Goal: Task Accomplishment & Management: Manage account settings

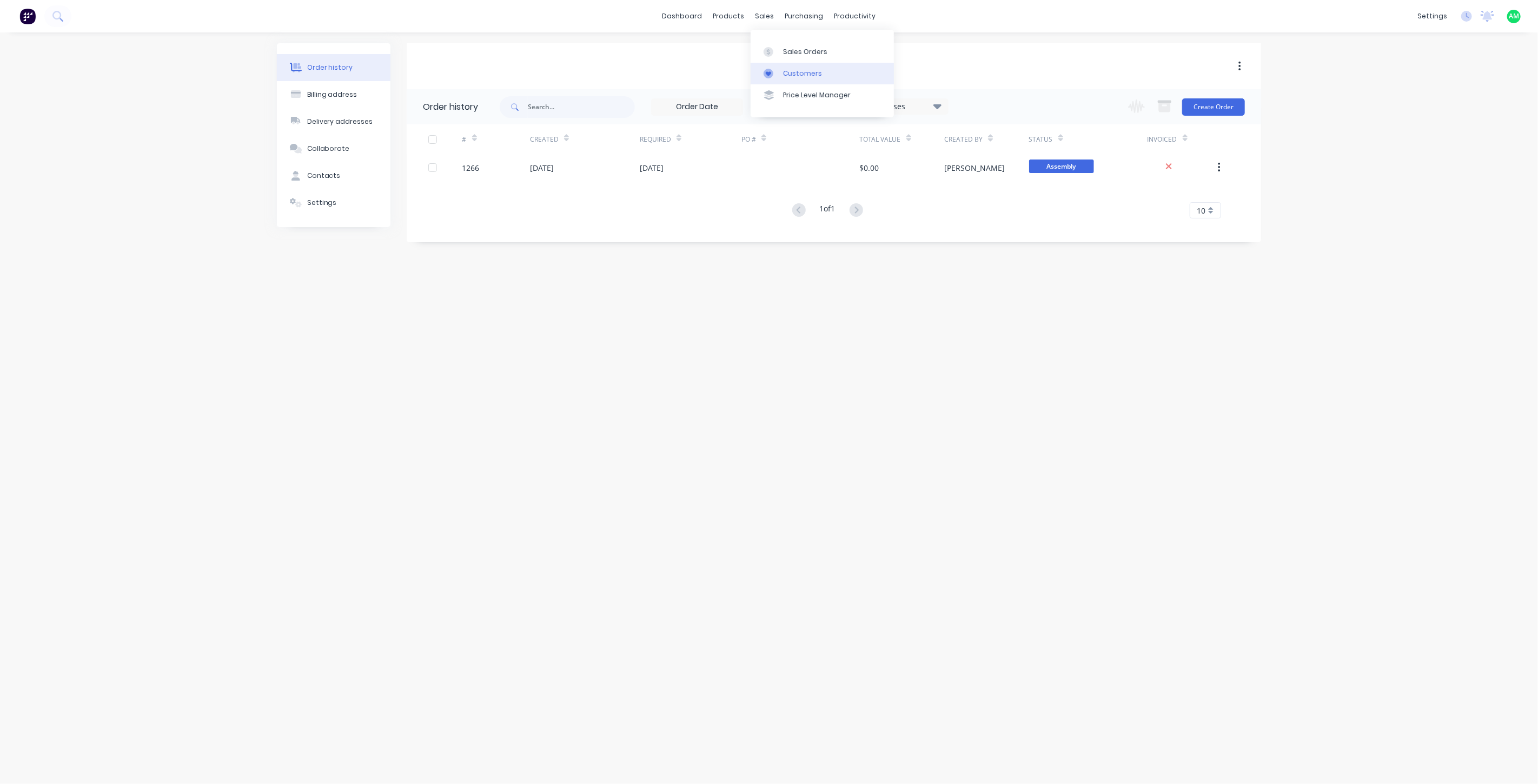
click at [788, 71] on div "Customers" at bounding box center [803, 74] width 39 height 10
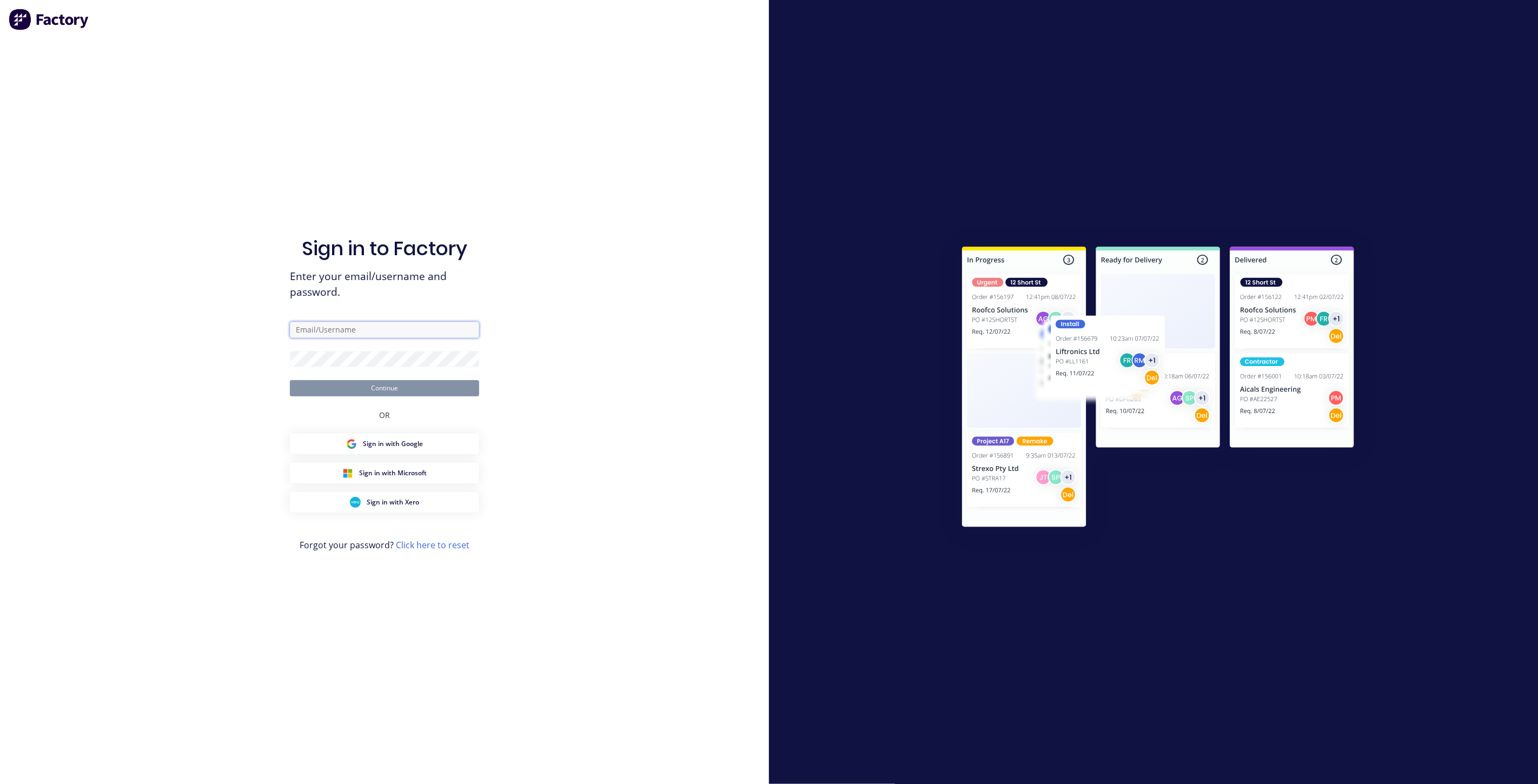
type input "admin@fullforced.com.au"
click at [406, 391] on button "Continue" at bounding box center [385, 388] width 190 height 17
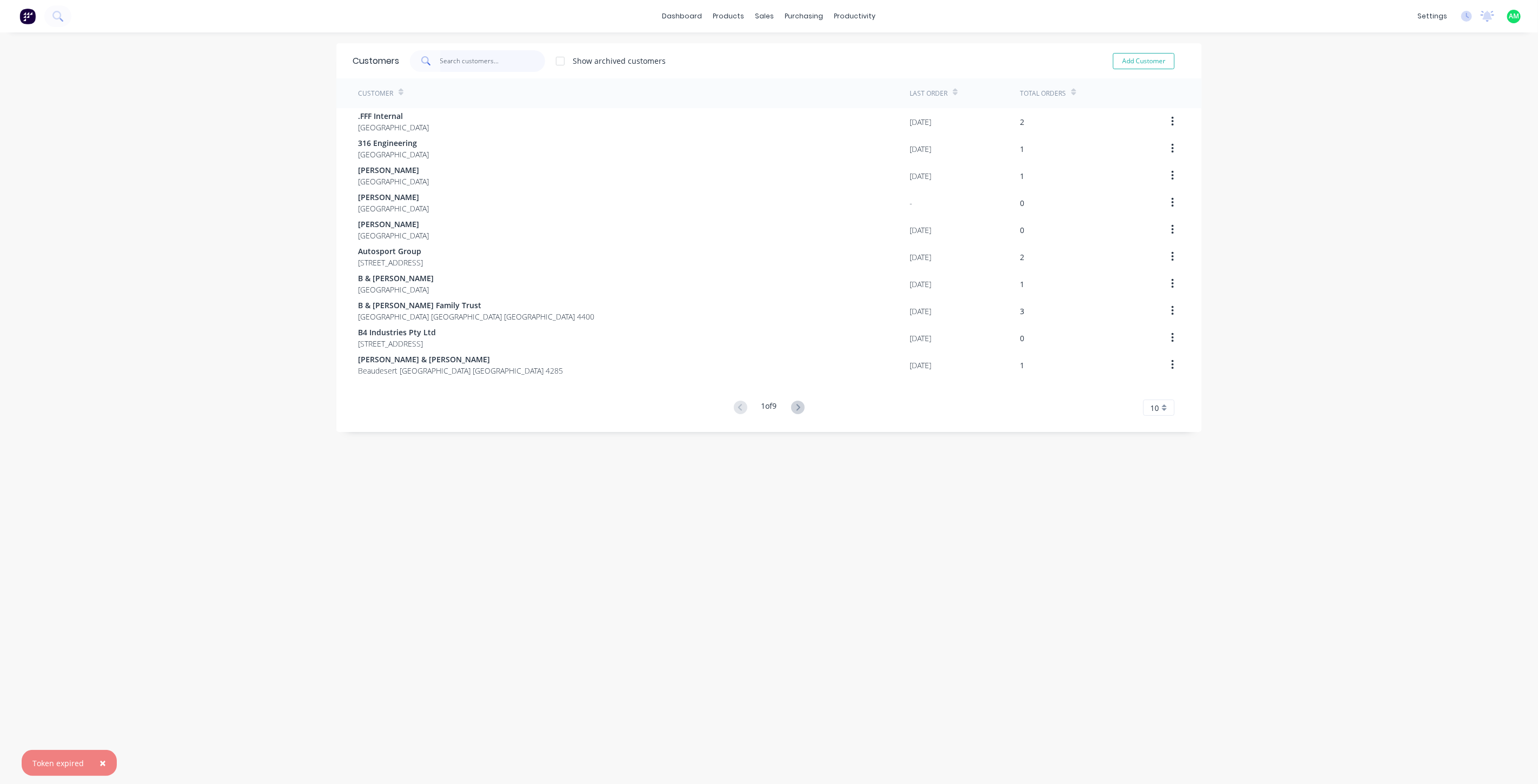
click at [460, 63] on input "text" at bounding box center [492, 61] width 106 height 21
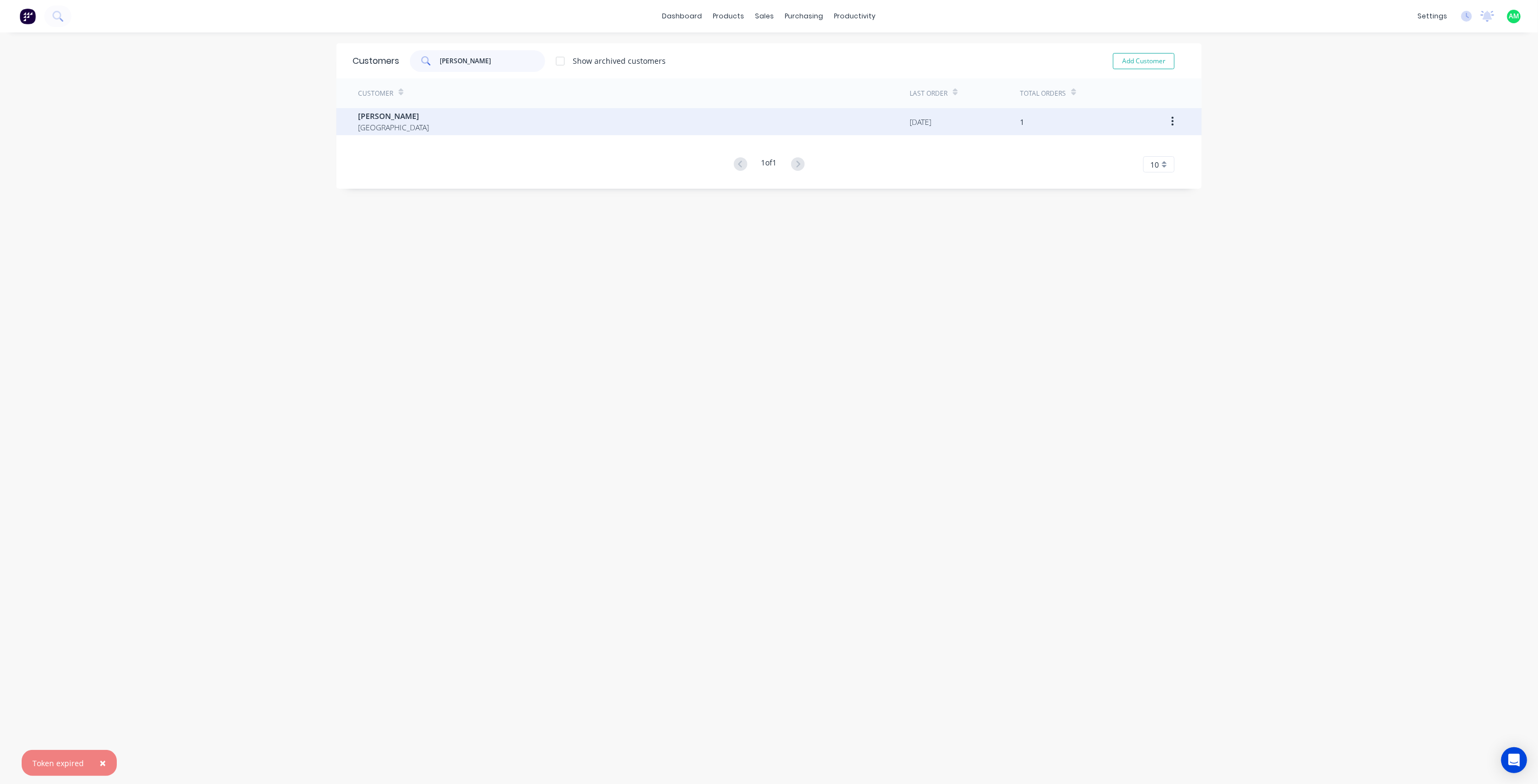
type input "brian"
click at [410, 112] on div "Brian Stevens Australia" at bounding box center [633, 121] width 551 height 27
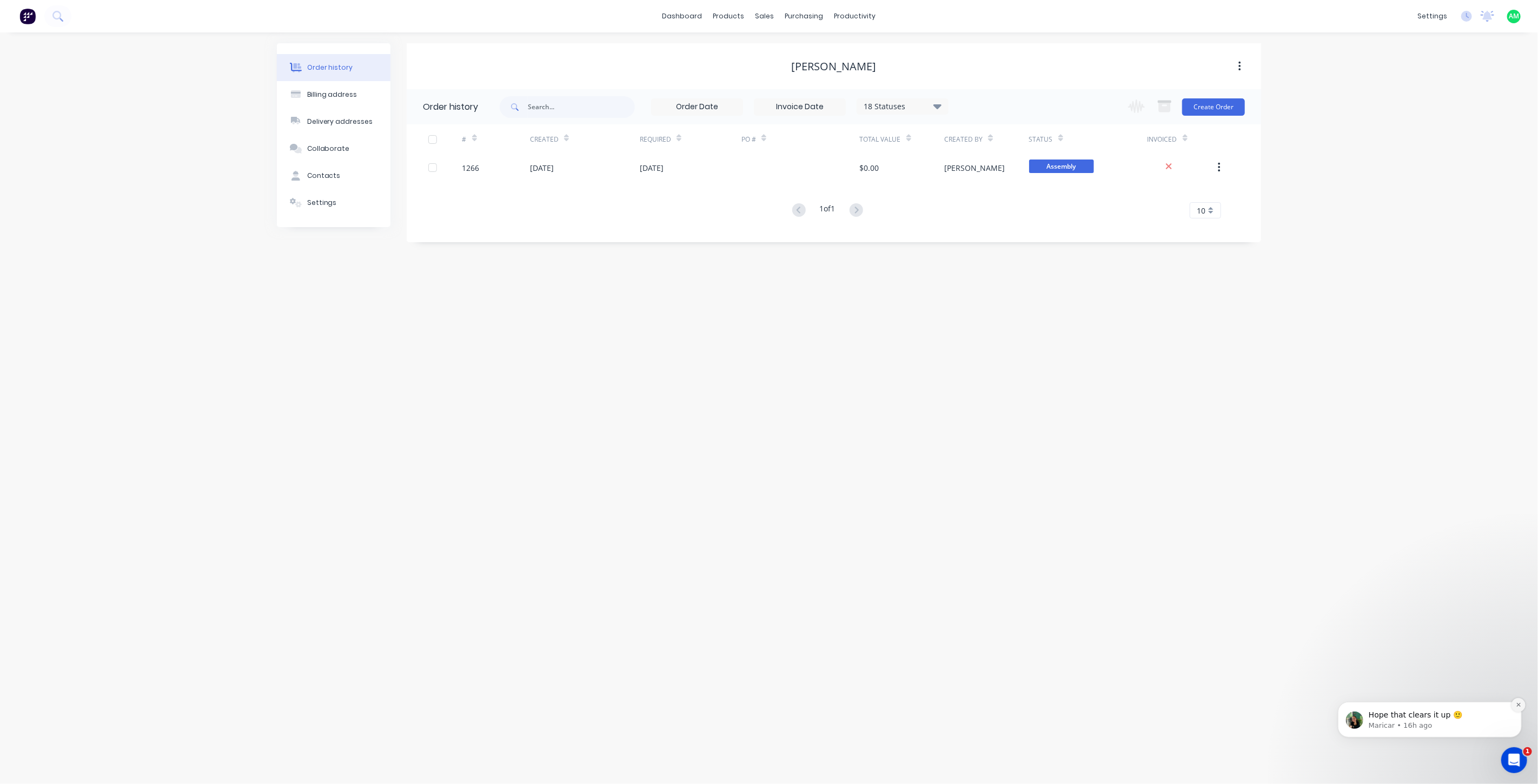
click at [1520, 704] on icon "Dismiss notification" at bounding box center [1518, 704] width 6 height 6
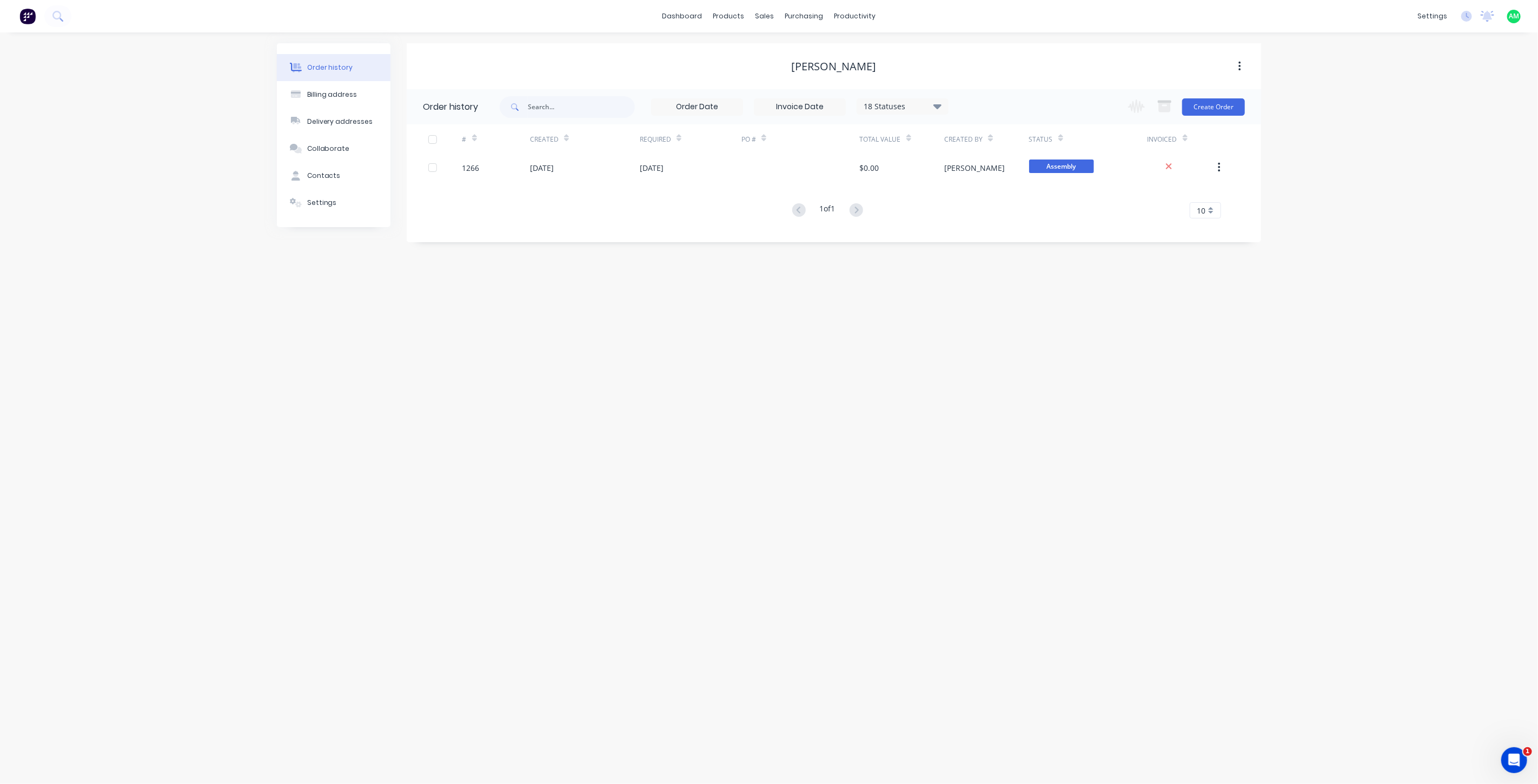
click at [811, 63] on div "Brian Stevens" at bounding box center [834, 66] width 85 height 13
drag, startPoint x: 817, startPoint y: 65, endPoint x: 803, endPoint y: 63, distance: 14.1
click at [803, 63] on div "Brian Stevens" at bounding box center [834, 66] width 85 height 13
click at [343, 166] on button "Contacts" at bounding box center [333, 175] width 113 height 27
click at [1243, 64] on button "button" at bounding box center [1240, 66] width 26 height 19
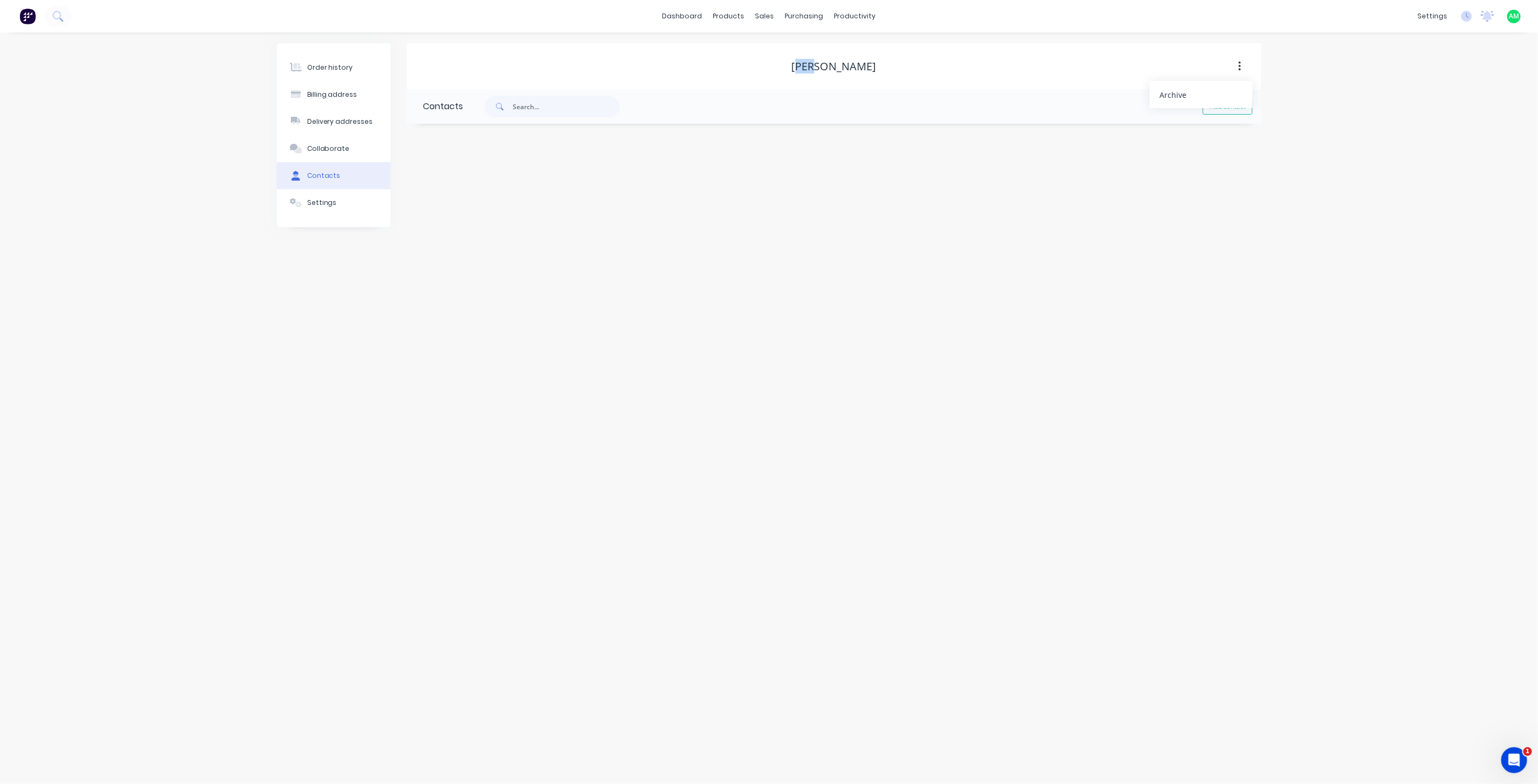
click at [1041, 60] on div "Brian Stevens" at bounding box center [834, 66] width 854 height 13
click at [330, 66] on div "Order history" at bounding box center [330, 67] width 46 height 10
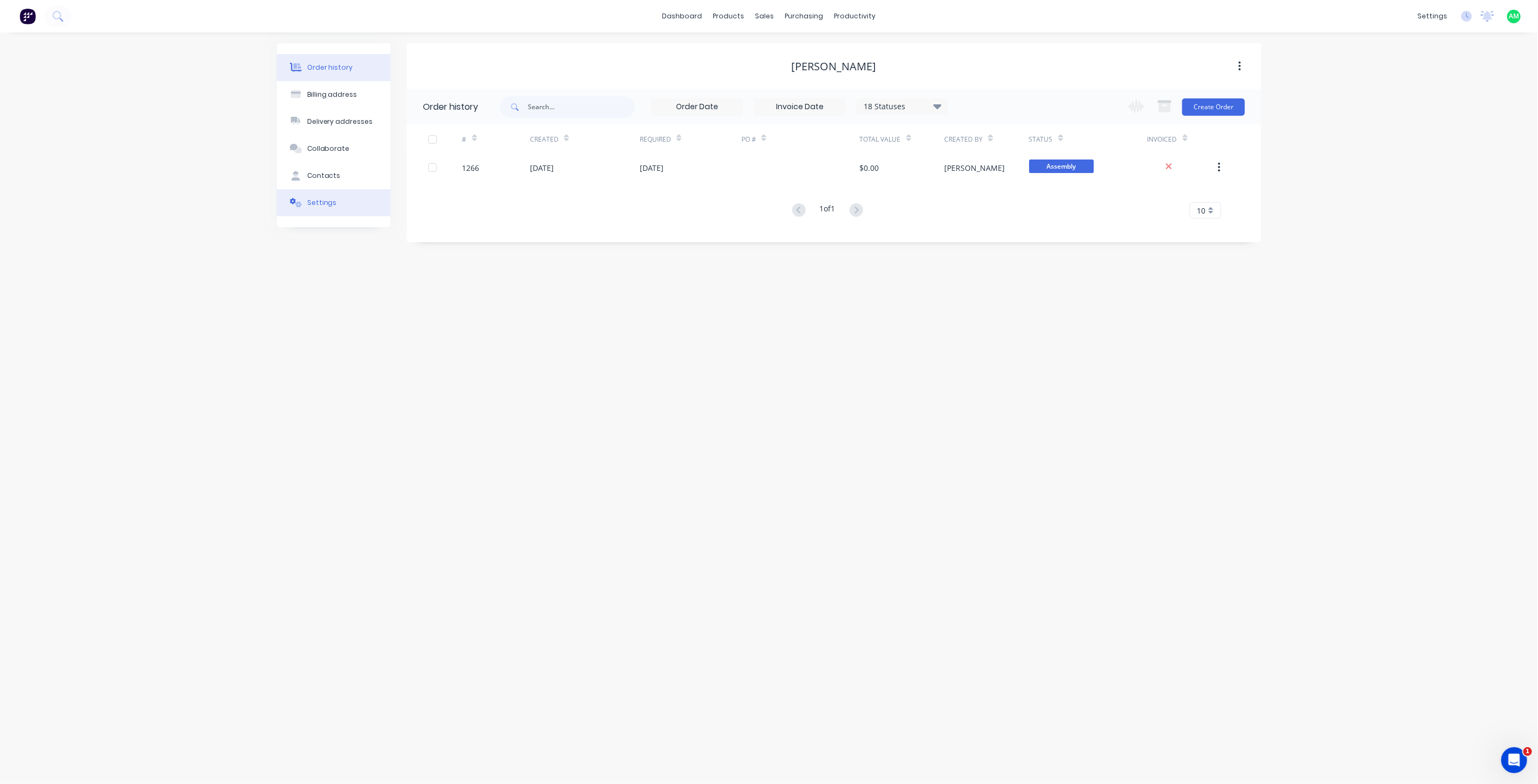
click at [324, 203] on div "Settings" at bounding box center [322, 202] width 29 height 10
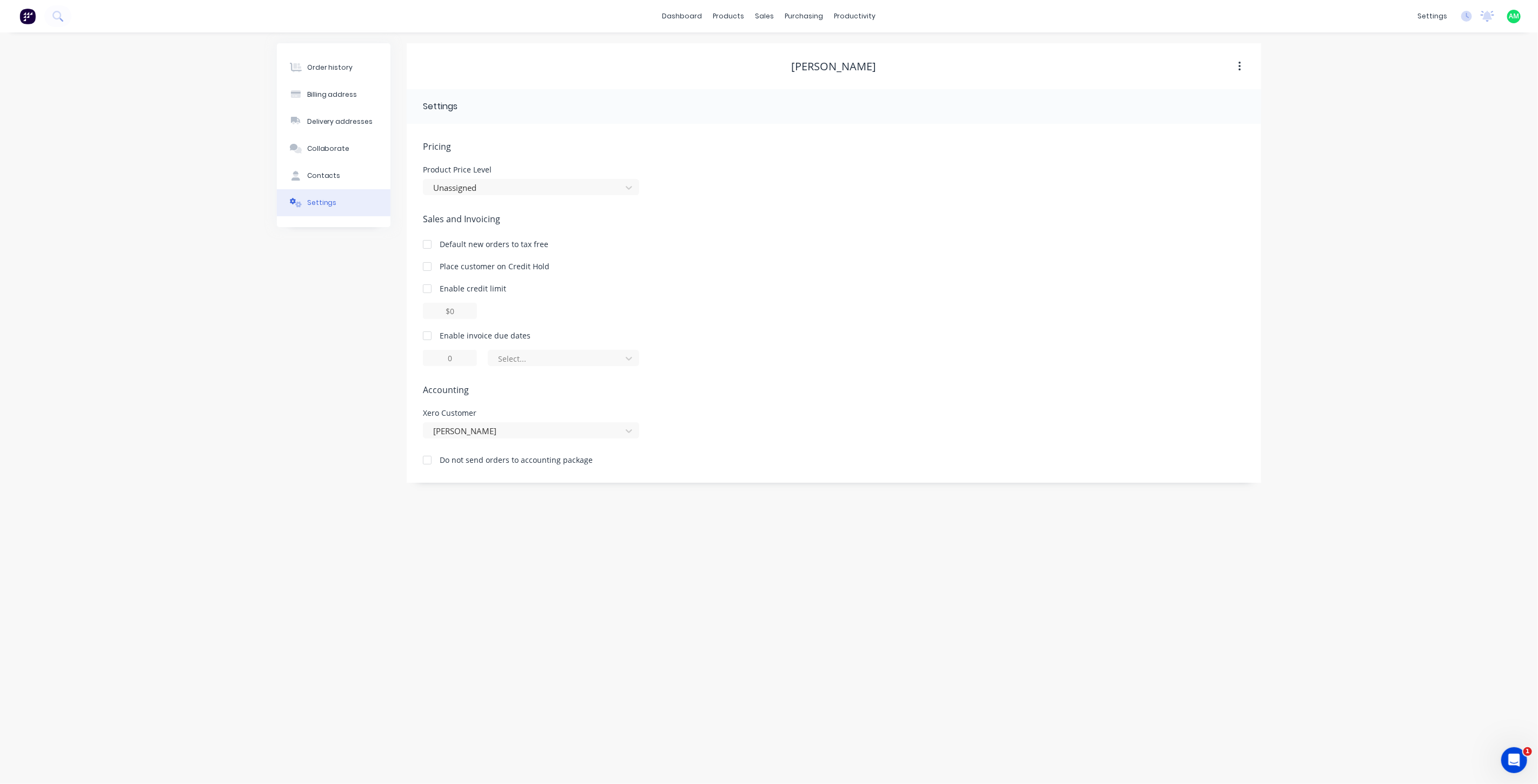
click at [815, 61] on div "Brian Stevens" at bounding box center [834, 66] width 85 height 13
click at [821, 63] on div "Brian Stevens" at bounding box center [834, 66] width 85 height 13
click at [1238, 61] on icon "button" at bounding box center [1239, 66] width 3 height 12
click at [1238, 67] on icon "button" at bounding box center [1239, 66] width 3 height 12
click at [445, 432] on div at bounding box center [524, 431] width 184 height 14
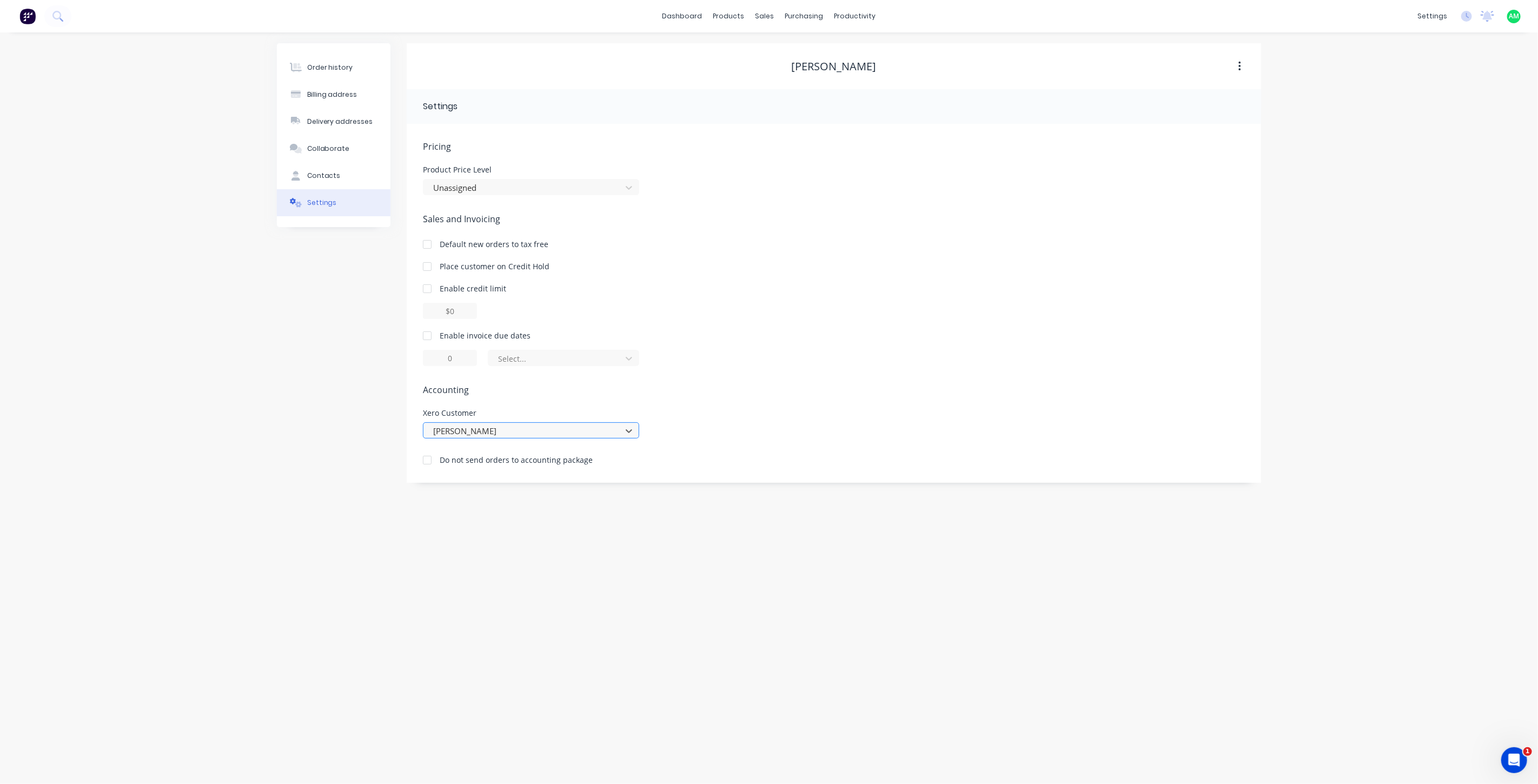
click at [455, 432] on div at bounding box center [524, 431] width 184 height 14
click at [502, 113] on header "Settings" at bounding box center [834, 107] width 854 height 35
click at [817, 66] on div "Brian Stevens" at bounding box center [834, 66] width 85 height 13
click at [426, 334] on div at bounding box center [426, 335] width 21 height 21
click at [630, 361] on icon at bounding box center [629, 359] width 11 height 11
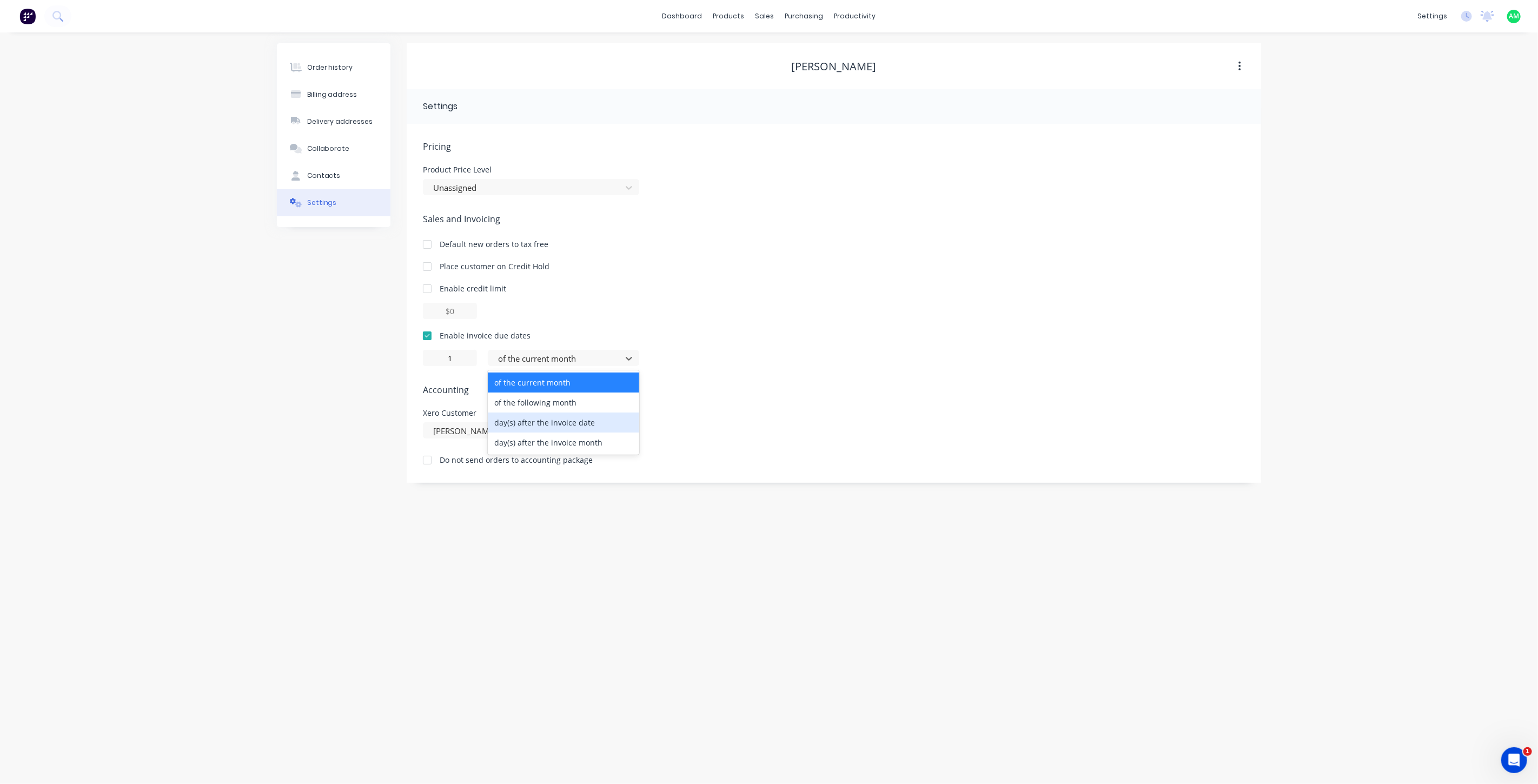
click at [607, 419] on div "day(s) after the invoice date" at bounding box center [563, 422] width 151 height 20
click at [457, 354] on input "0" at bounding box center [449, 358] width 54 height 17
drag, startPoint x: 451, startPoint y: 358, endPoint x: 435, endPoint y: 360, distance: 16.1
click at [434, 357] on input "0" at bounding box center [449, 358] width 54 height 17
type input "7"
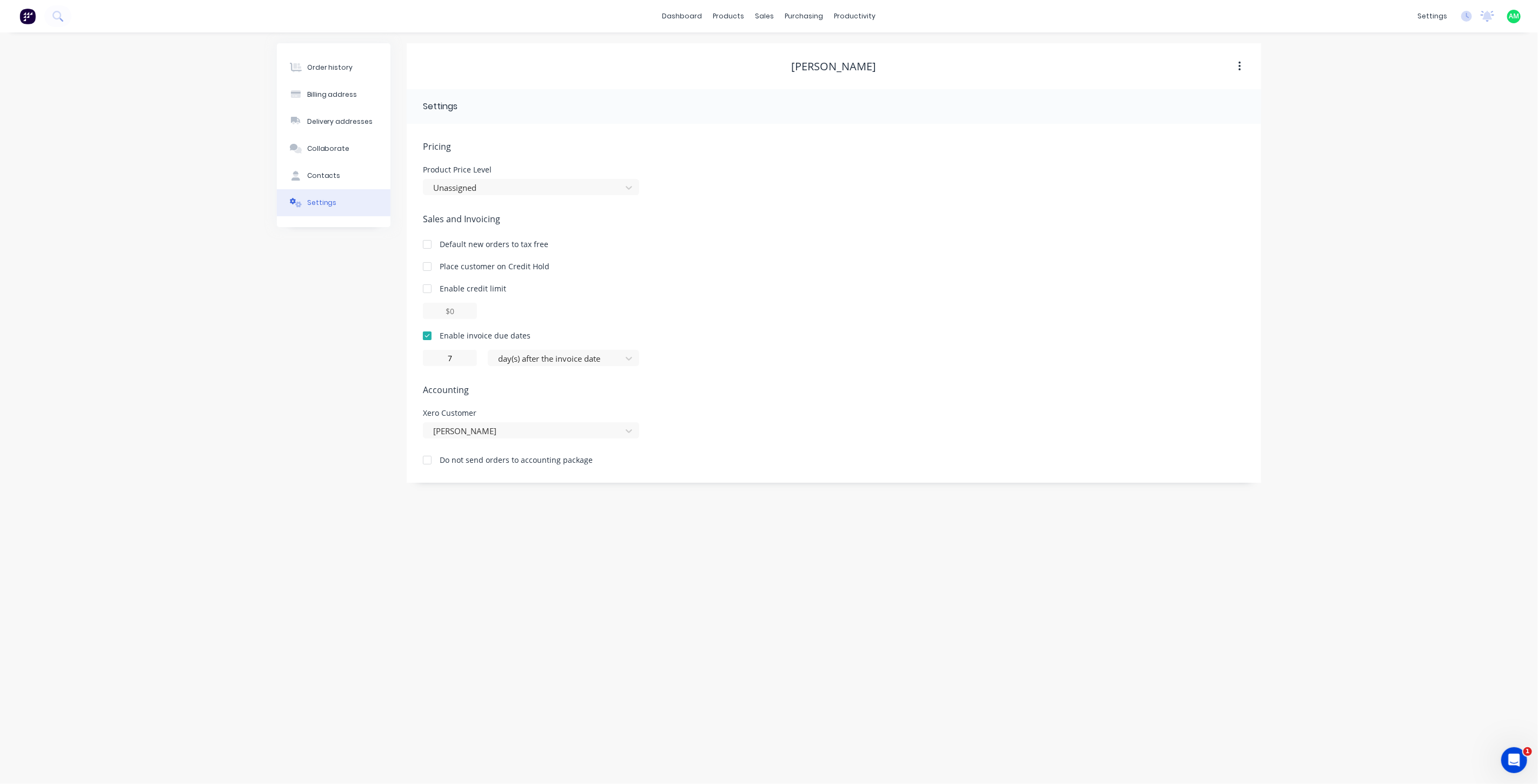
click at [851, 285] on div "Enable credit limit" at bounding box center [833, 288] width 822 height 11
click at [333, 177] on div "Contacts" at bounding box center [324, 176] width 33 height 10
click at [1214, 105] on button "Add contact" at bounding box center [1227, 107] width 50 height 17
select select "AU"
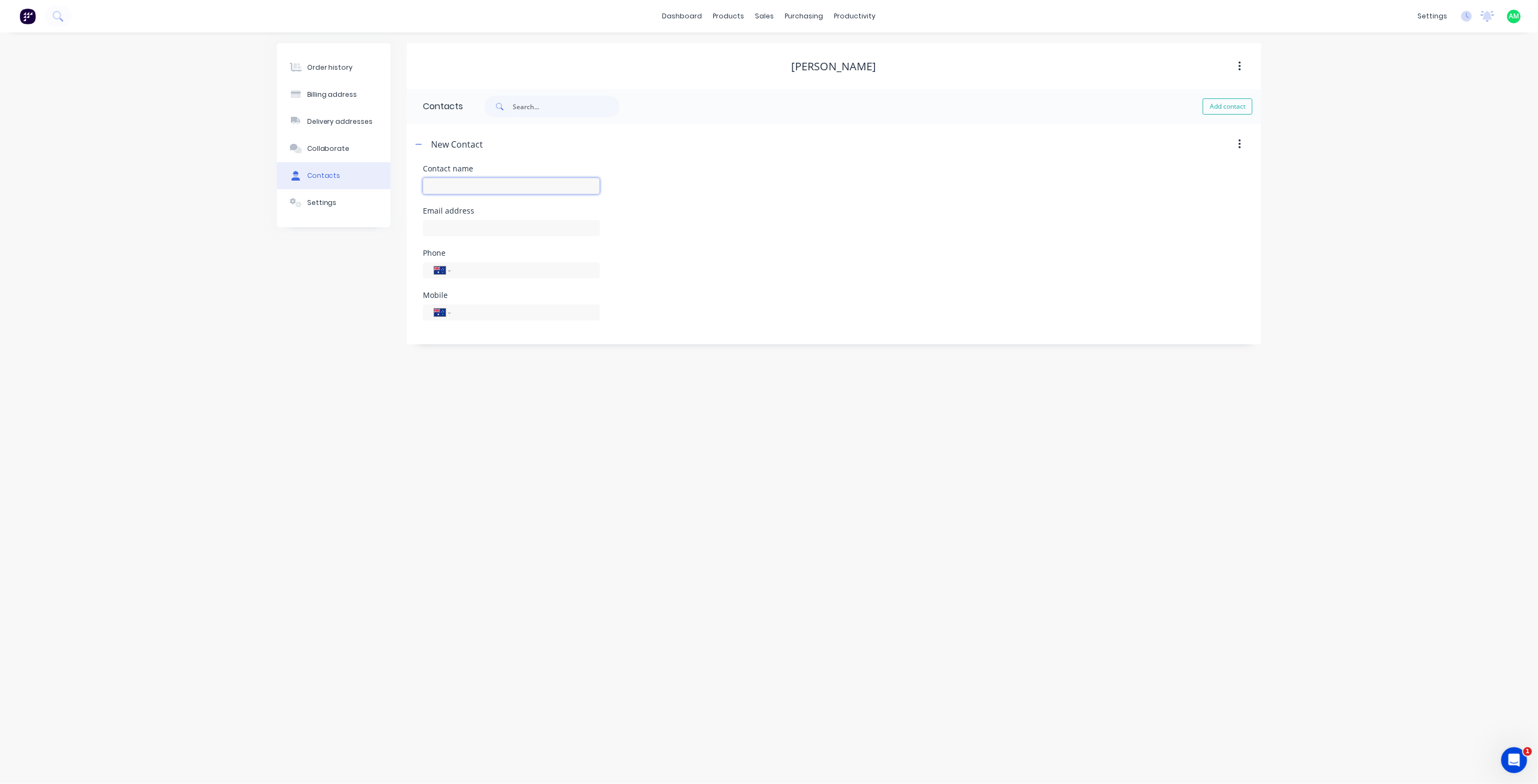
click at [450, 179] on input "text" at bounding box center [511, 186] width 177 height 17
type input "[PERSON_NAME]"
click at [468, 236] on input "text" at bounding box center [511, 228] width 177 height 17
select select "AU"
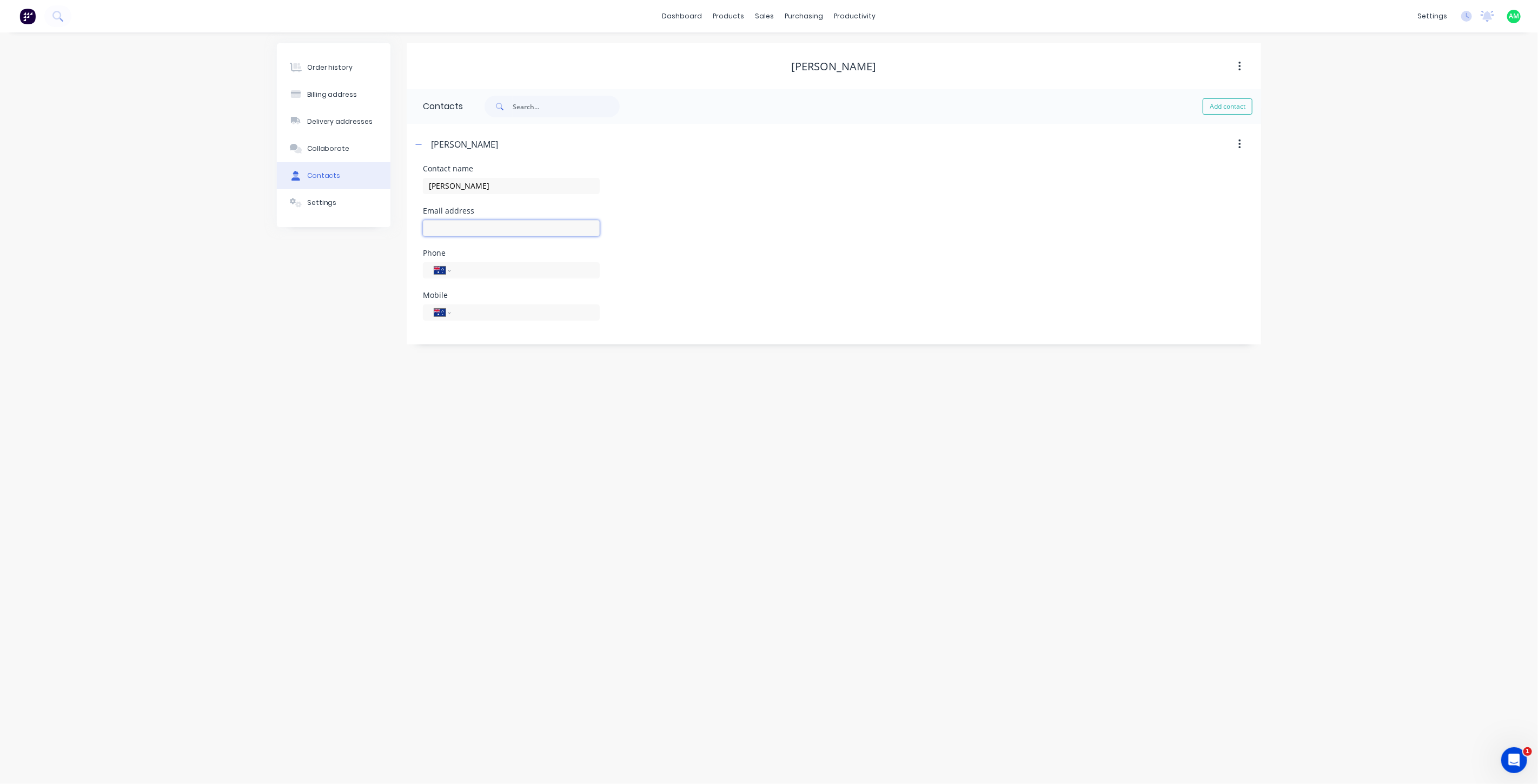
click at [466, 233] on input "text" at bounding box center [511, 228] width 177 height 17
type input "rhinospringer@gmail.com"
click at [525, 312] on input "tel" at bounding box center [523, 312] width 130 height 13
type input "0455 363 757"
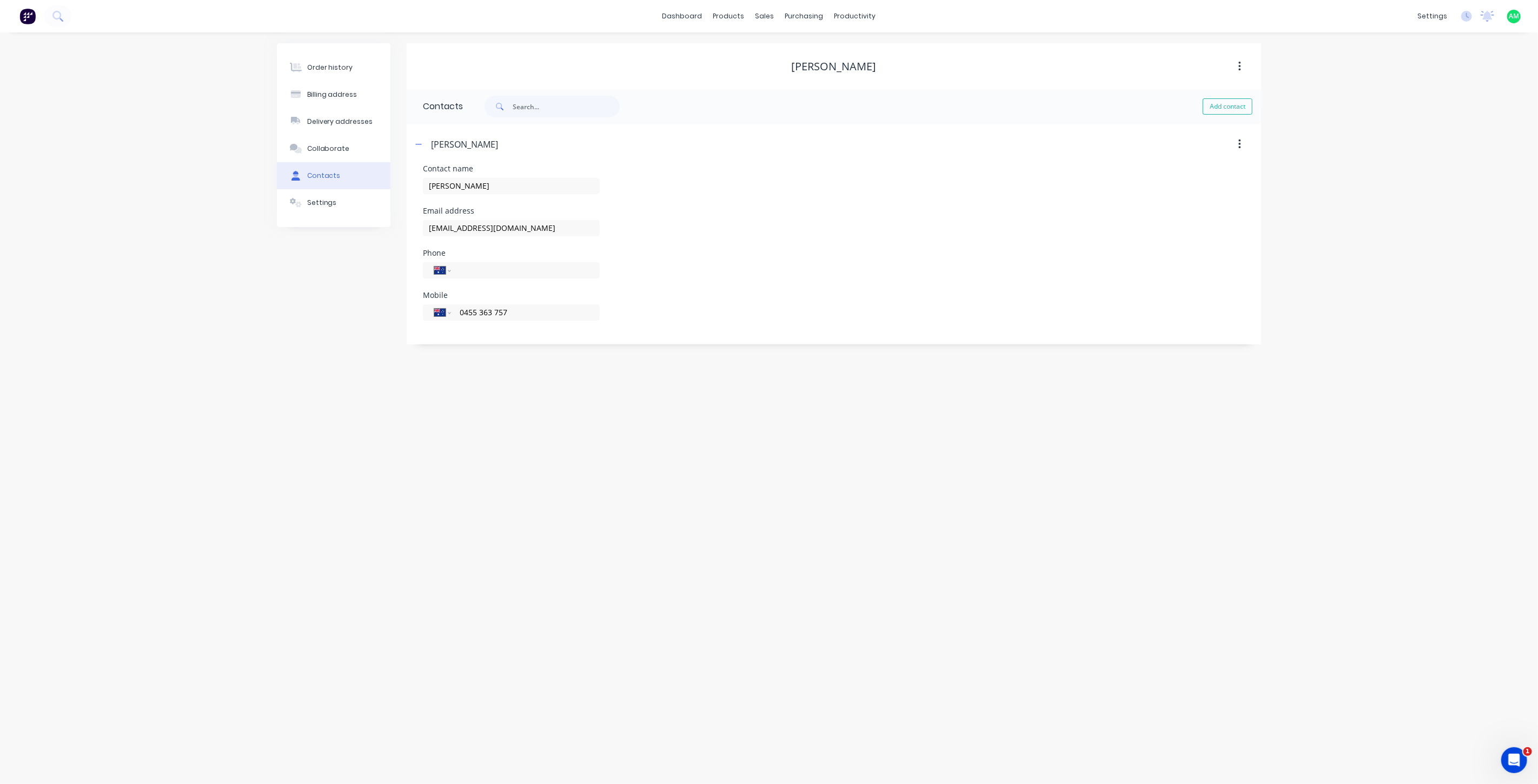
click at [731, 268] on div "Phone International Afghanistan Åland Islands Albania Algeria American Samoa An…" at bounding box center [833, 271] width 822 height 42
click at [331, 149] on div "Collaborate" at bounding box center [329, 148] width 42 height 10
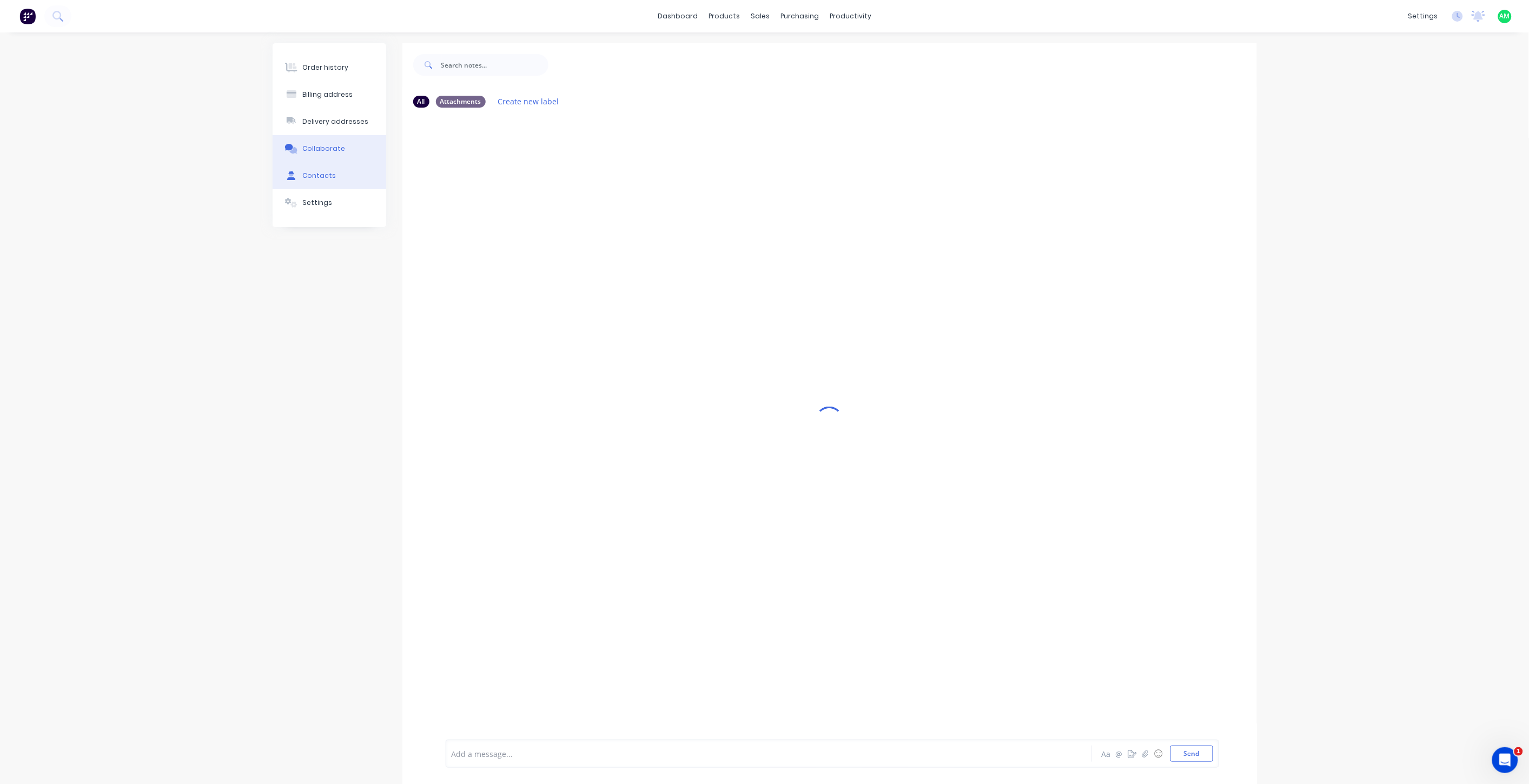
click at [324, 173] on div "Contacts" at bounding box center [319, 176] width 33 height 10
click at [814, 66] on div "Brian Stevens" at bounding box center [834, 66] width 85 height 13
click at [818, 65] on div "Brian Stevens" at bounding box center [834, 66] width 85 height 13
click at [818, 64] on div "Brian Stevens" at bounding box center [834, 66] width 85 height 13
drag, startPoint x: 818, startPoint y: 64, endPoint x: 801, endPoint y: 65, distance: 17.0
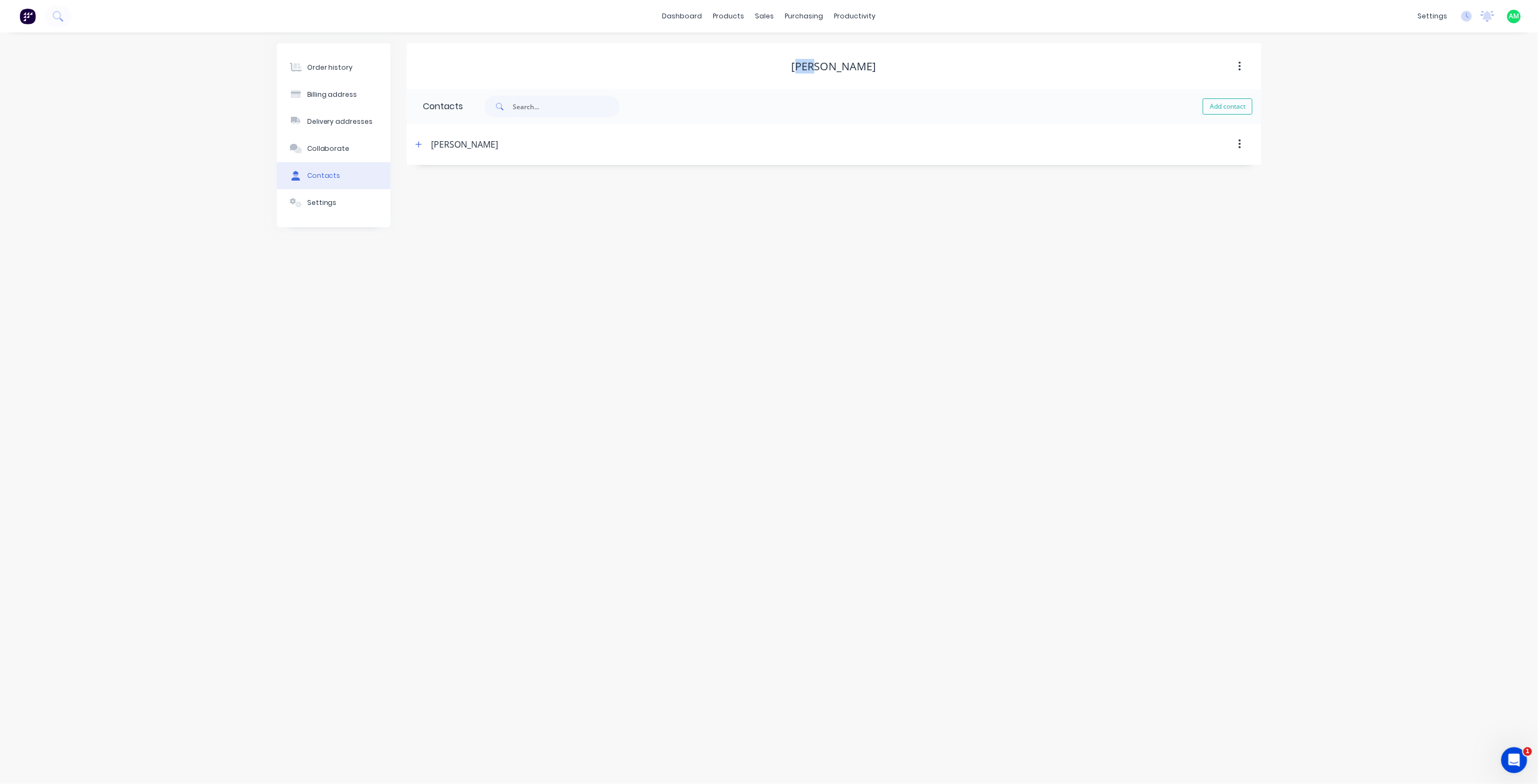
click at [801, 65] on div "Brian Stevens" at bounding box center [834, 66] width 85 height 13
click at [948, 57] on div "Brian Stevens" at bounding box center [834, 66] width 854 height 19
click at [1236, 65] on button "button" at bounding box center [1240, 66] width 26 height 19
click at [1238, 65] on icon "button" at bounding box center [1239, 66] width 3 height 12
click at [321, 70] on div "Order history" at bounding box center [330, 67] width 46 height 10
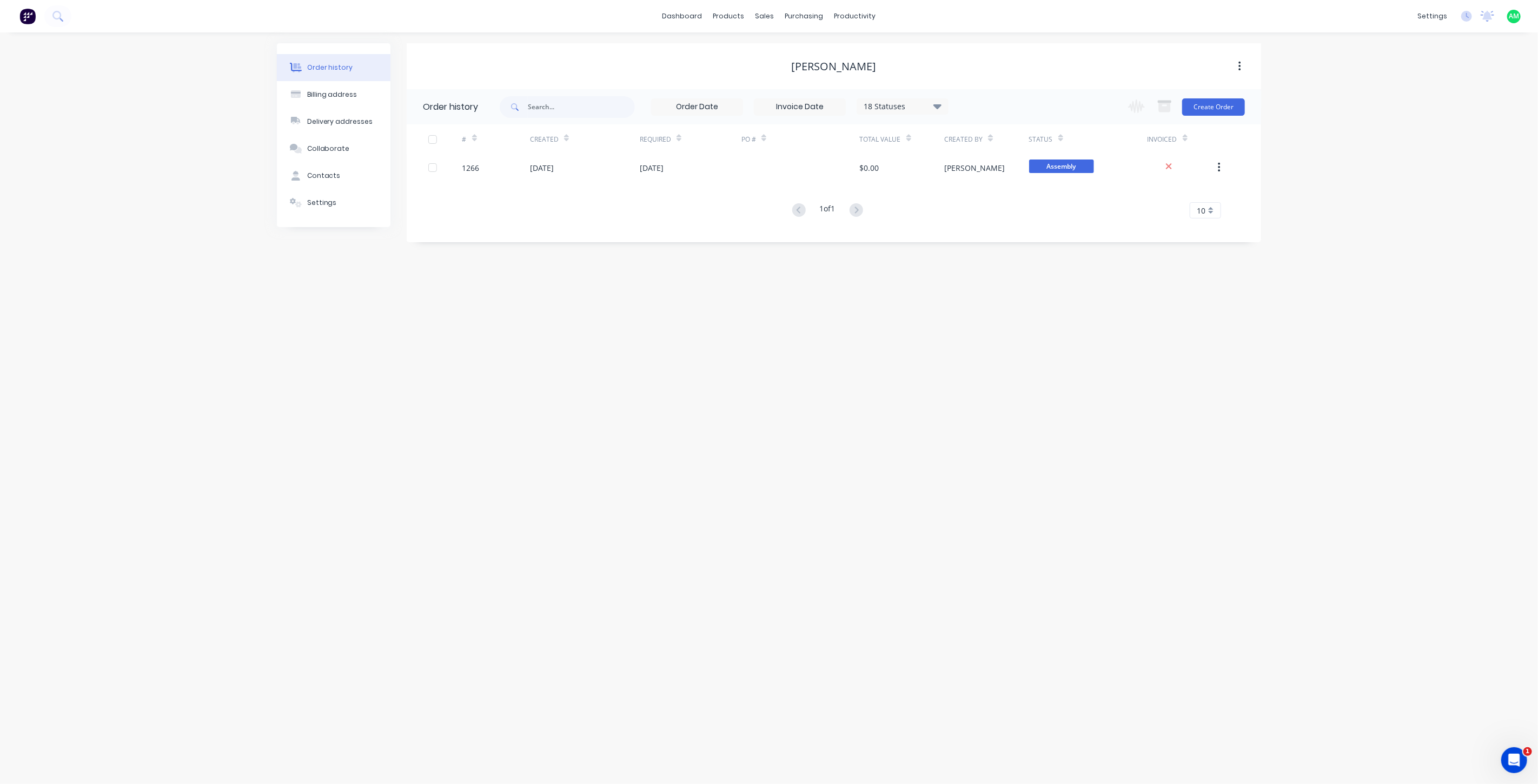
click at [812, 66] on div "Brian Stevens" at bounding box center [834, 66] width 85 height 13
click at [816, 66] on div "Brian Stevens" at bounding box center [834, 66] width 85 height 13
click at [821, 66] on div "Brian Stevens" at bounding box center [834, 66] width 85 height 13
click at [1244, 63] on button "button" at bounding box center [1240, 66] width 26 height 19
click at [1243, 63] on button "button" at bounding box center [1240, 66] width 26 height 19
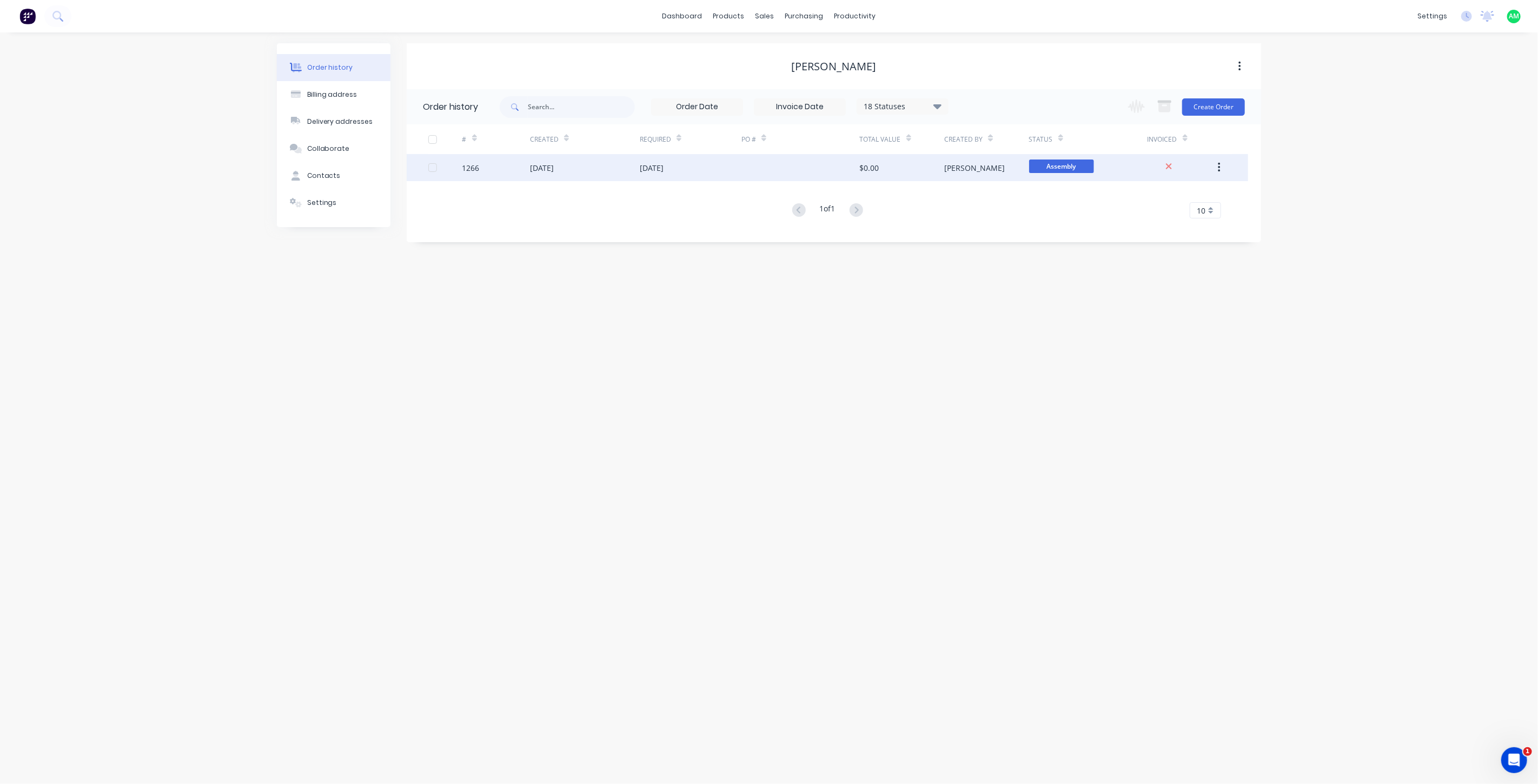
click at [583, 167] on div "09 Oct 2025" at bounding box center [584, 167] width 110 height 27
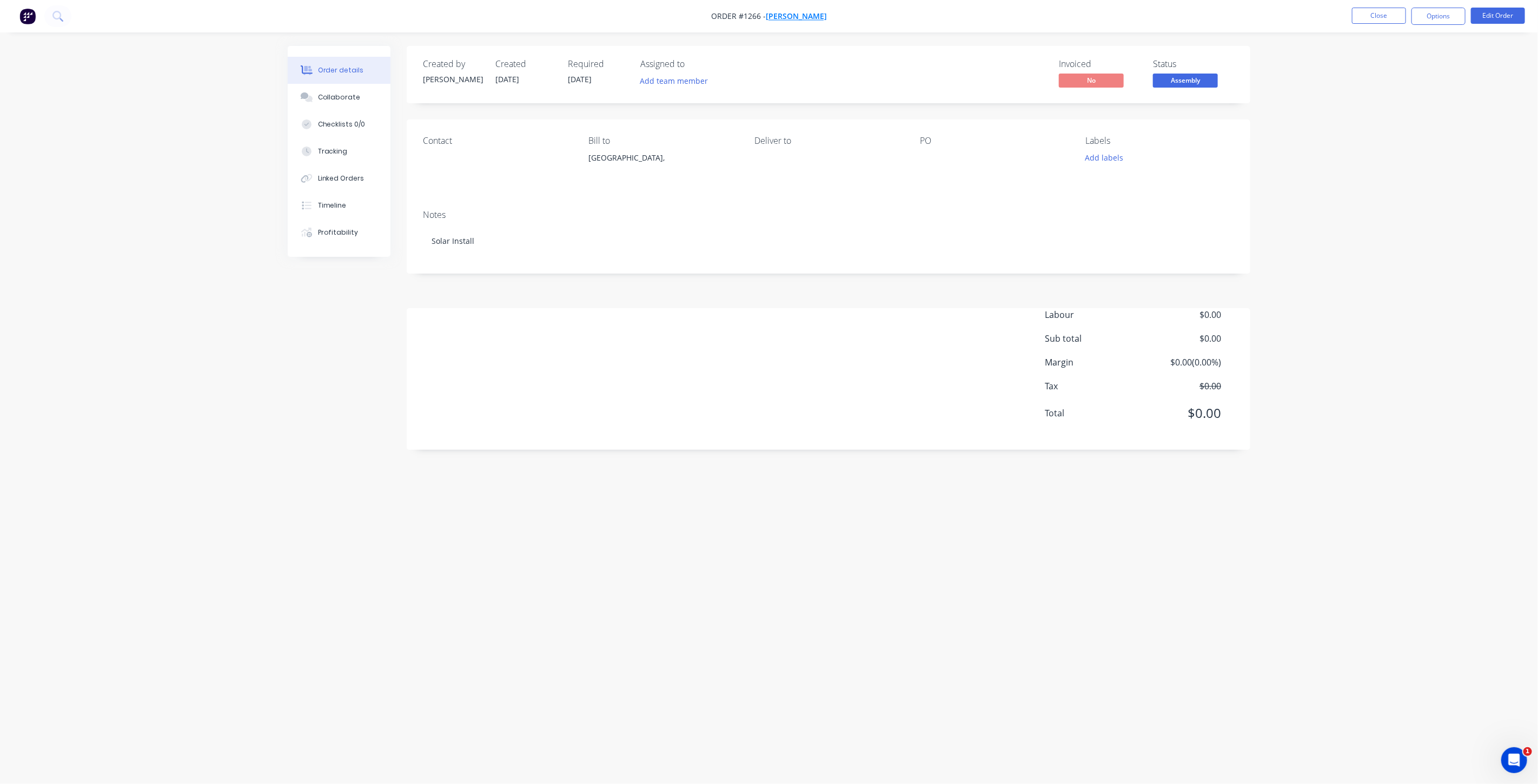
click at [792, 14] on span "Brian Stevens" at bounding box center [796, 16] width 61 height 10
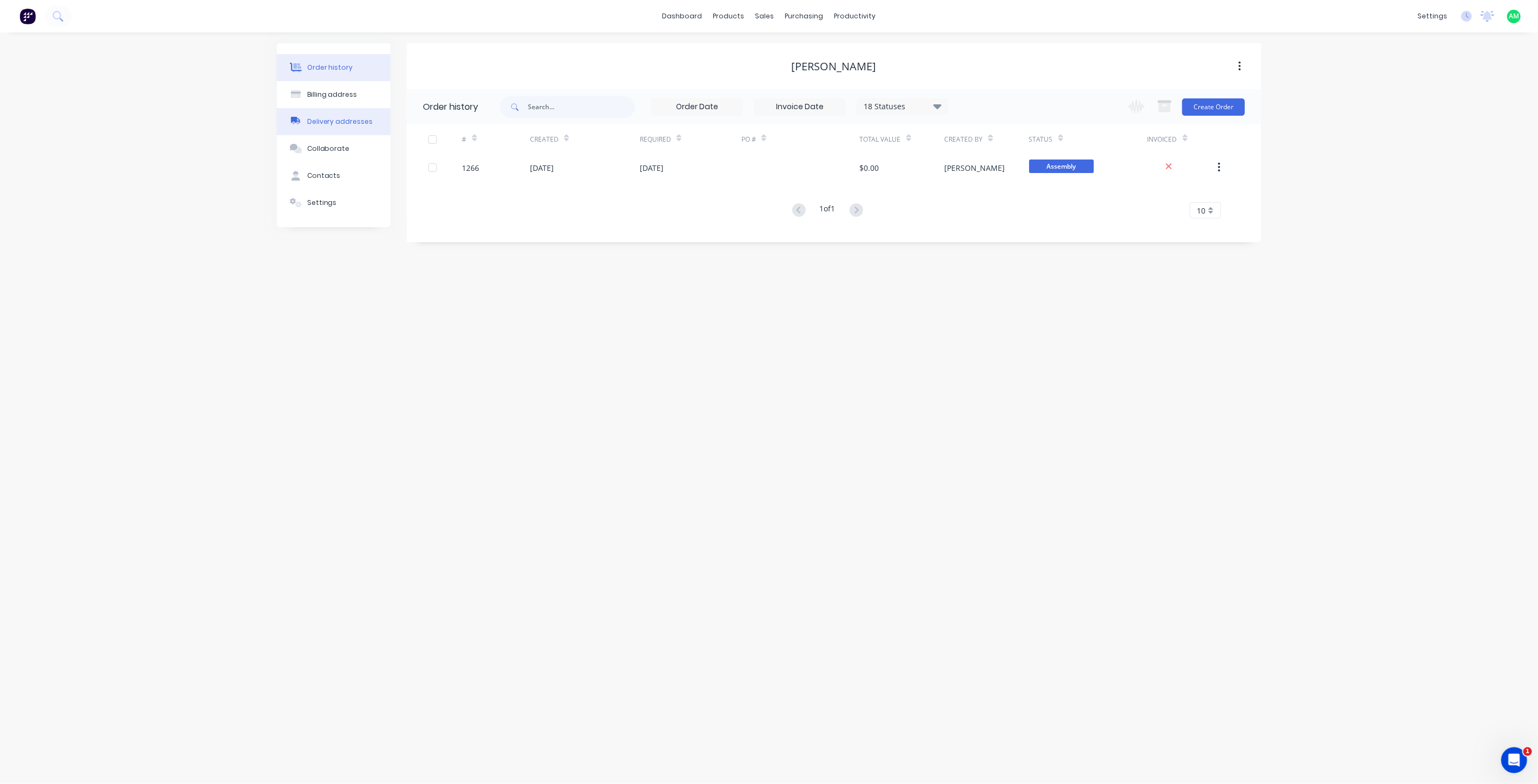
click at [328, 117] on div "Delivery addresses" at bounding box center [341, 121] width 66 height 10
drag, startPoint x: 815, startPoint y: 66, endPoint x: 822, endPoint y: 66, distance: 7.0
click at [817, 66] on div "Brian Stevens" at bounding box center [834, 66] width 85 height 13
click at [1244, 64] on button "button" at bounding box center [1240, 66] width 26 height 19
click at [1241, 63] on icon "button" at bounding box center [1239, 66] width 3 height 12
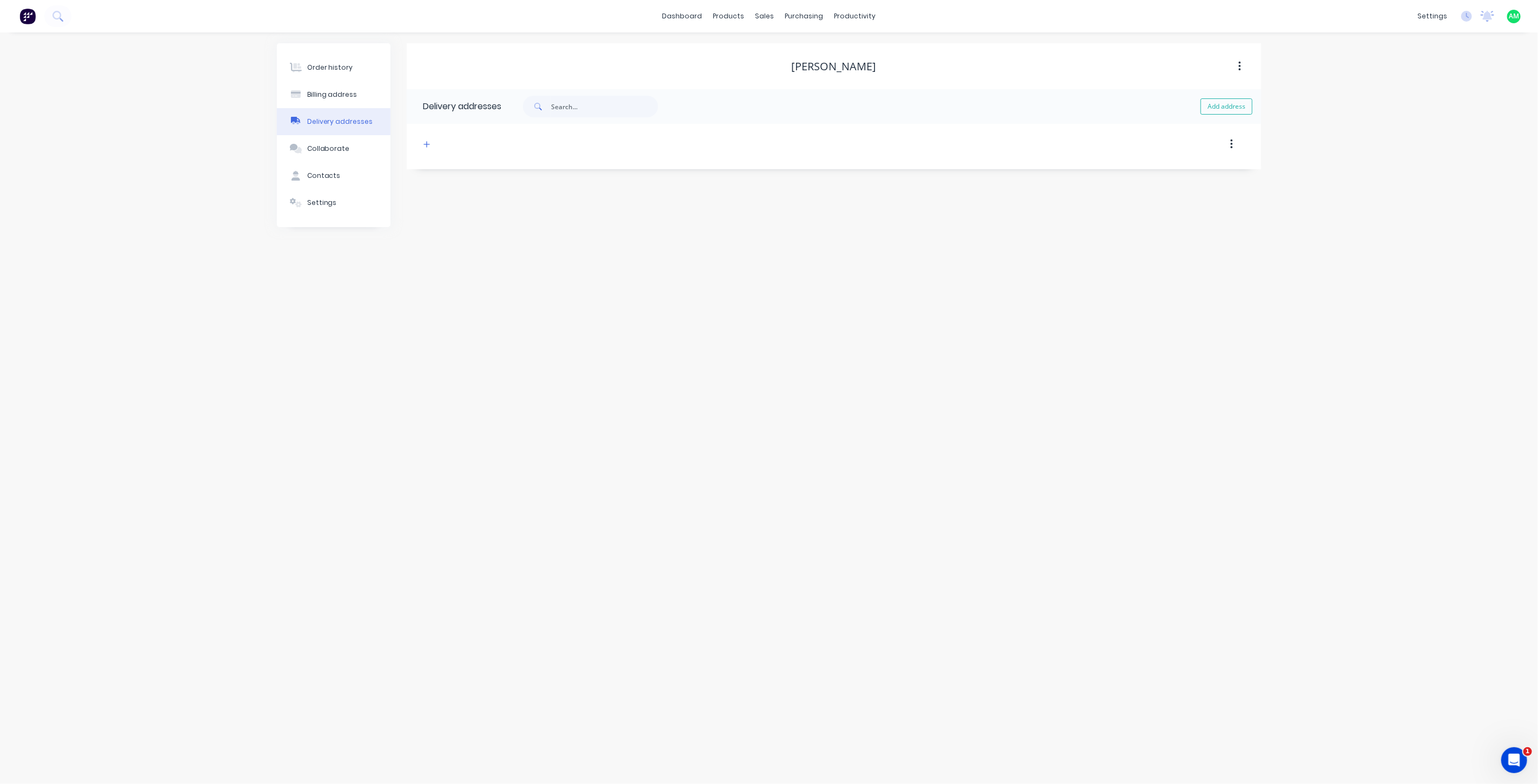
click at [1227, 63] on button "button" at bounding box center [1240, 66] width 26 height 19
click at [1106, 62] on div "Brian Stevens" at bounding box center [834, 66] width 854 height 13
click at [322, 171] on div "Contacts" at bounding box center [324, 176] width 33 height 10
click at [1232, 144] on button "button" at bounding box center [1240, 144] width 26 height 19
click at [1238, 144] on icon "button" at bounding box center [1239, 144] width 3 height 12
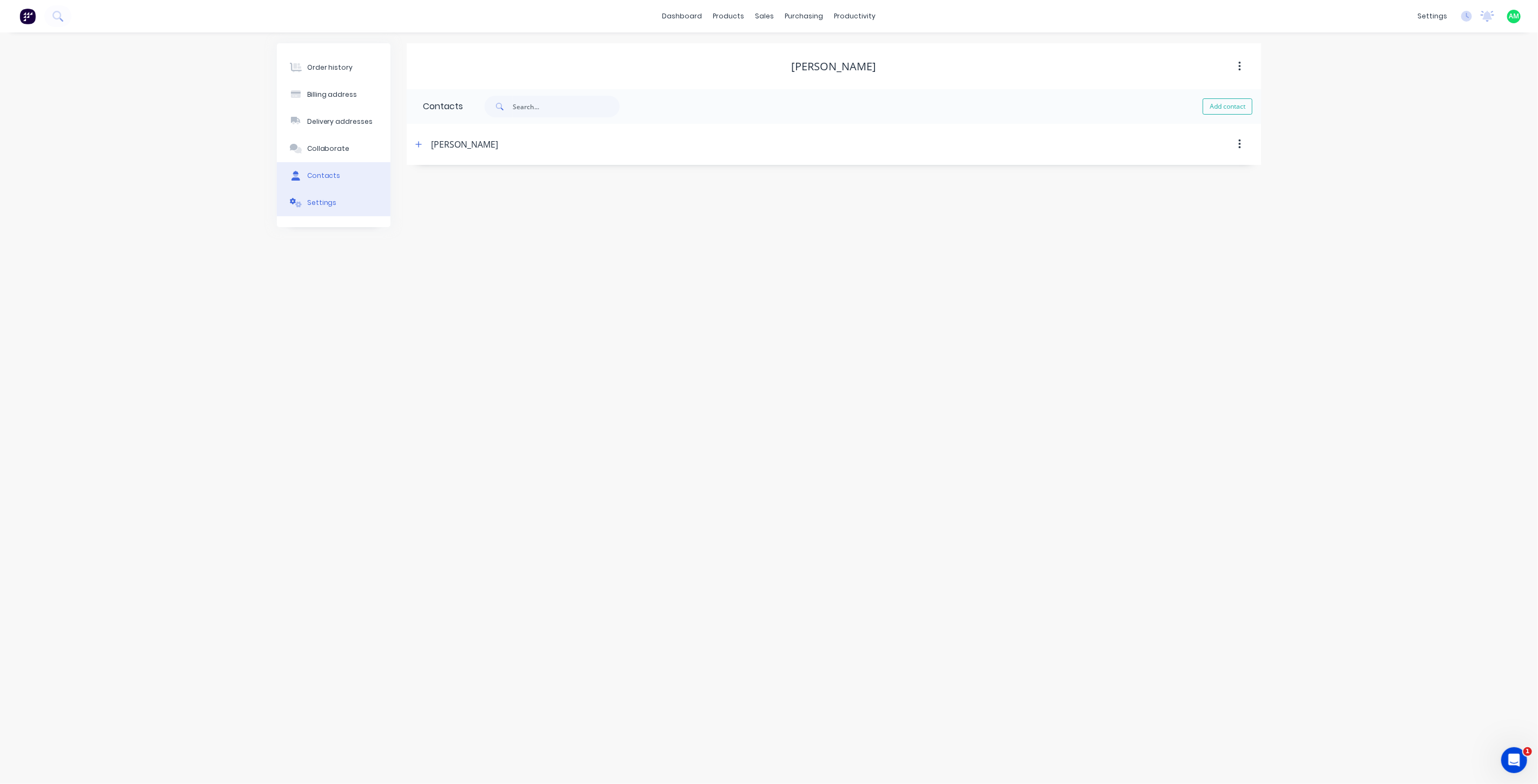
click at [315, 202] on div "Settings" at bounding box center [322, 202] width 29 height 10
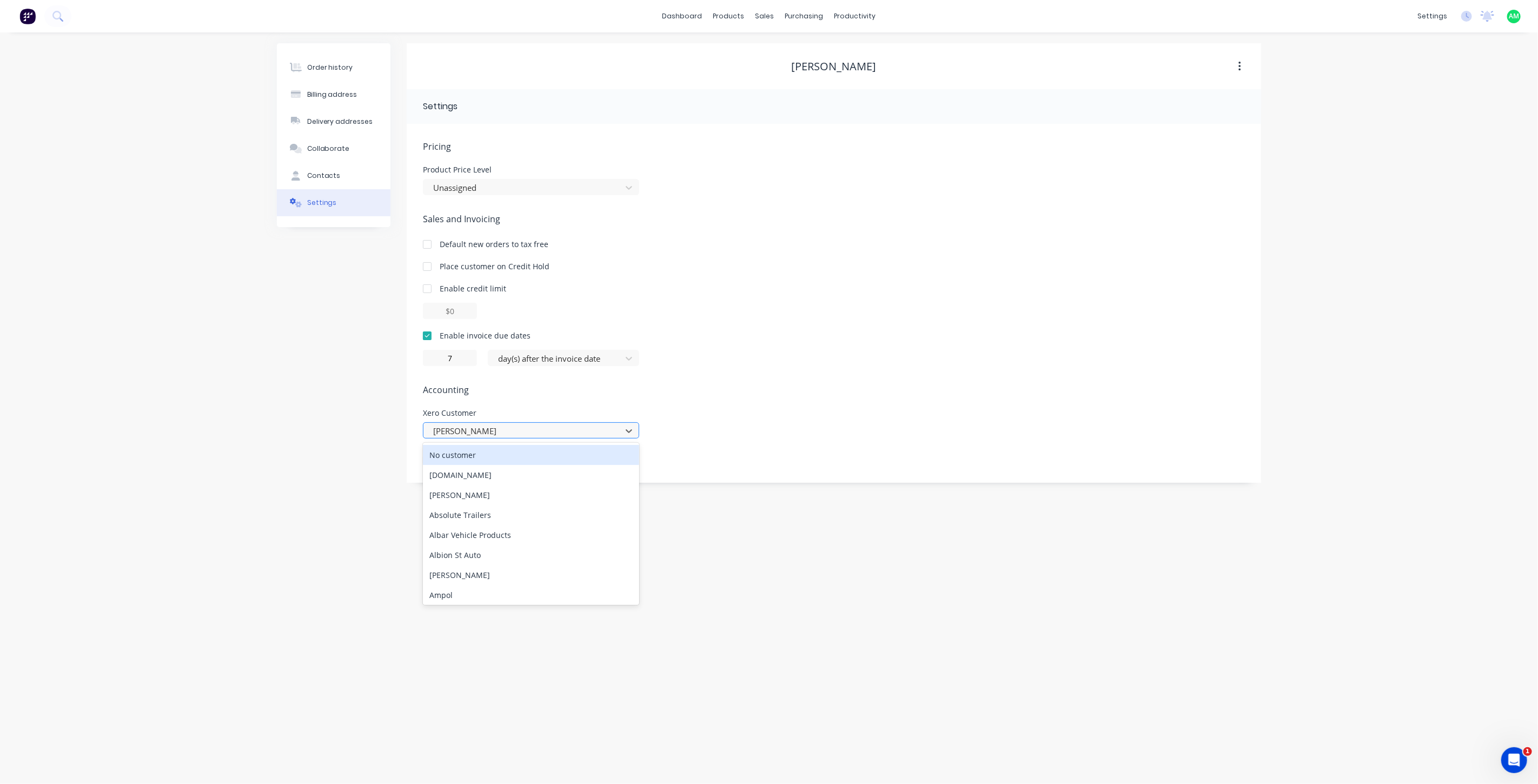
click at [447, 428] on div at bounding box center [524, 431] width 184 height 14
click at [873, 192] on div "Product Price Level Unassigned" at bounding box center [833, 180] width 822 height 29
click at [819, 65] on div "Brian Stevens" at bounding box center [834, 66] width 85 height 13
drag, startPoint x: 816, startPoint y: 63, endPoint x: 802, endPoint y: 63, distance: 14.0
click at [802, 63] on div "Brian Stevens" at bounding box center [834, 66] width 85 height 13
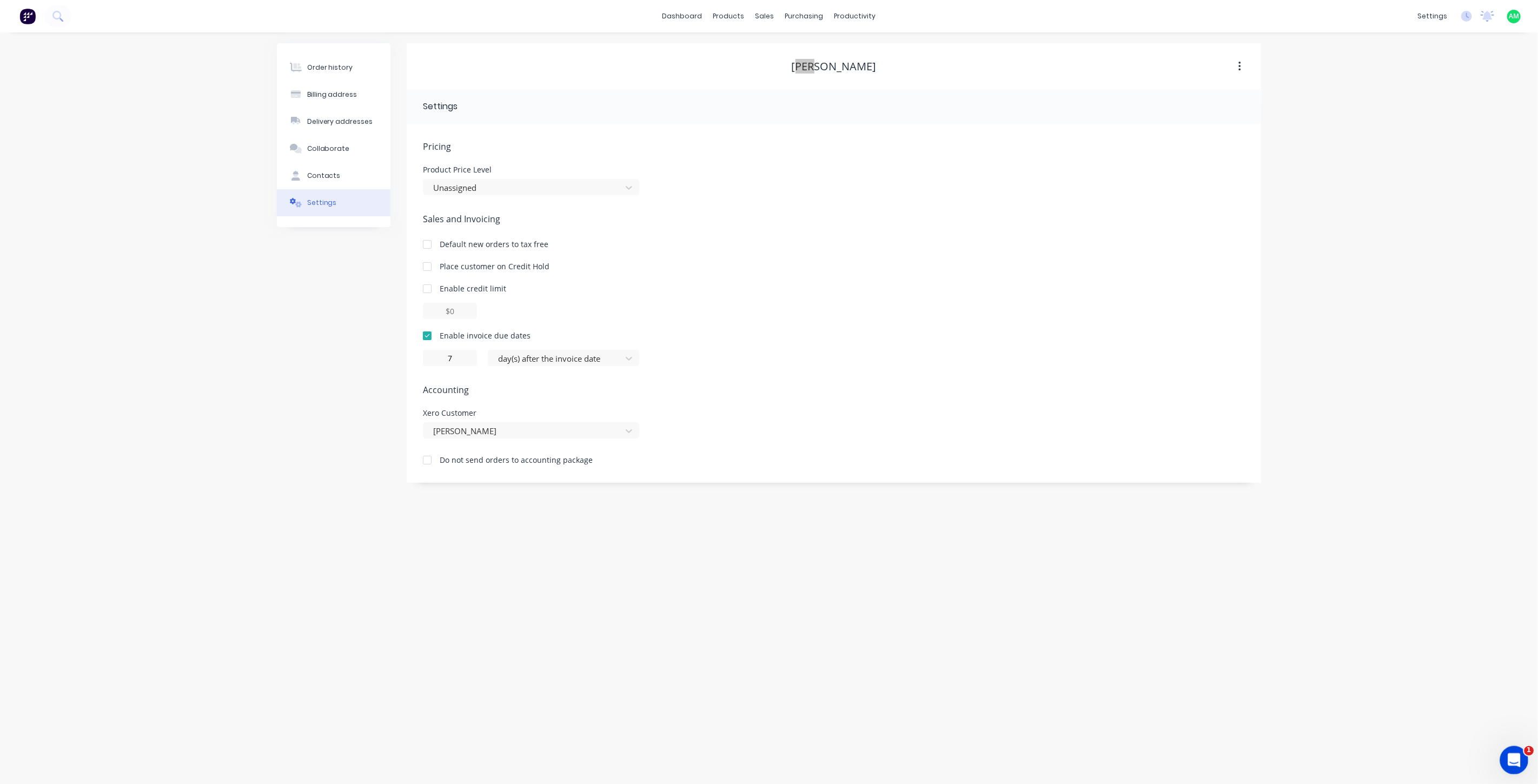
click at [1507, 753] on icon "Open Intercom Messenger" at bounding box center [1512, 758] width 17 height 17
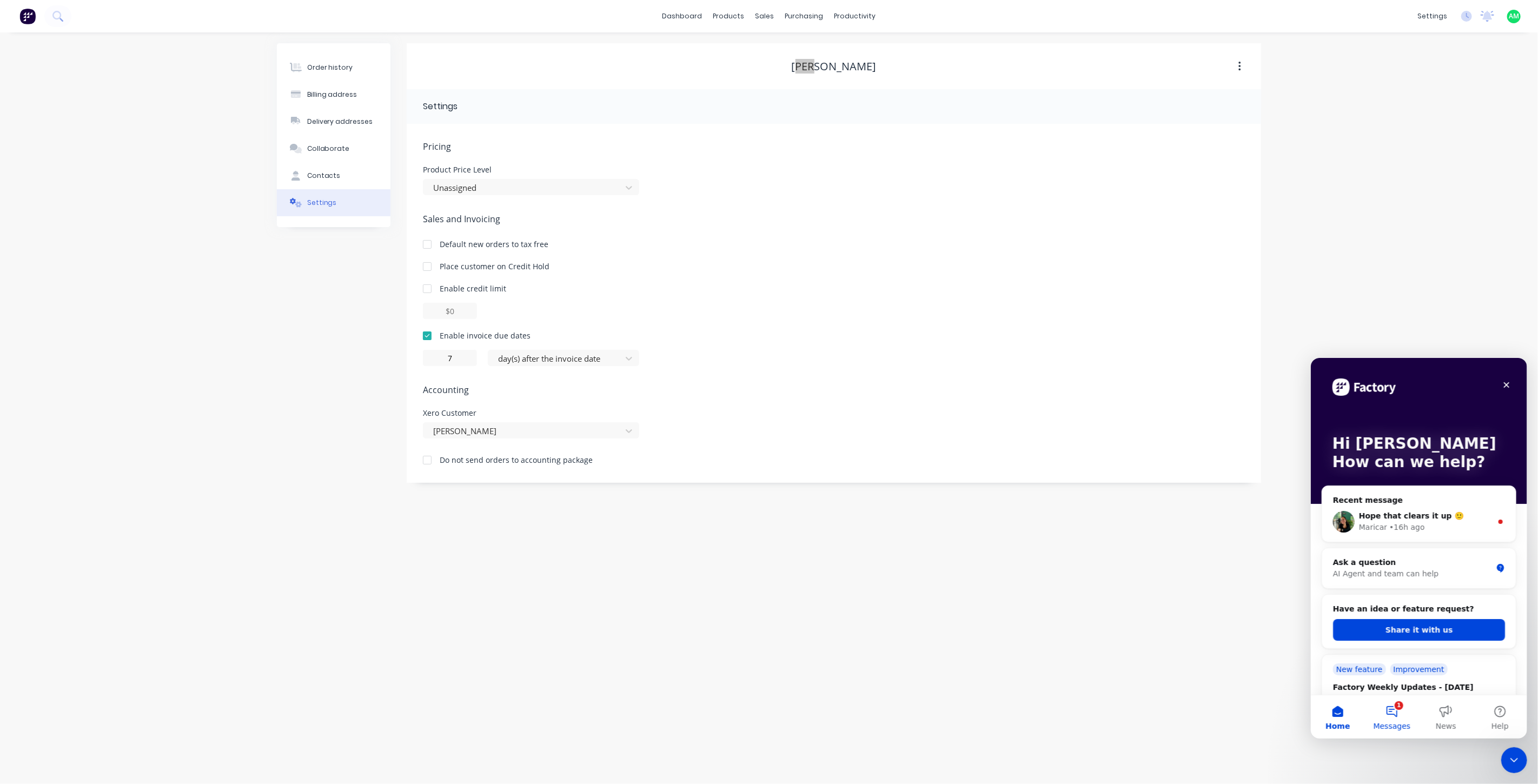
click at [1405, 718] on button "1 Messages" at bounding box center [1391, 716] width 54 height 43
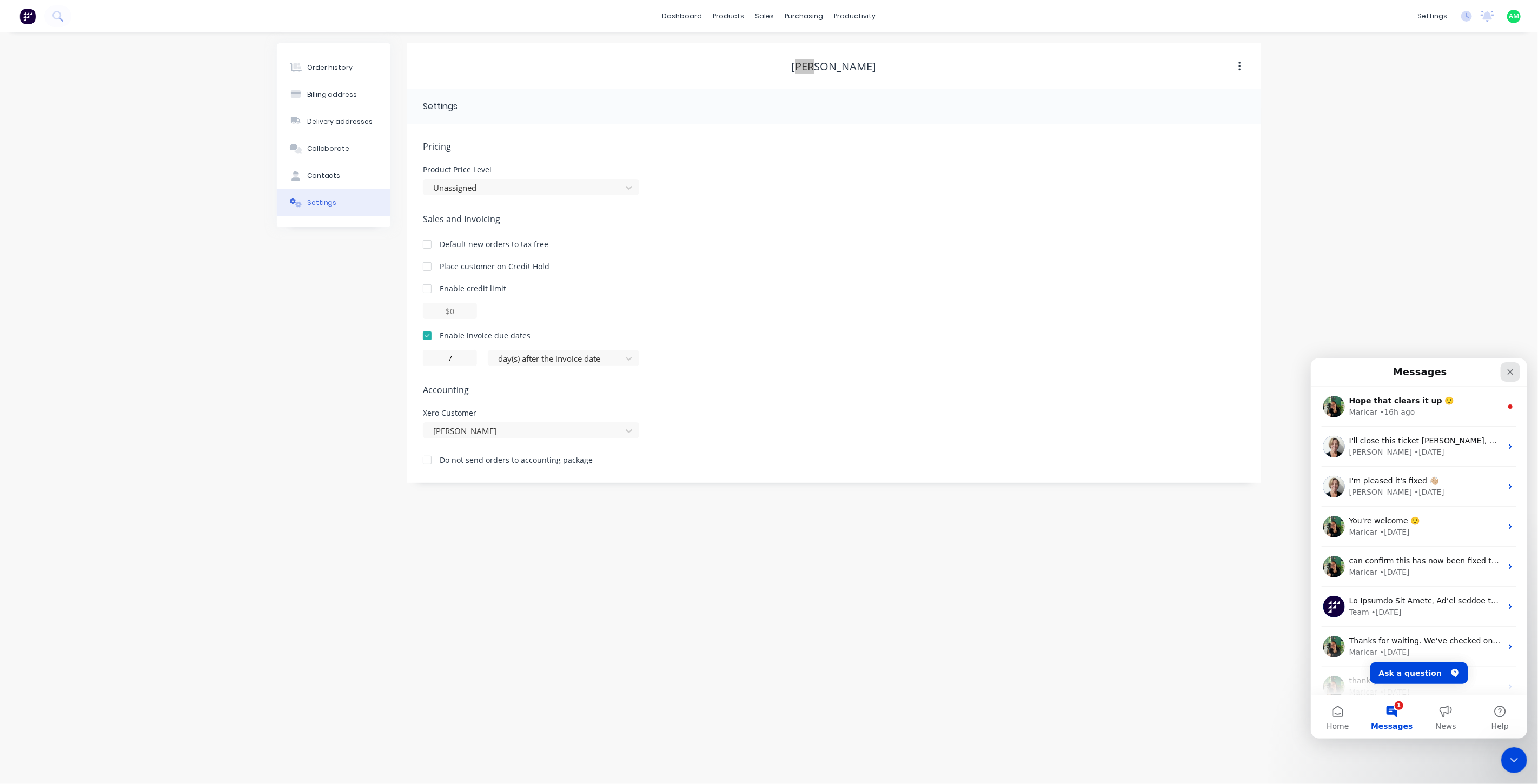
click at [1510, 371] on icon "Close" at bounding box center [1509, 372] width 6 height 6
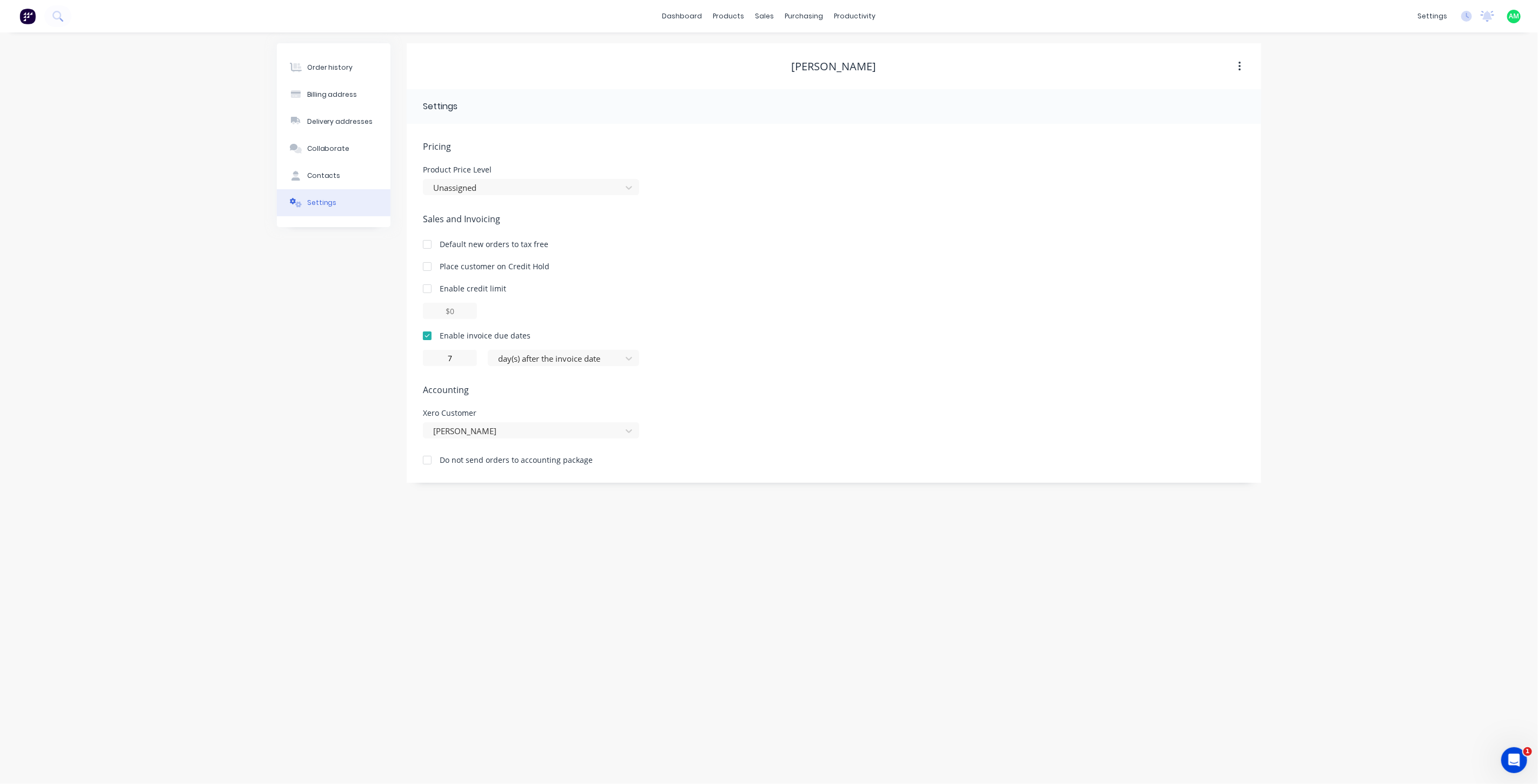
click at [837, 252] on div "Sales and Invoicing Default new orders to tax free Place customer on Credit Hol…" at bounding box center [833, 289] width 822 height 154
click at [1153, 289] on div "Enable credit limit" at bounding box center [833, 288] width 822 height 11
click at [1235, 67] on button "button" at bounding box center [1240, 66] width 26 height 19
click at [1139, 175] on div "Product Price Level Unassigned" at bounding box center [833, 180] width 822 height 29
click at [309, 171] on div "Contacts" at bounding box center [324, 176] width 33 height 10
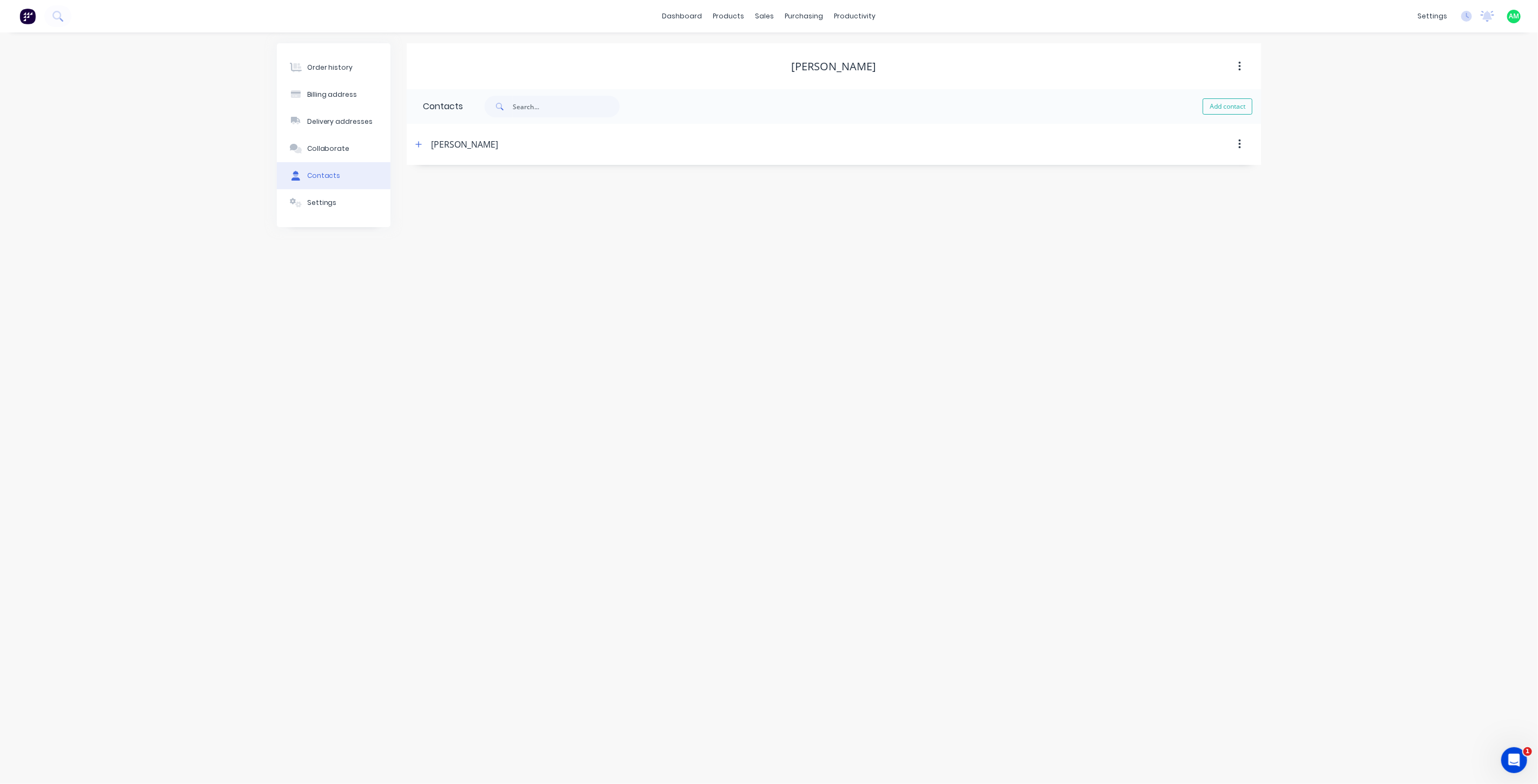
click at [1242, 65] on button "button" at bounding box center [1240, 66] width 26 height 19
click at [326, 151] on div "Collaborate" at bounding box center [329, 148] width 42 height 10
click at [312, 172] on div "Contacts" at bounding box center [318, 176] width 33 height 10
click at [331, 192] on button "Settings" at bounding box center [333, 202] width 113 height 27
click at [815, 65] on div "Brian Stevens" at bounding box center [834, 66] width 85 height 13
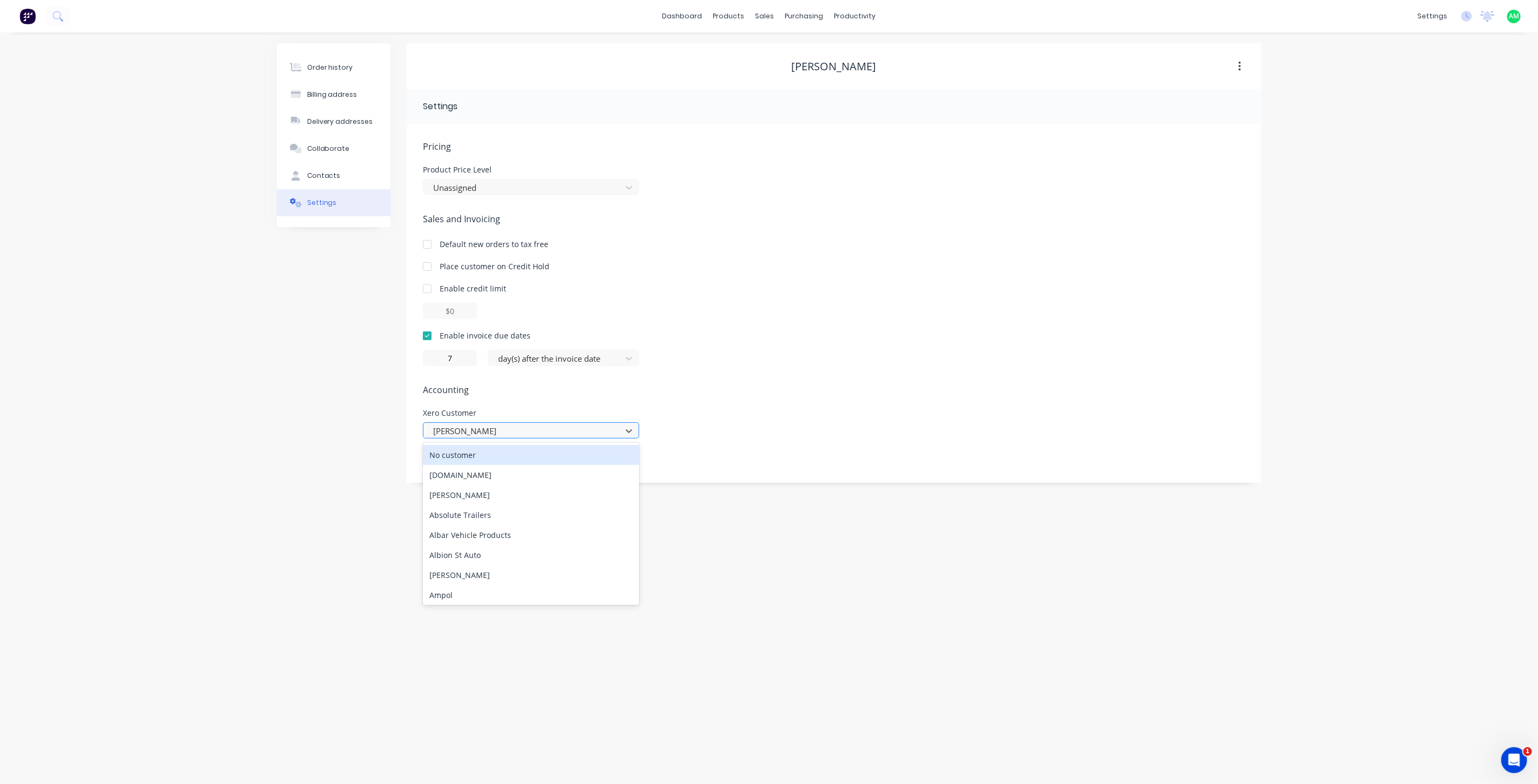
click at [439, 433] on div at bounding box center [524, 431] width 184 height 14
click at [442, 438] on div "Brian Stevens" at bounding box center [524, 431] width 191 height 17
click at [444, 428] on div at bounding box center [524, 431] width 184 height 14
click at [444, 429] on div at bounding box center [524, 431] width 184 height 14
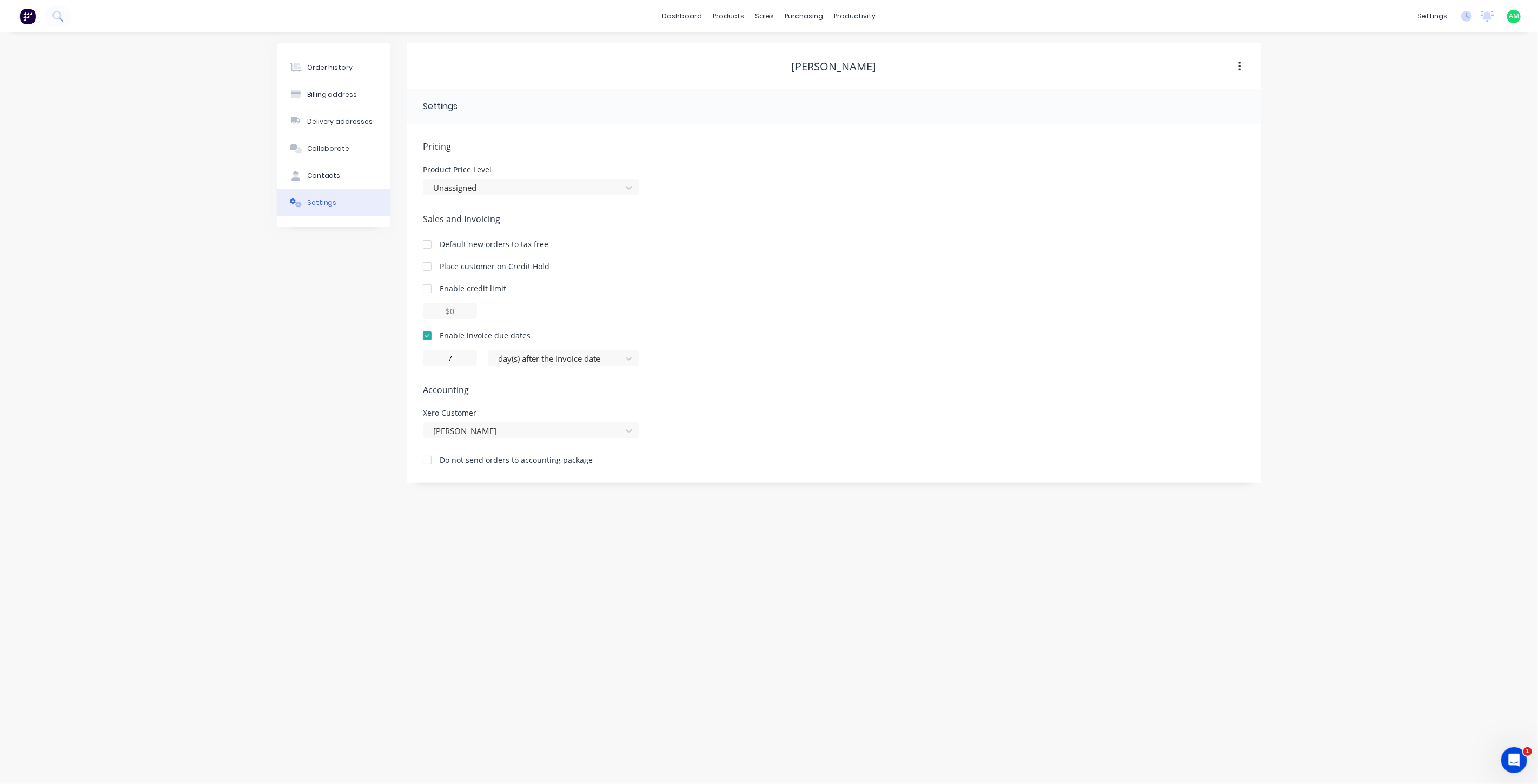
click at [801, 331] on div "Enable invoice due dates" at bounding box center [833, 335] width 822 height 11
click at [326, 63] on div "Order history" at bounding box center [330, 67] width 46 height 10
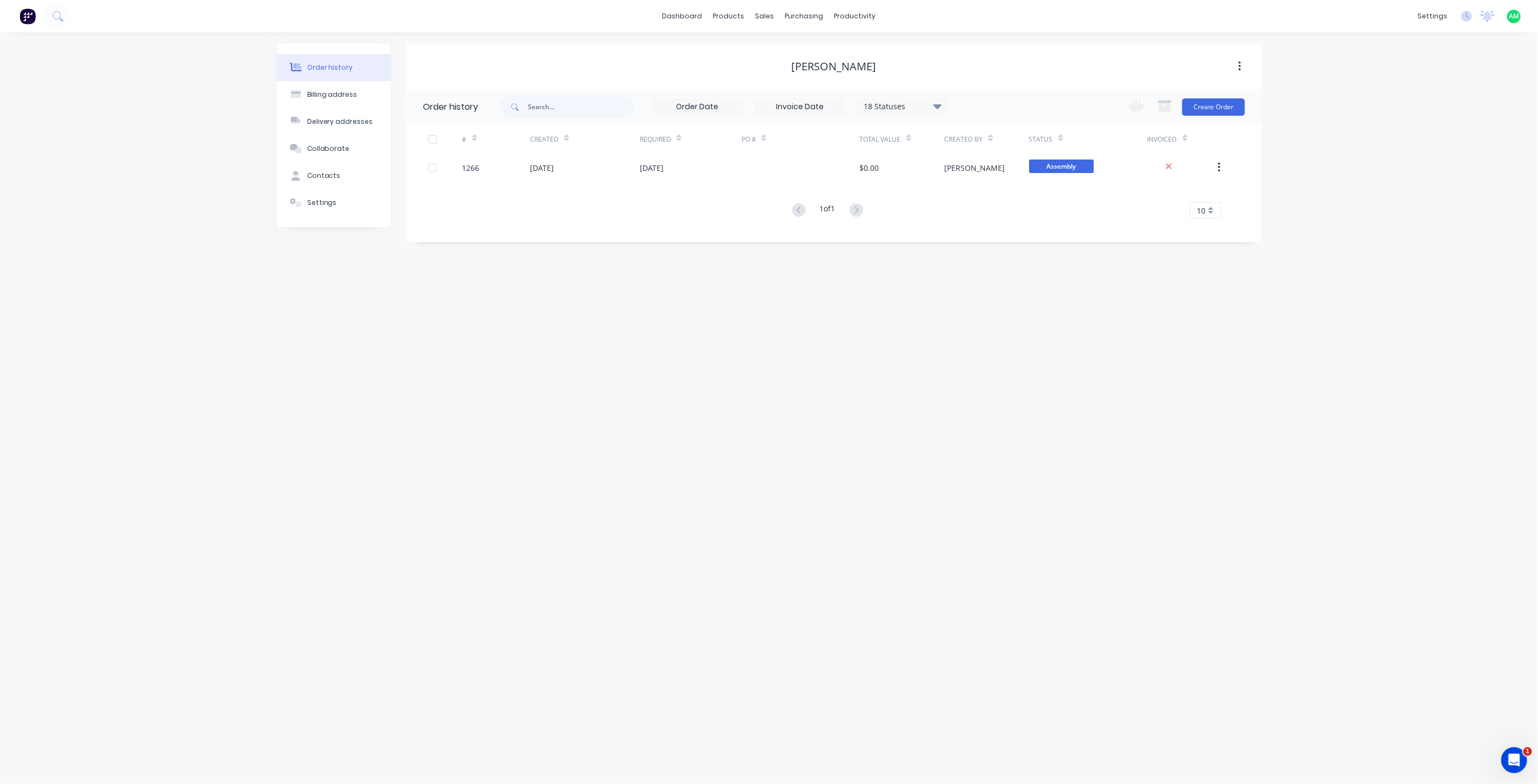
click at [1235, 66] on button "button" at bounding box center [1240, 66] width 26 height 19
click at [1239, 66] on icon "button" at bounding box center [1239, 66] width 2 height 10
drag, startPoint x: 818, startPoint y: 57, endPoint x: 808, endPoint y: 66, distance: 13.5
click at [818, 57] on div "Brian Stevens" at bounding box center [834, 66] width 854 height 19
click at [818, 63] on div "Brian Stevens" at bounding box center [834, 66] width 85 height 13
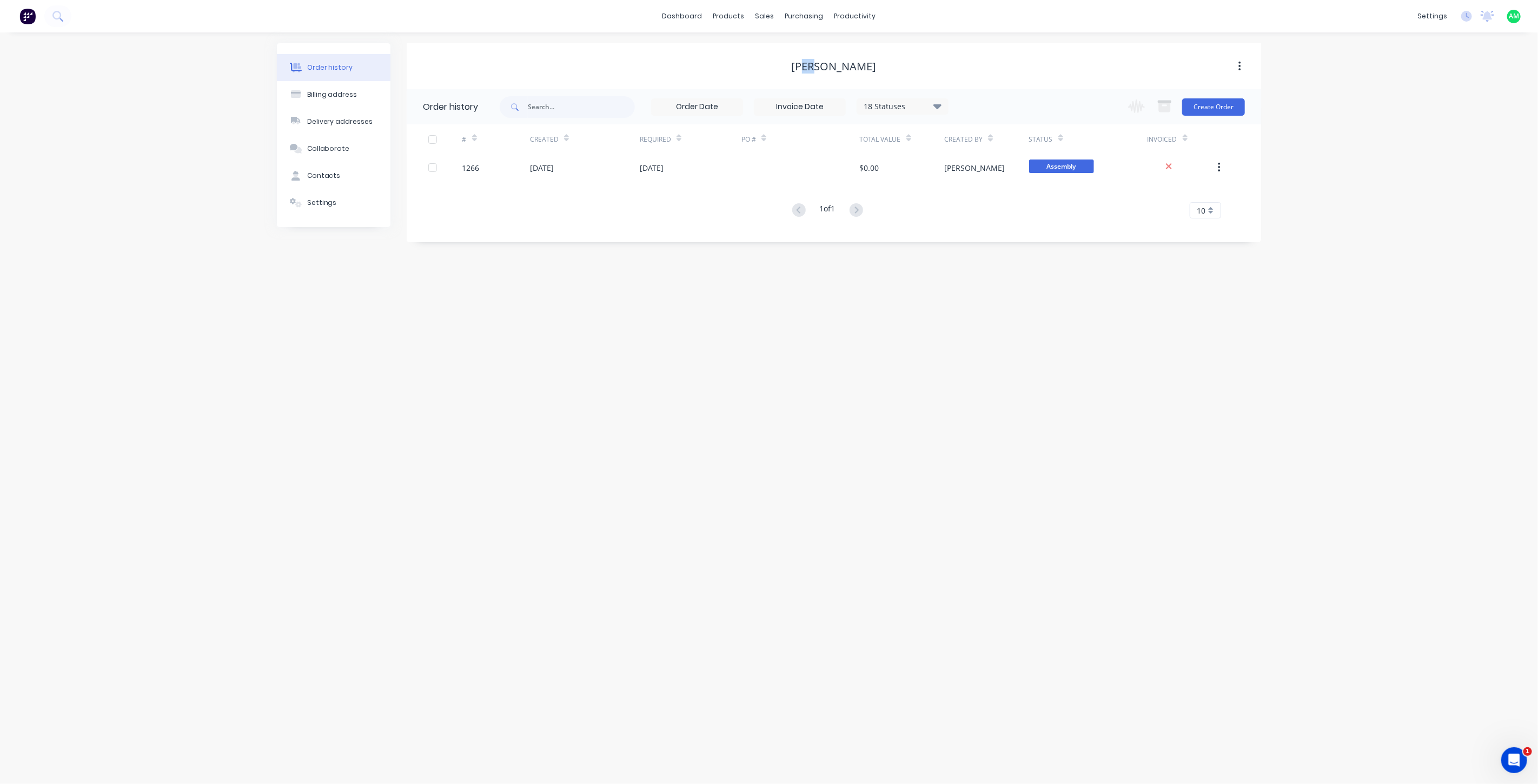
drag, startPoint x: 816, startPoint y: 63, endPoint x: 807, endPoint y: 64, distance: 9.1
click at [807, 64] on div "Brian Stevens" at bounding box center [834, 66] width 85 height 13
click at [339, 94] on div "Billing address" at bounding box center [332, 95] width 51 height 10
select select "AU"
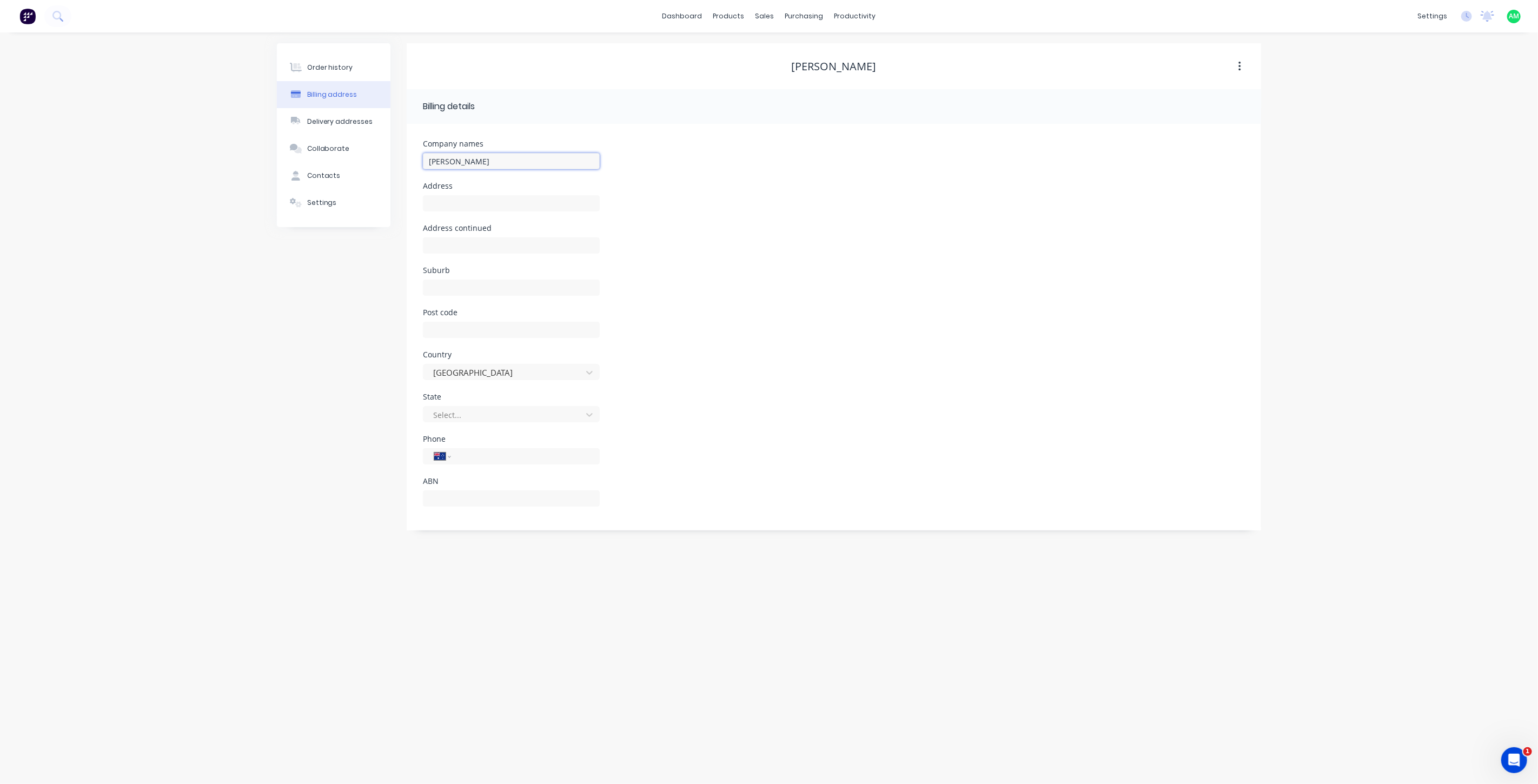
click at [447, 166] on input "Brian Stevens" at bounding box center [511, 161] width 177 height 17
type input "[PERSON_NAME]"
click at [682, 249] on div "Address continued" at bounding box center [833, 246] width 822 height 42
click at [454, 331] on input "text" at bounding box center [511, 330] width 177 height 17
type input "4370"
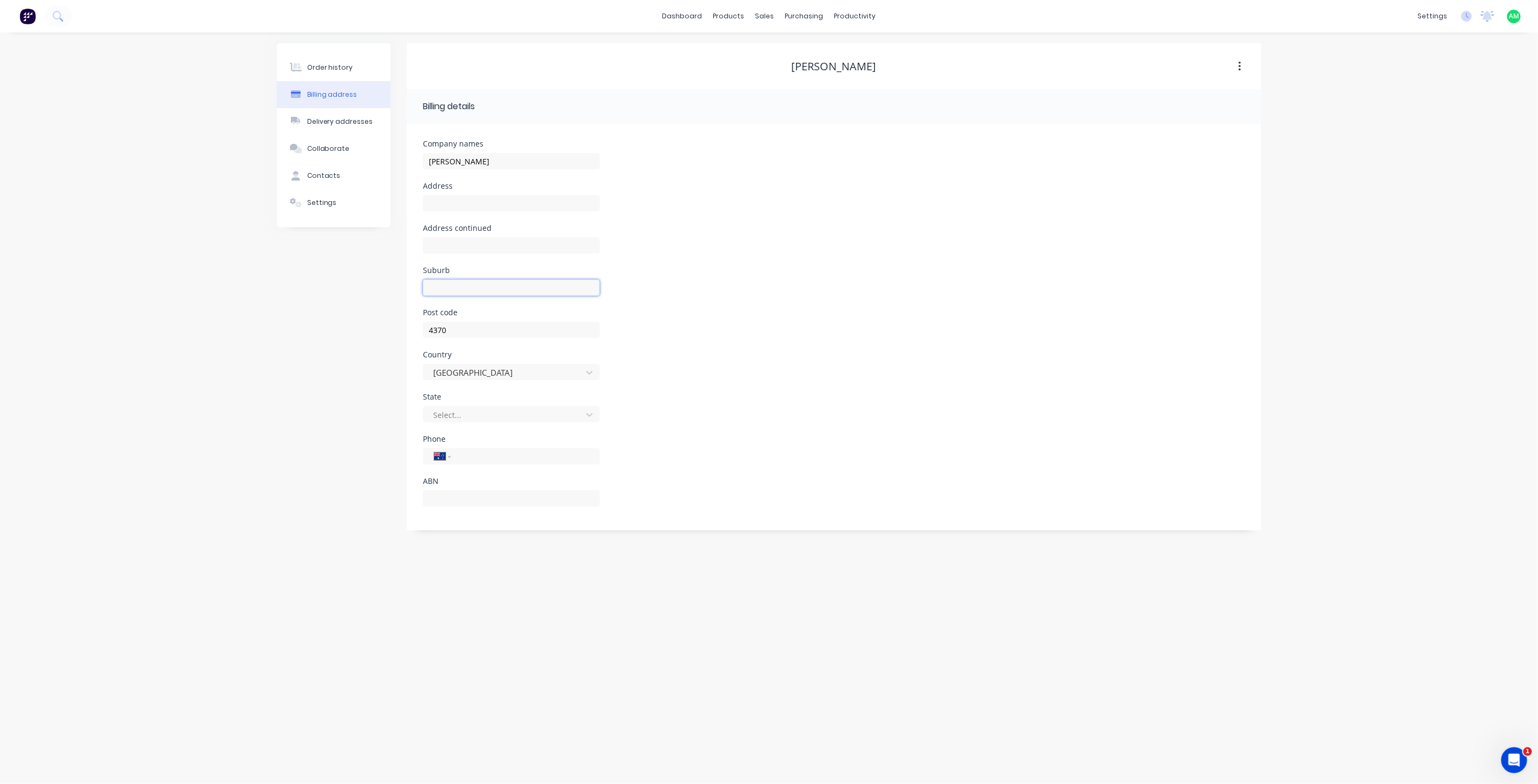
click at [458, 282] on input "text" at bounding box center [511, 288] width 177 height 17
type input "w"
type input "Warwick"
click at [796, 287] on div "Suburb Warwick" at bounding box center [833, 288] width 822 height 42
click at [581, 418] on div at bounding box center [589, 414] width 19 height 17
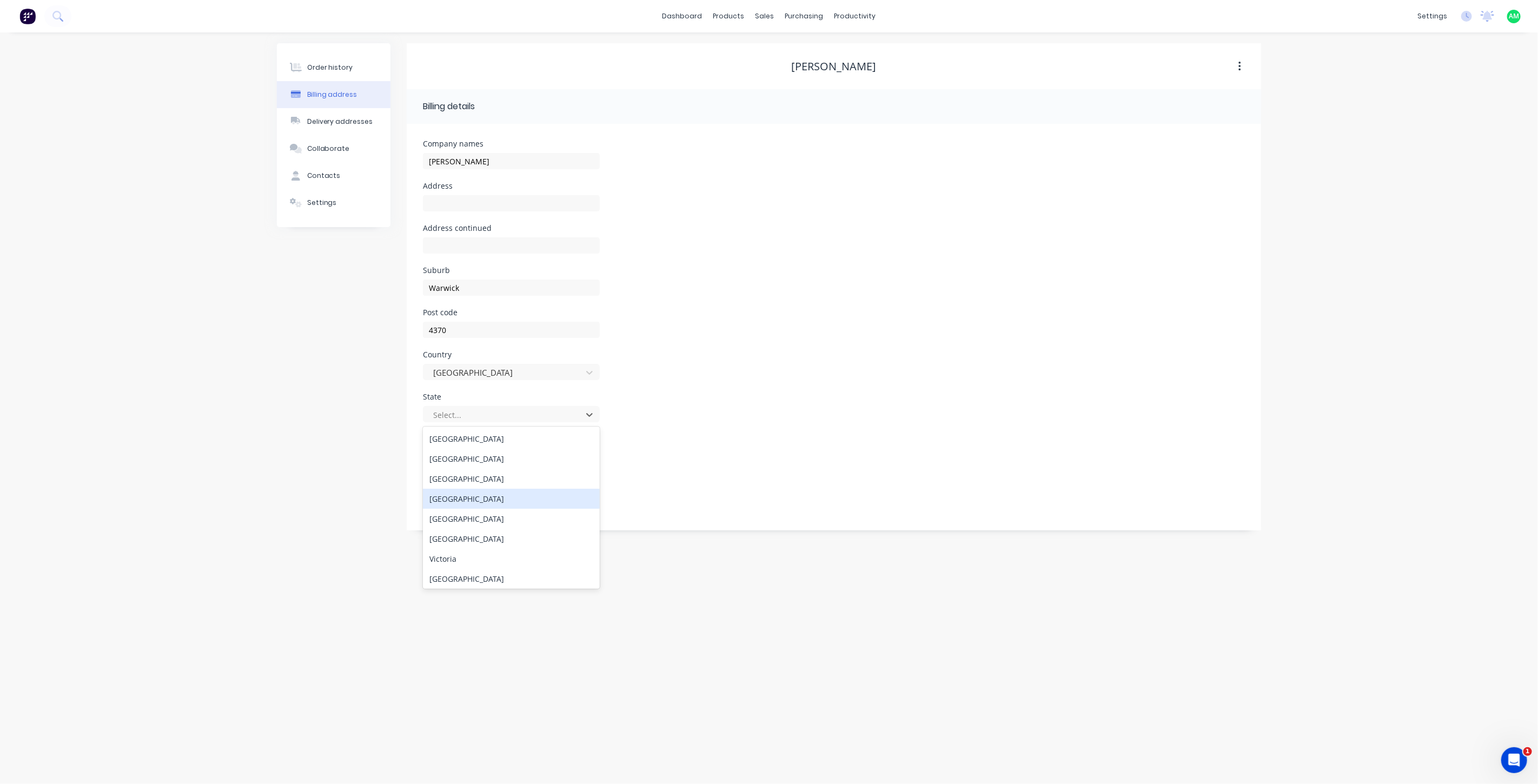
click at [477, 500] on div "Queensland" at bounding box center [511, 499] width 177 height 20
click at [310, 67] on div "Order history" at bounding box center [330, 67] width 46 height 10
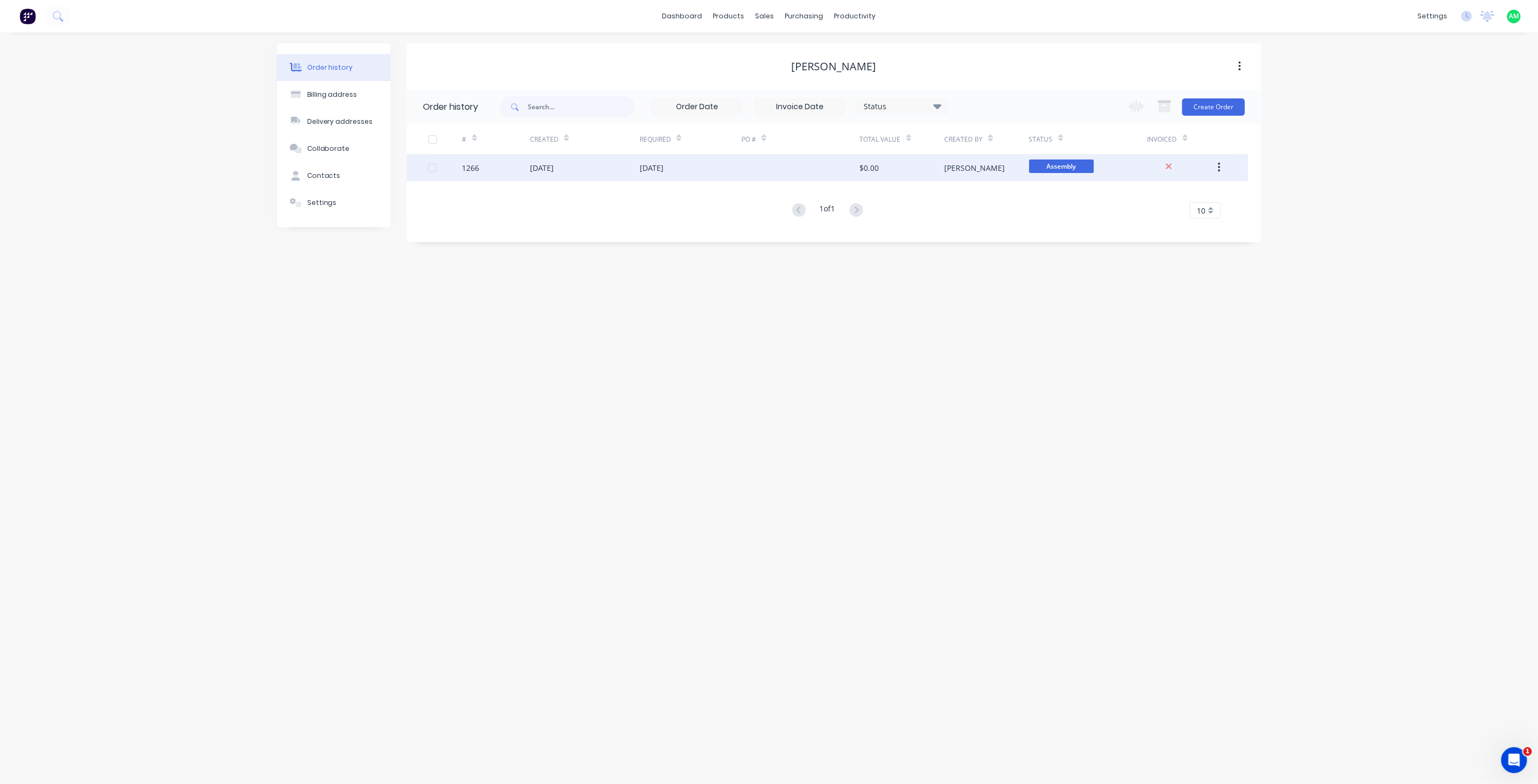
click at [528, 173] on div "# Created Required PO # Total Value Created By Status Invoiced 1266 09 Oct 2025…" at bounding box center [827, 171] width 841 height 94
click at [552, 174] on div "09 Oct 2025" at bounding box center [584, 167] width 110 height 27
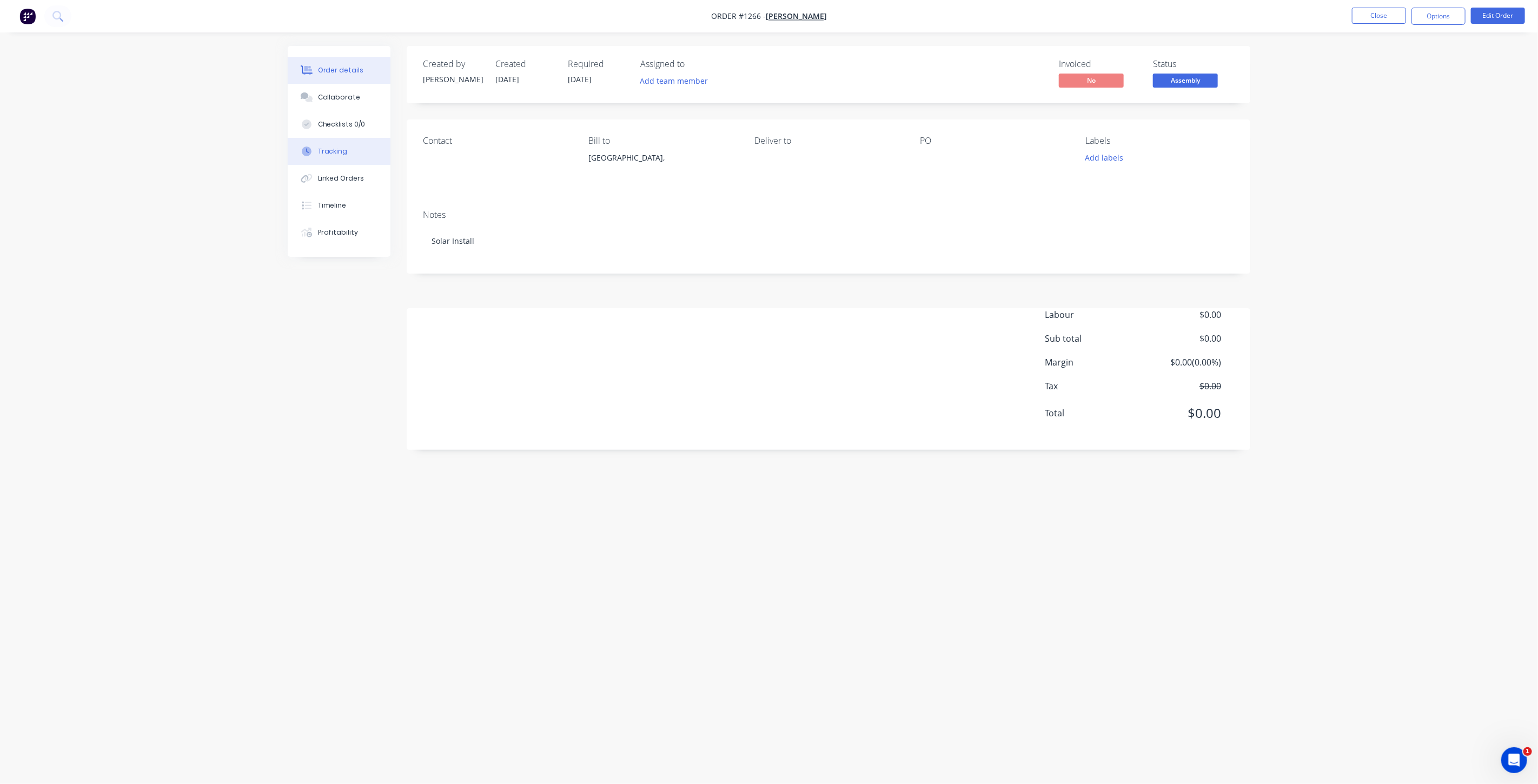
click at [317, 156] on button "Tracking" at bounding box center [340, 151] width 103 height 27
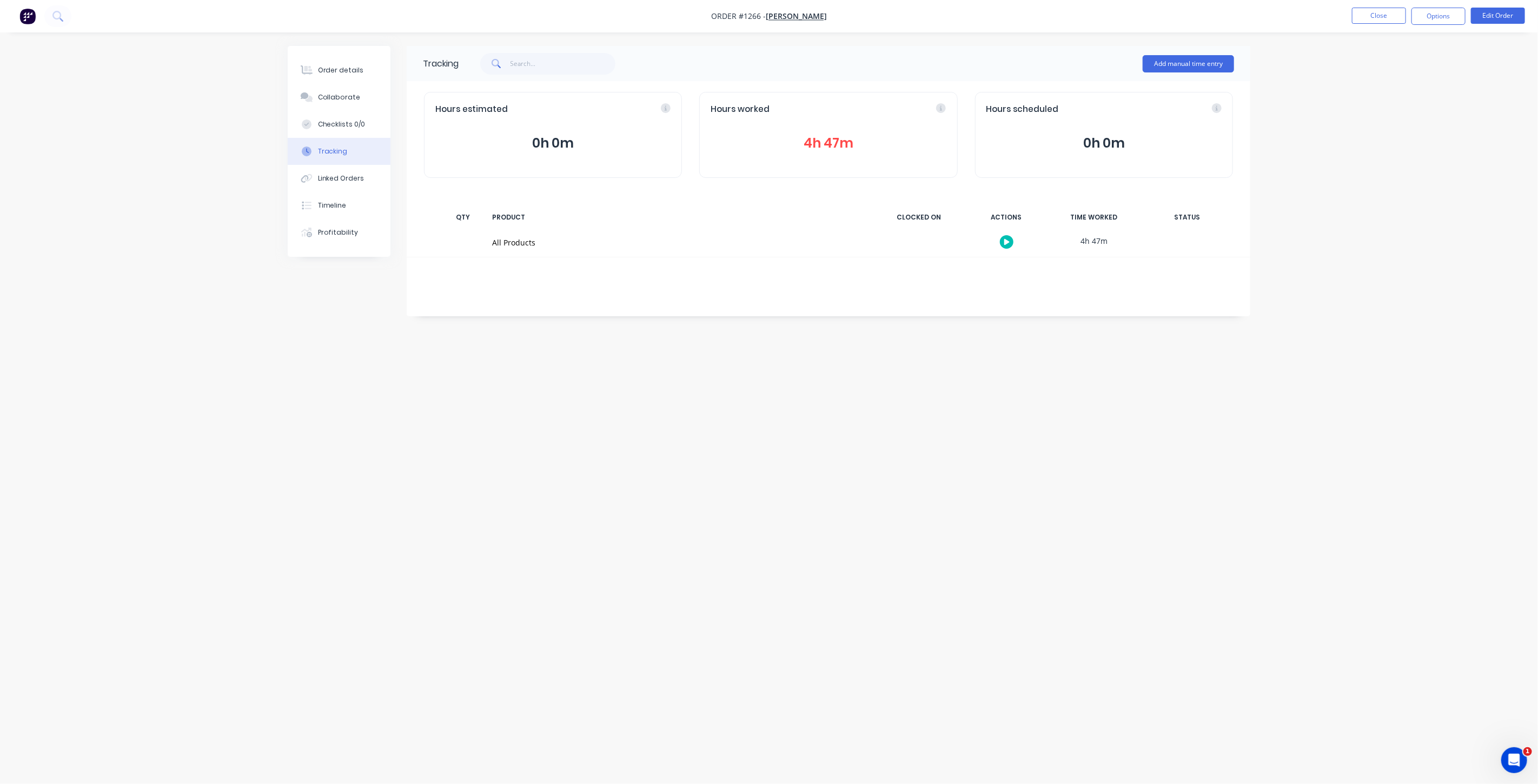
click at [844, 141] on button "4h 47m" at bounding box center [828, 144] width 236 height 20
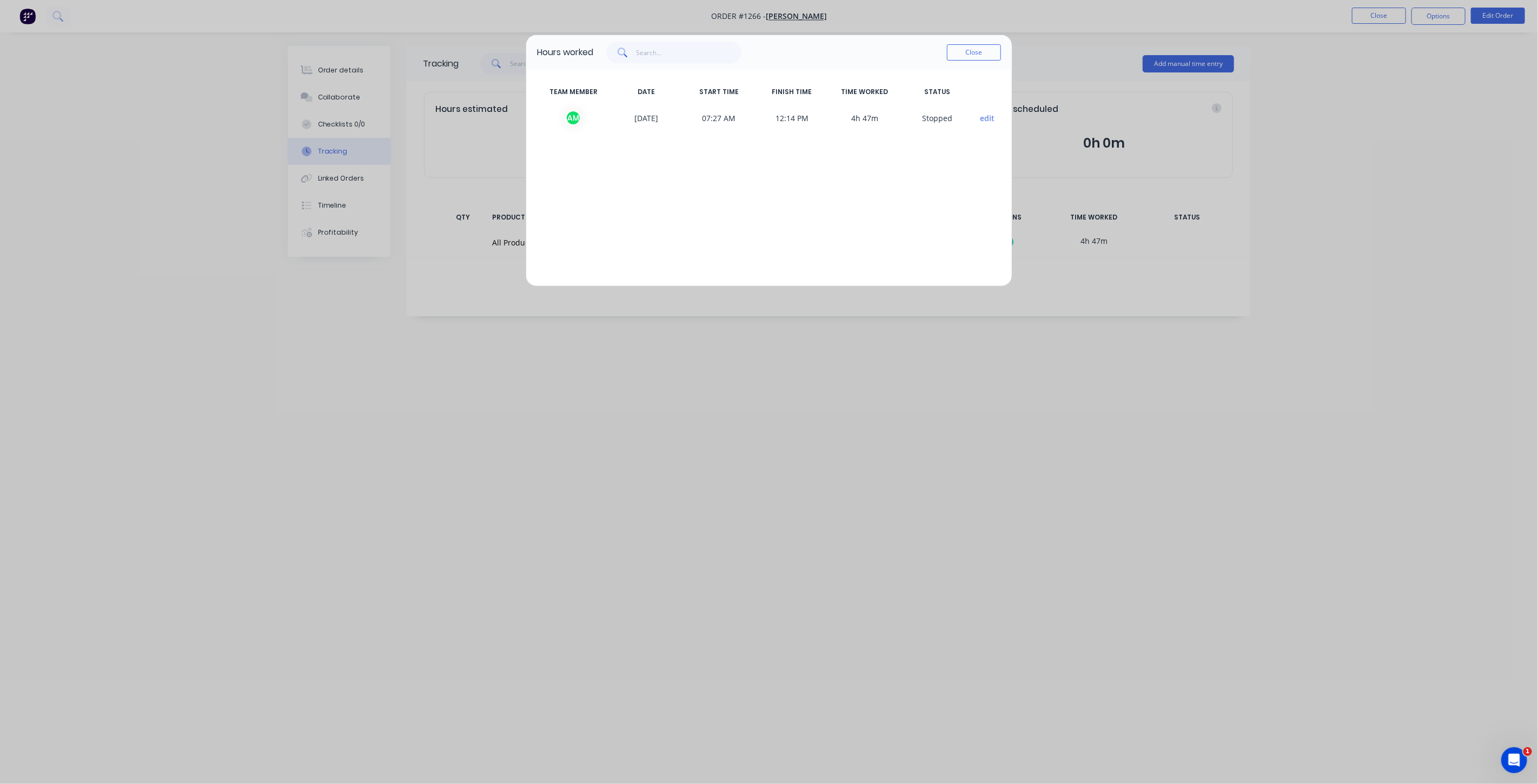
click at [986, 115] on button "edit" at bounding box center [988, 118] width 15 height 11
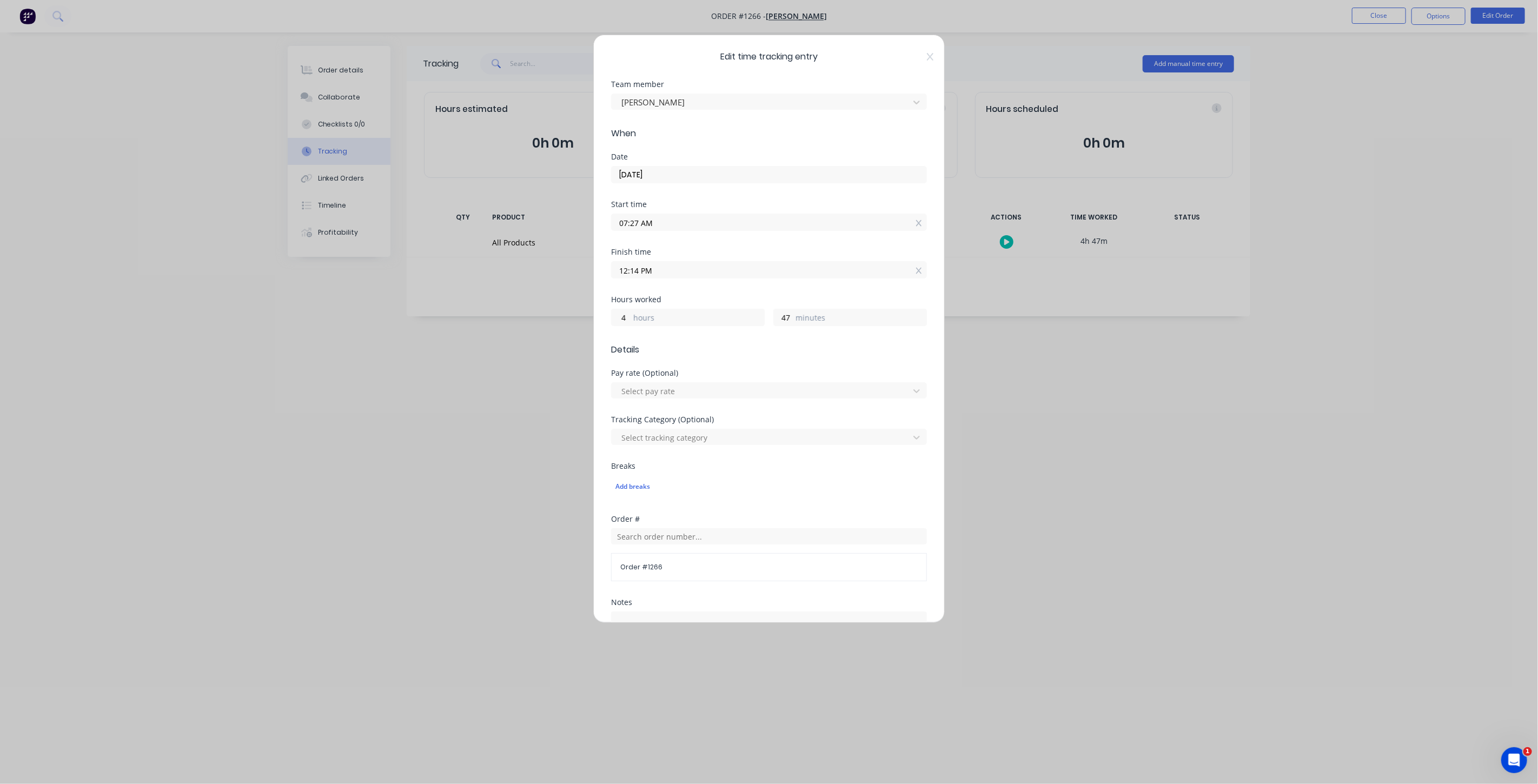
click at [627, 269] on input "12:14 PM" at bounding box center [769, 270] width 315 height 17
type input "05:14 PM"
type input "9"
type input "09:14 PM"
type input "13"
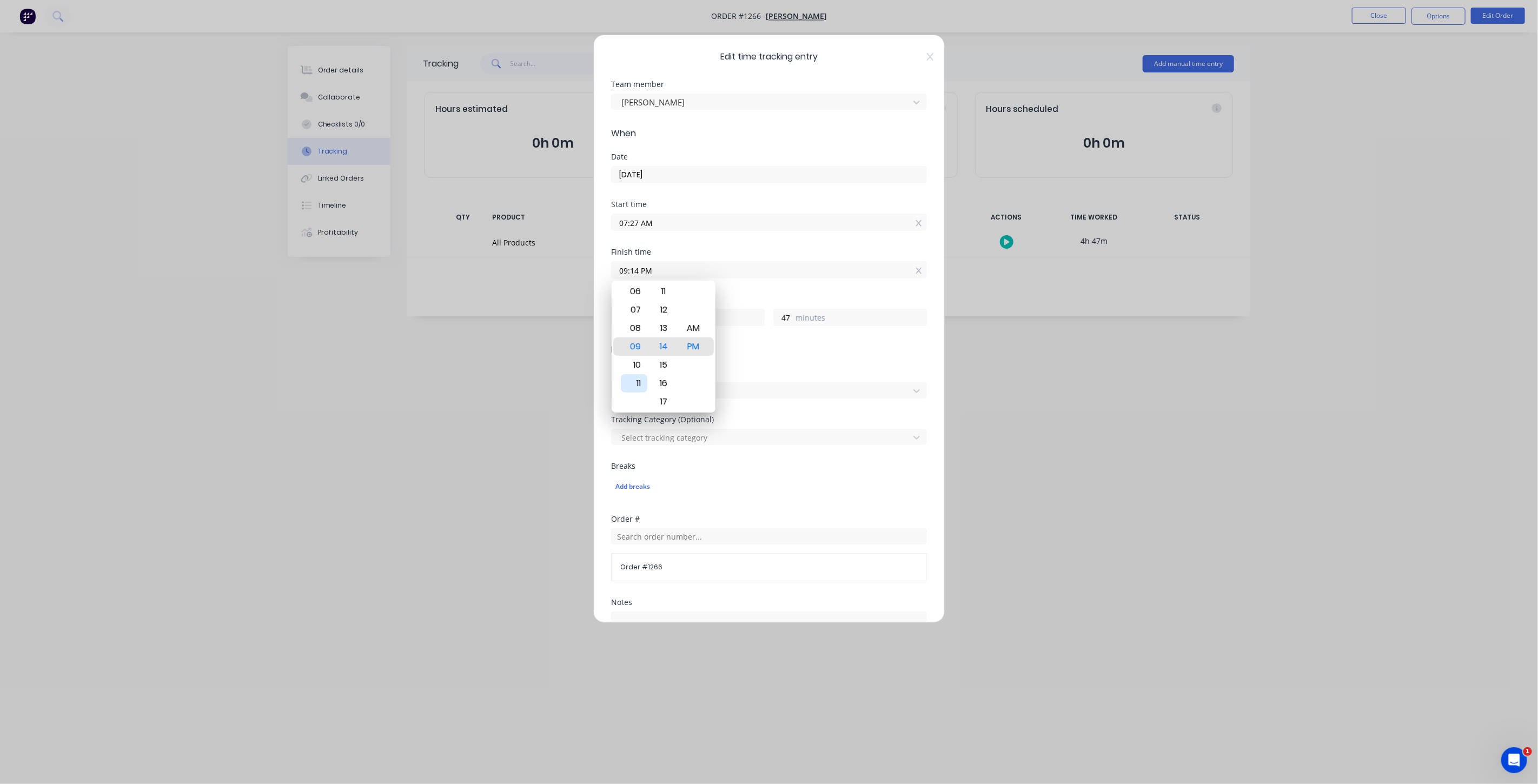
click at [639, 381] on div "11" at bounding box center [633, 384] width 27 height 18
type input "11:14 PM"
type input "15"
click at [698, 327] on div "AM" at bounding box center [693, 329] width 27 height 18
type input "11:14 AM"
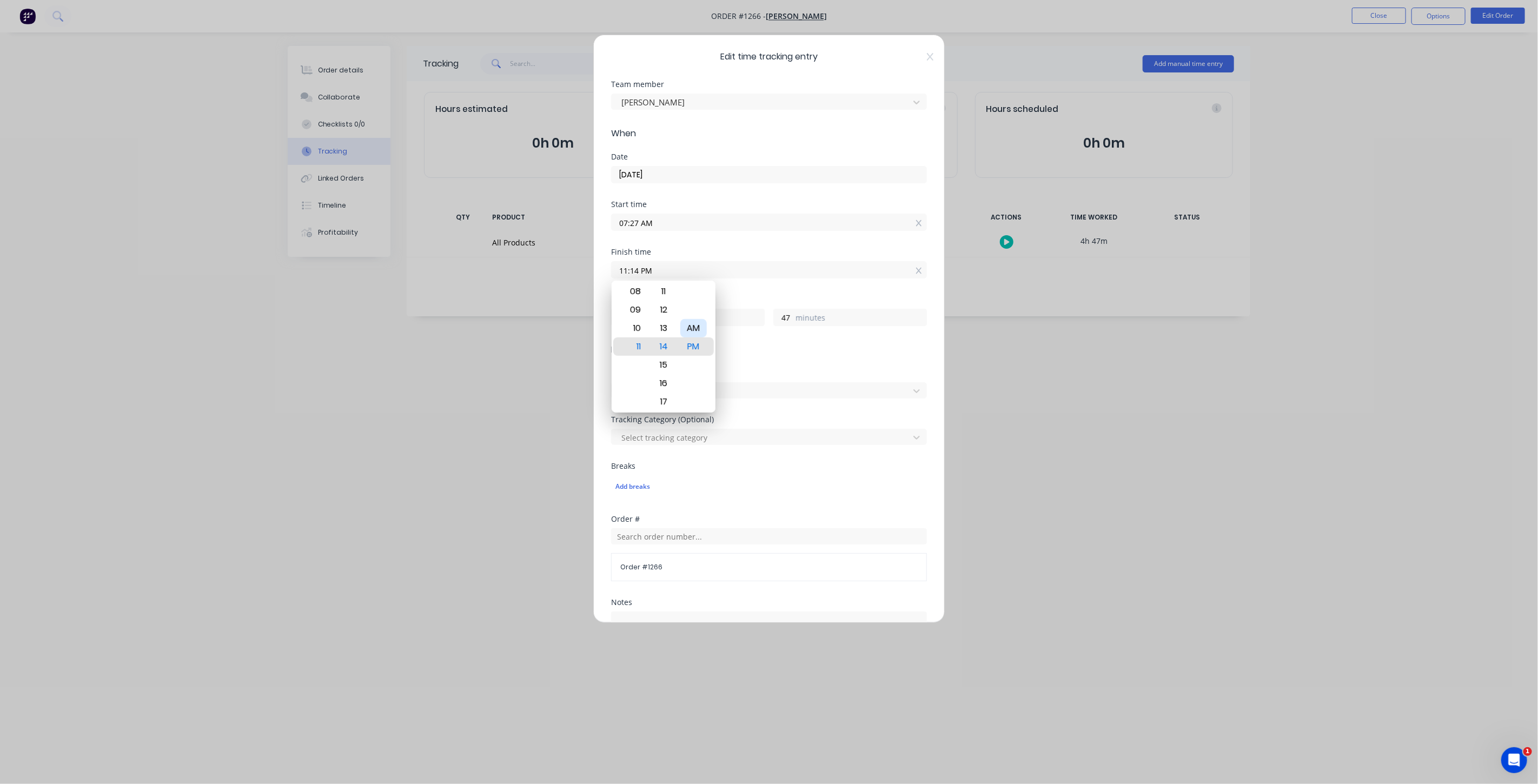
type input "3"
click at [780, 350] on span "Details" at bounding box center [769, 350] width 316 height 13
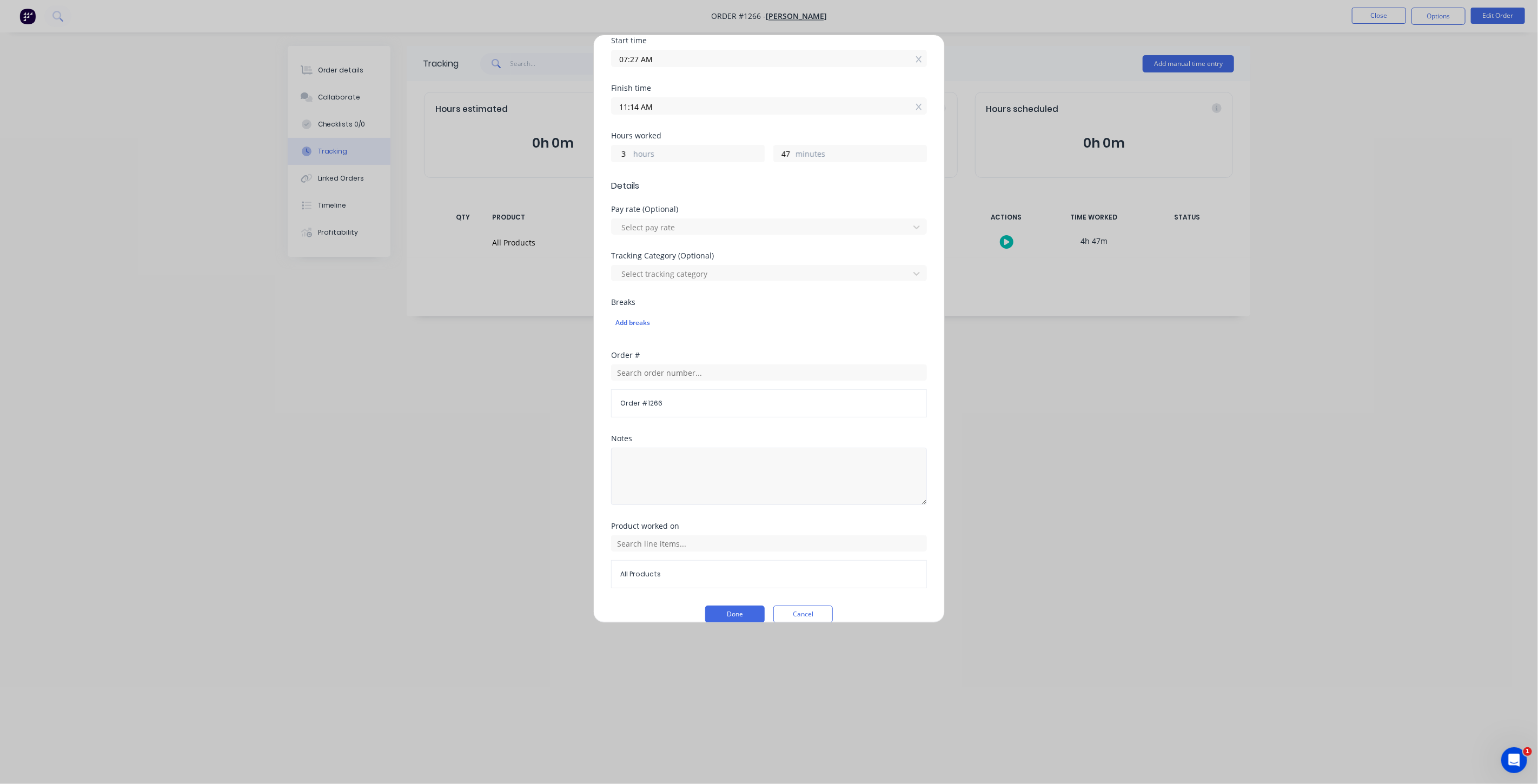
scroll to position [180, 0]
click at [635, 454] on textarea at bounding box center [769, 460] width 316 height 57
type textarea "Fit Solar Panel & Wire MPPT"
click at [718, 592] on button "Done" at bounding box center [734, 598] width 60 height 17
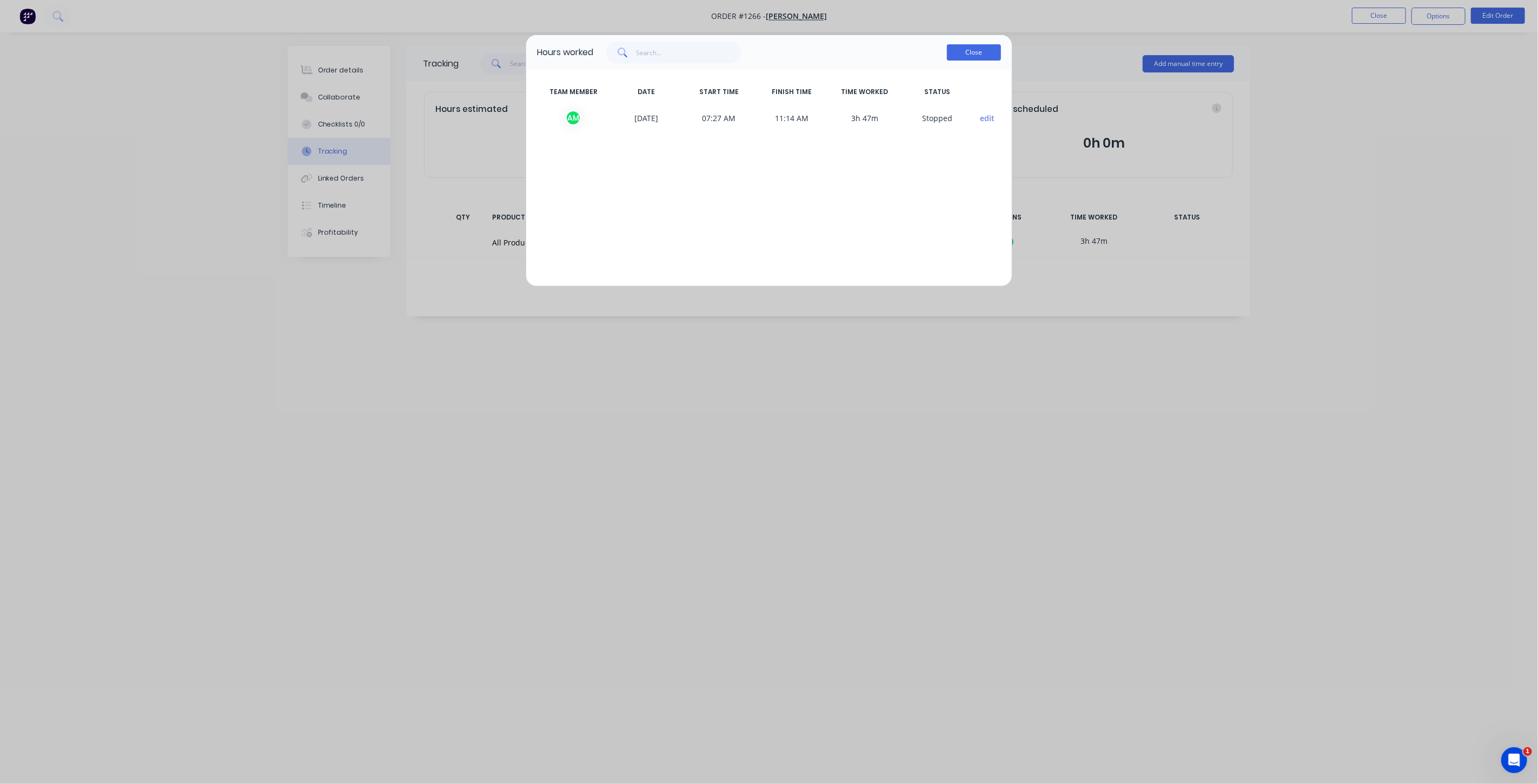
click at [974, 54] on button "Close" at bounding box center [974, 52] width 54 height 17
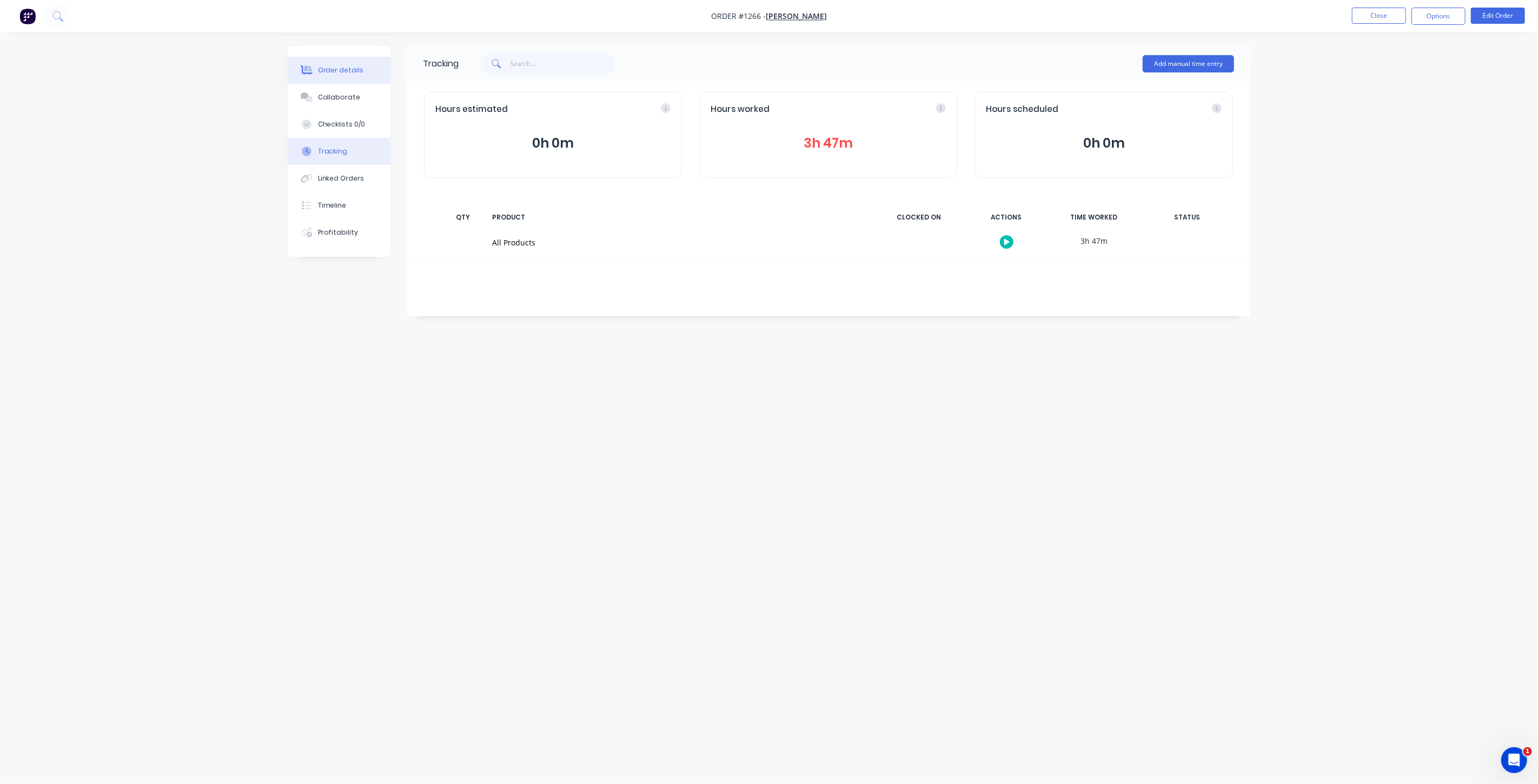
click at [338, 63] on button "Order details" at bounding box center [340, 70] width 103 height 27
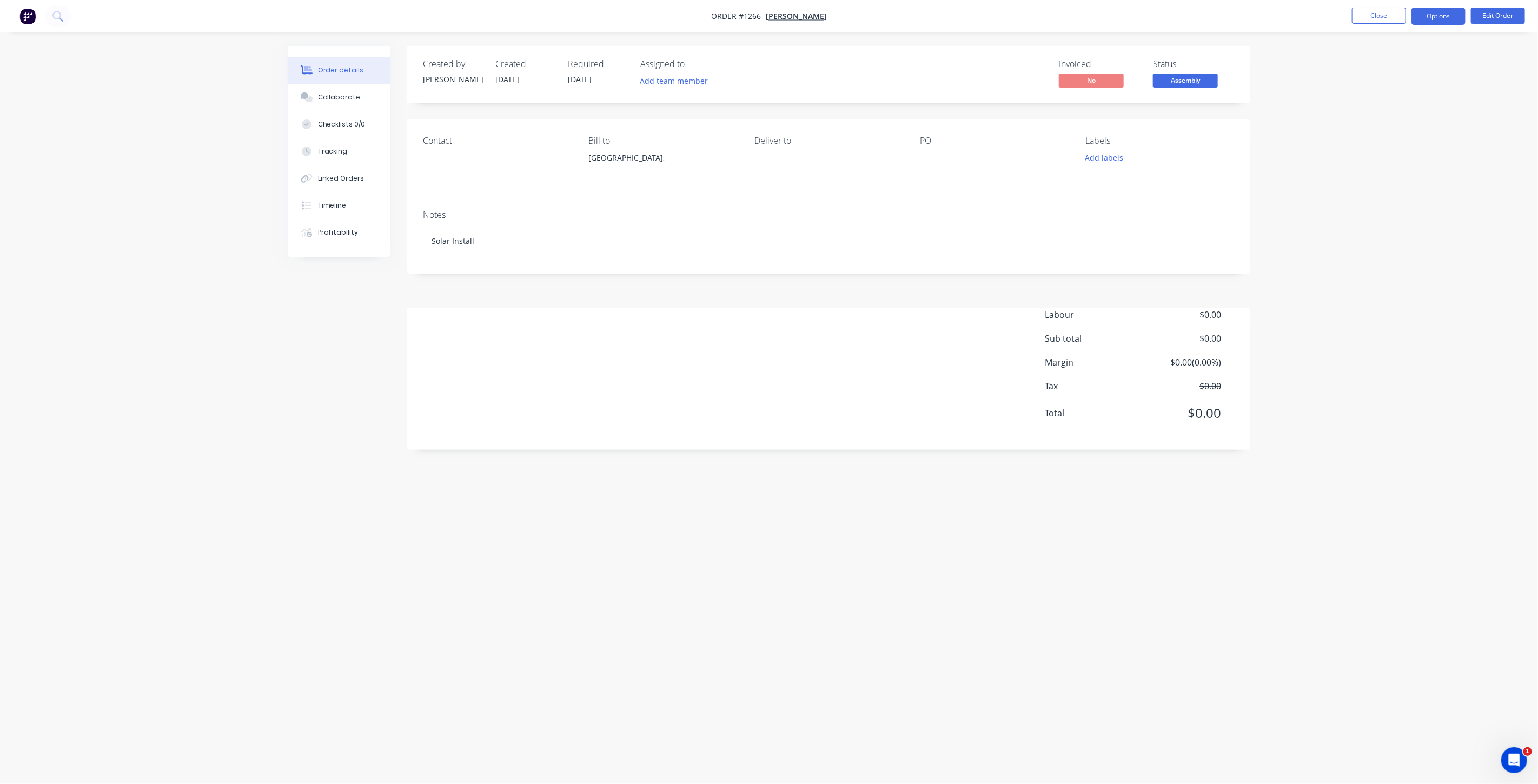
click at [1423, 23] on button "Options" at bounding box center [1438, 16] width 54 height 17
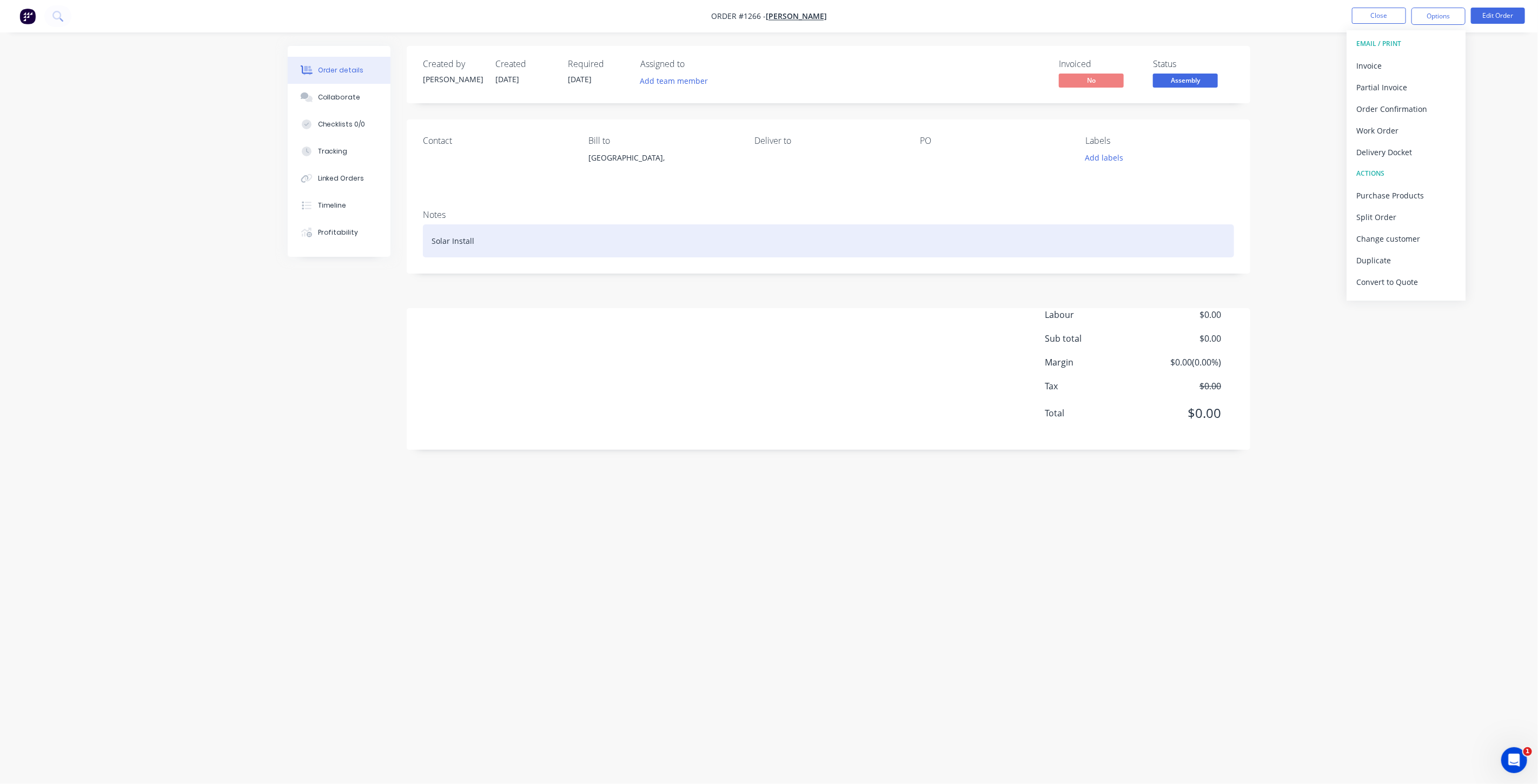
click at [1185, 230] on div "Solar Install" at bounding box center [827, 241] width 811 height 33
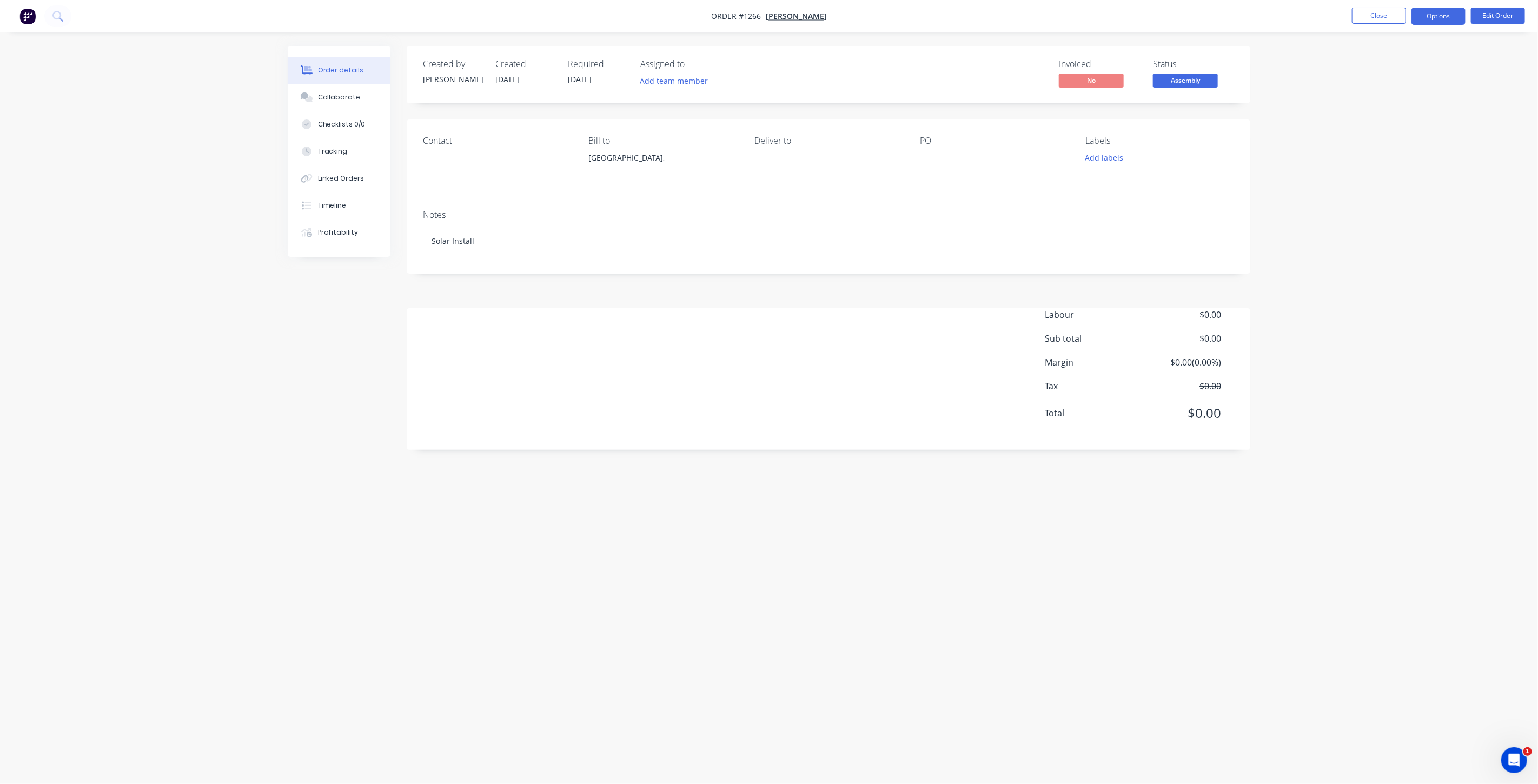
click at [1448, 20] on button "Options" at bounding box center [1438, 16] width 54 height 17
click at [1161, 213] on div "Notes" at bounding box center [827, 214] width 811 height 10
click at [1483, 17] on button "Edit Order" at bounding box center [1498, 16] width 54 height 17
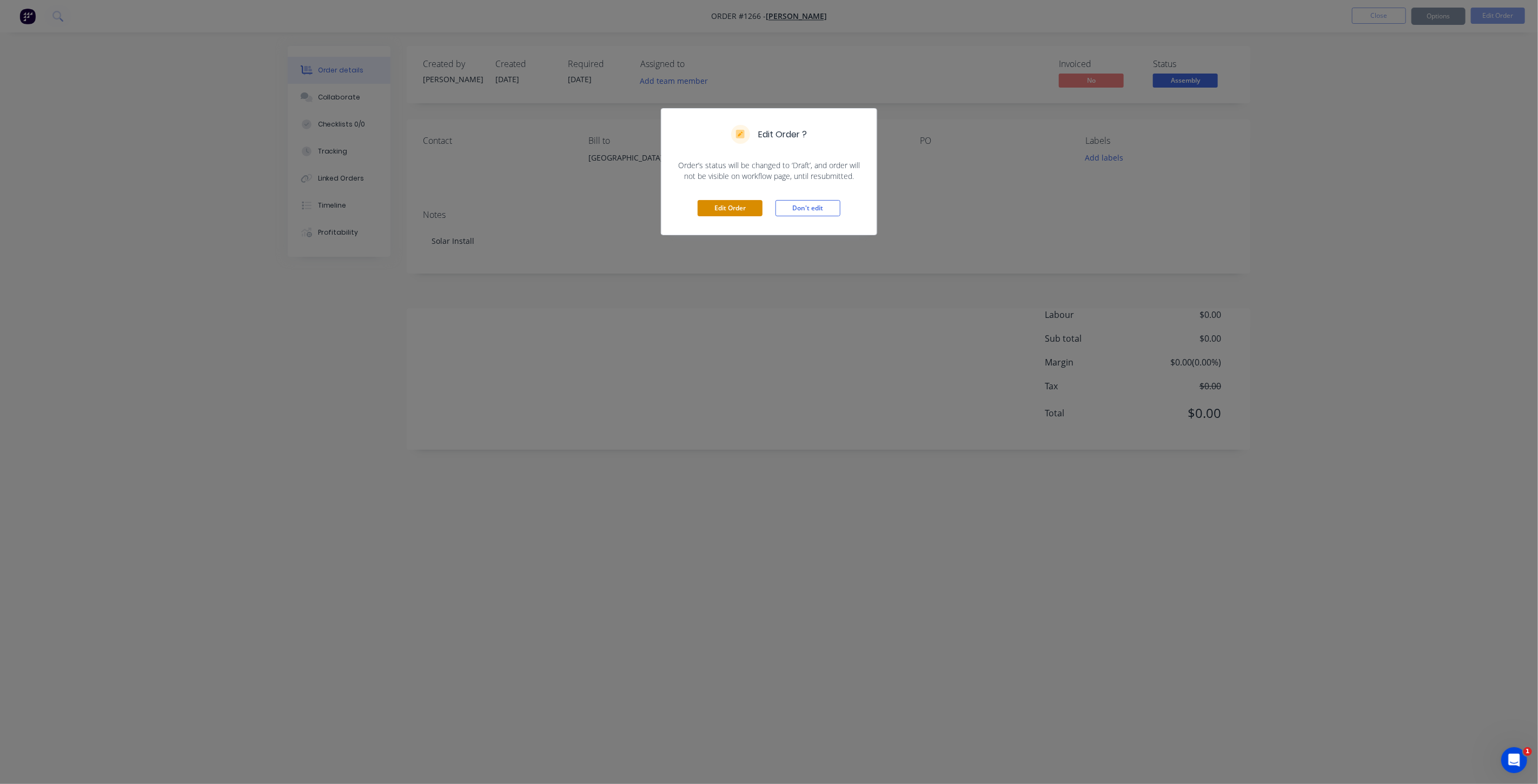
click at [706, 212] on button "Edit Order" at bounding box center [730, 208] width 64 height 17
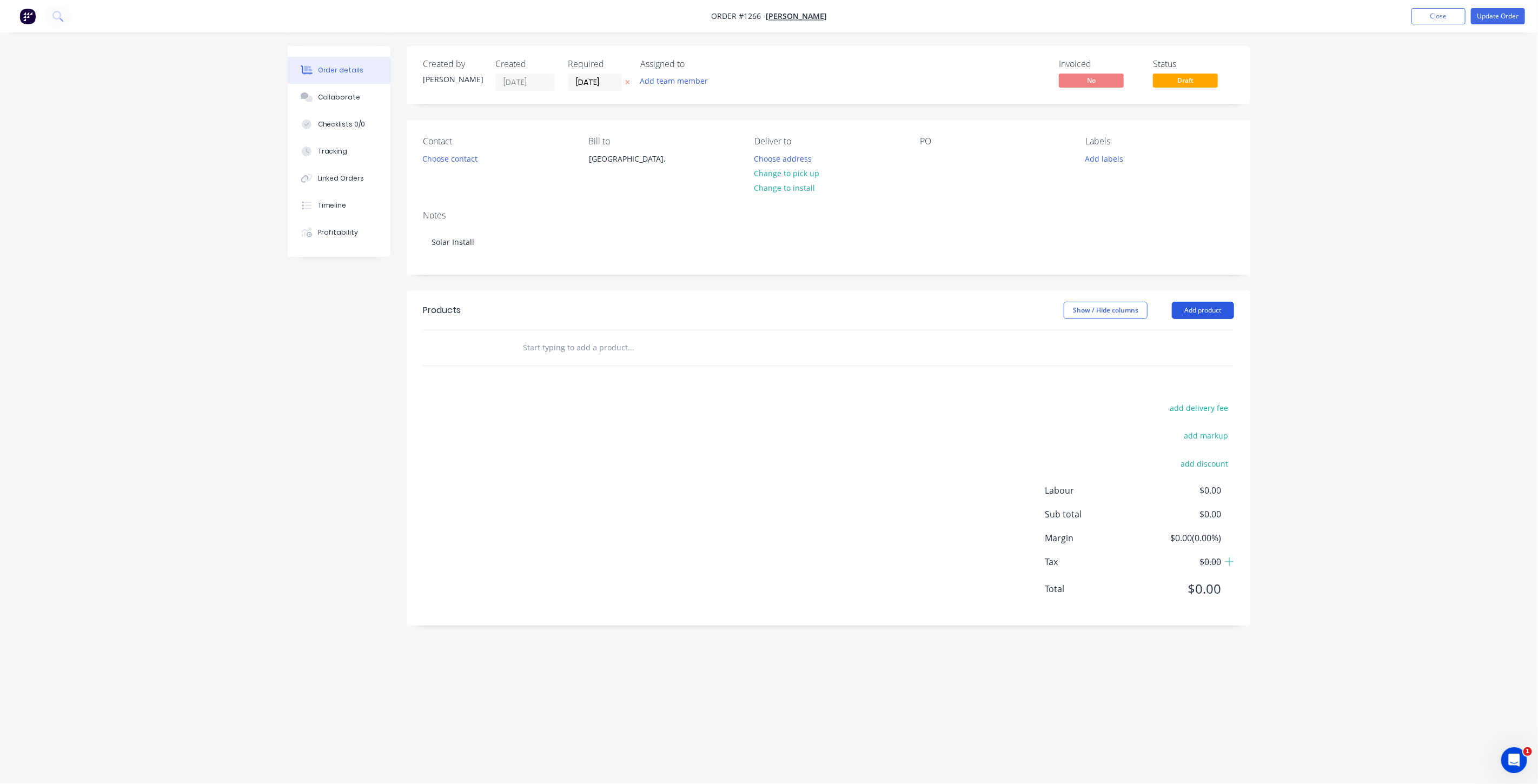
click at [1203, 315] on button "Add product" at bounding box center [1203, 310] width 63 height 17
click at [1148, 444] on div "Labour" at bounding box center [1182, 445] width 83 height 16
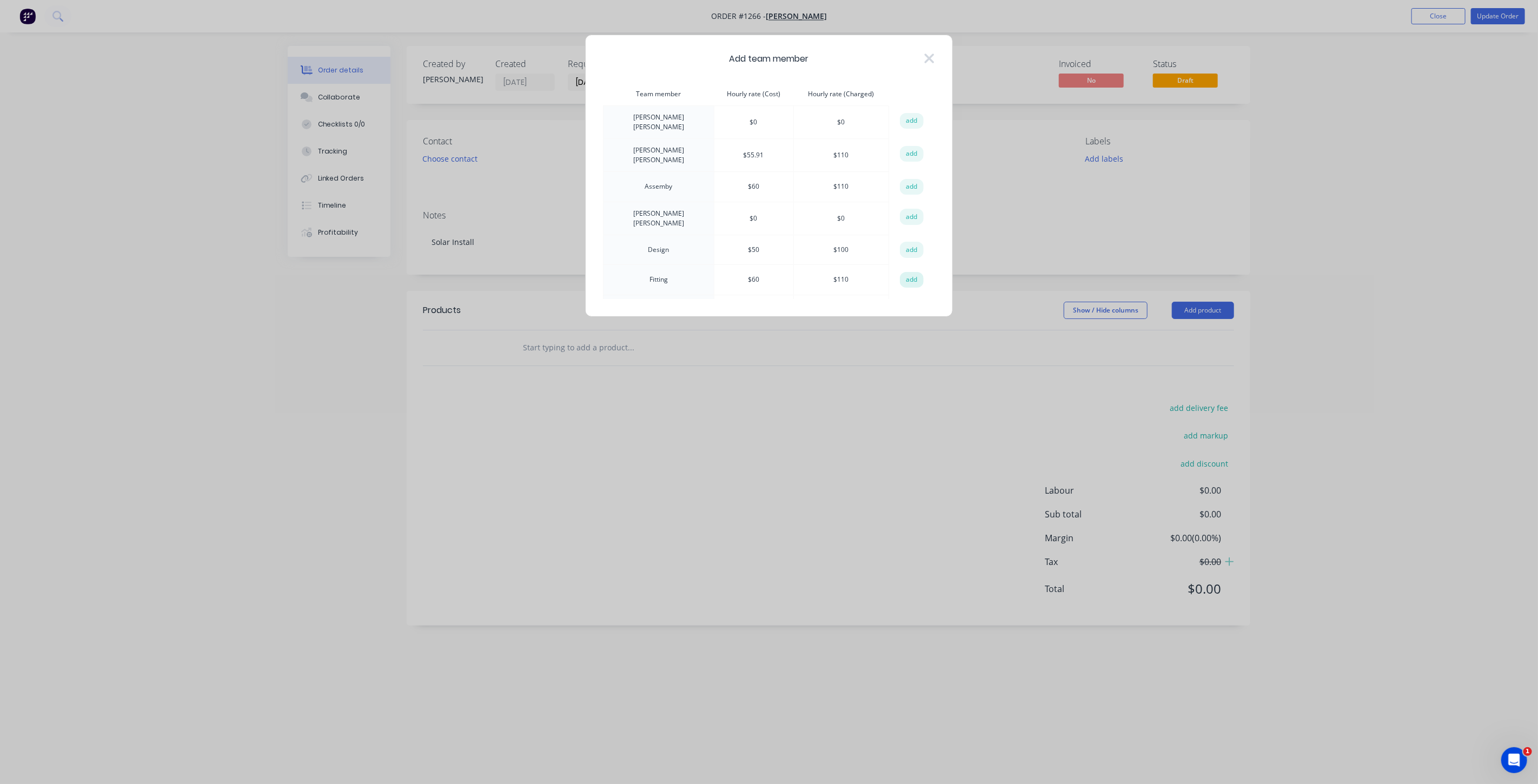
click at [905, 271] on button "add" at bounding box center [911, 280] width 24 height 17
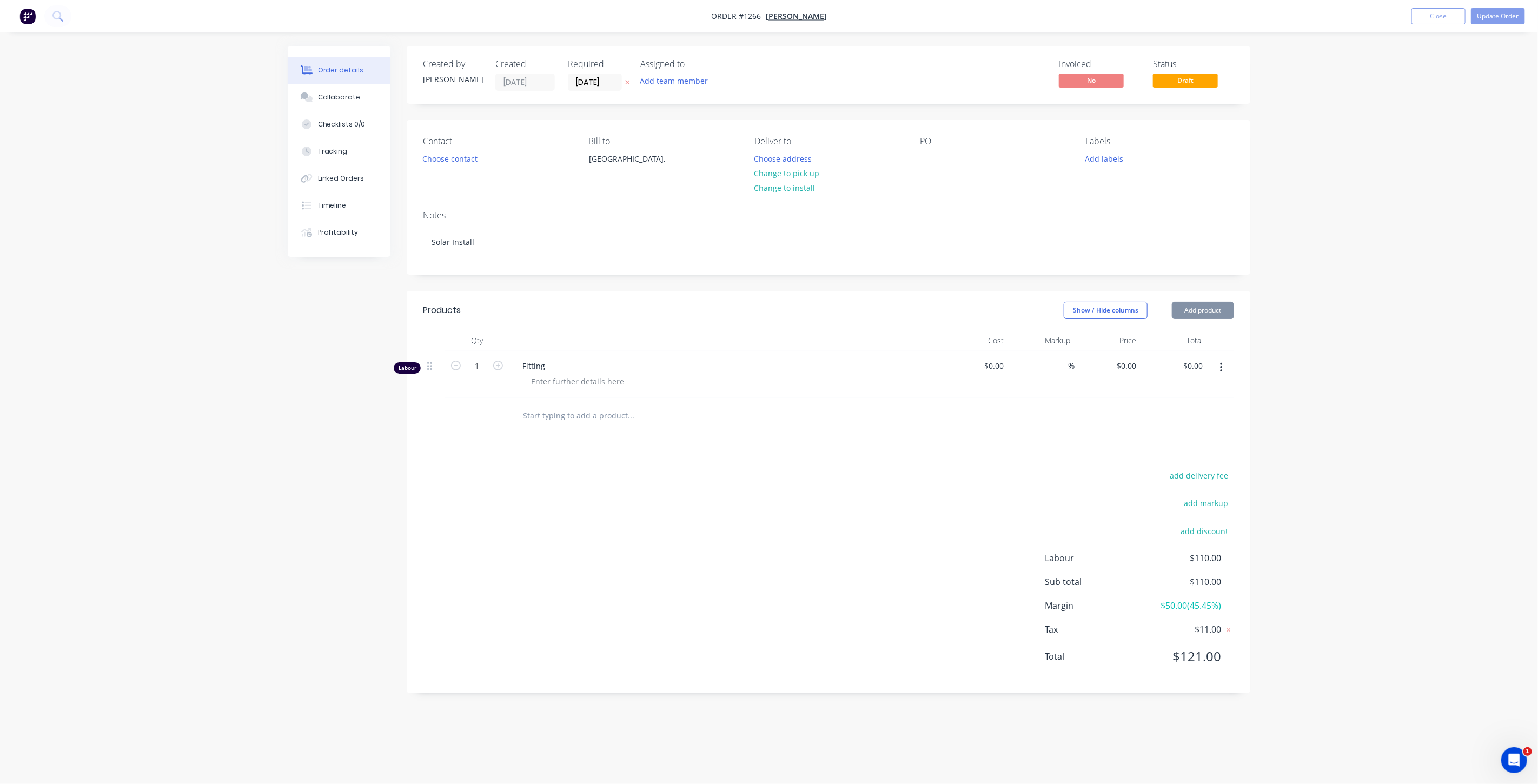
type input "$60.00"
type input "83.33"
type input "$110.00"
click at [592, 377] on div at bounding box center [577, 381] width 110 height 16
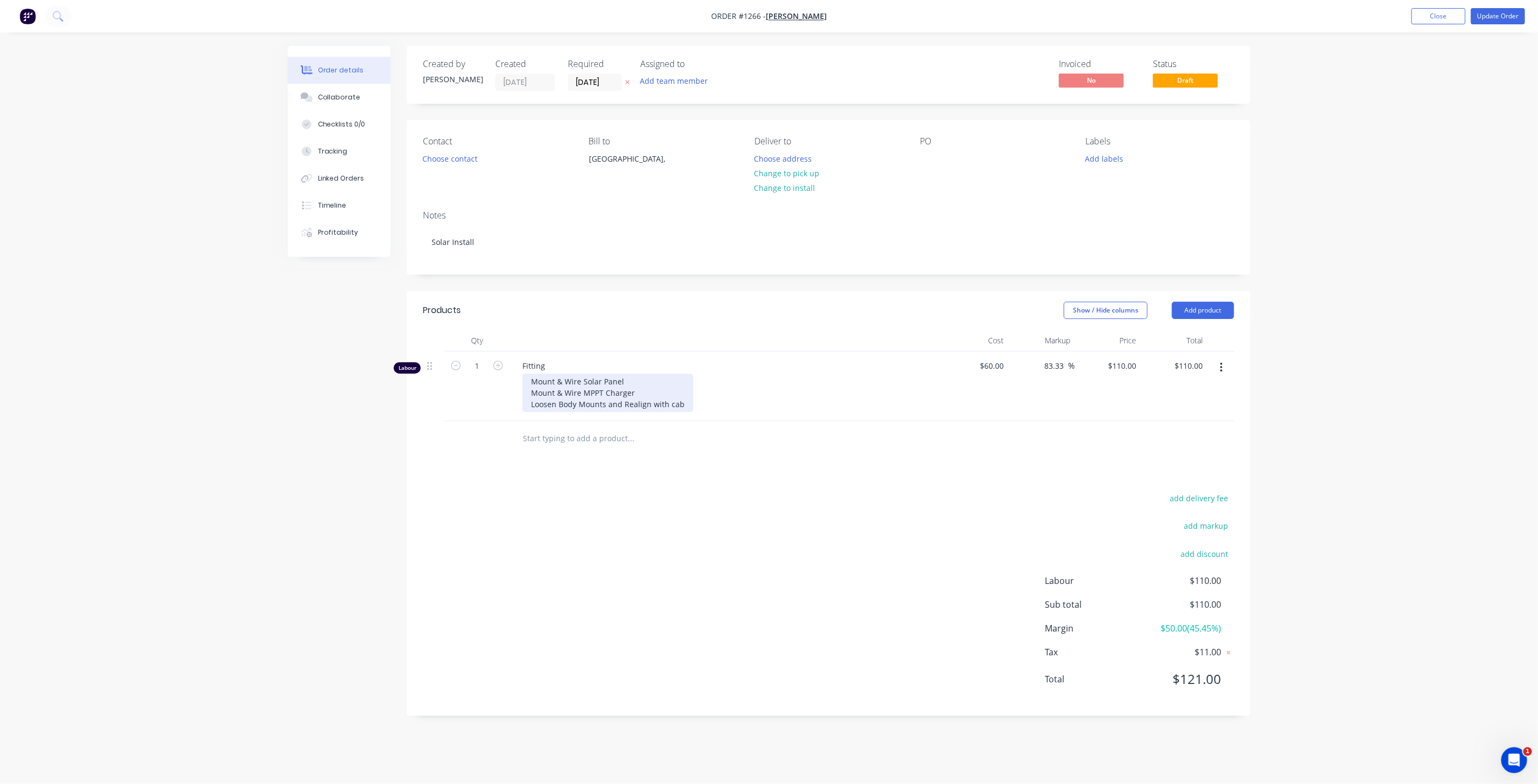
click at [629, 404] on div "Mount & Wire Solar Panel Mount & Wire MPPT Charger Loosen Body Mounts and Reali…" at bounding box center [607, 393] width 171 height 39
click at [710, 401] on div "Mount & Wire Solar Panel Mount & Wire MPPT Charger Loosen Body Mounts and reali…" at bounding box center [729, 393] width 415 height 39
click at [801, 184] on button "Change to install" at bounding box center [784, 188] width 73 height 15
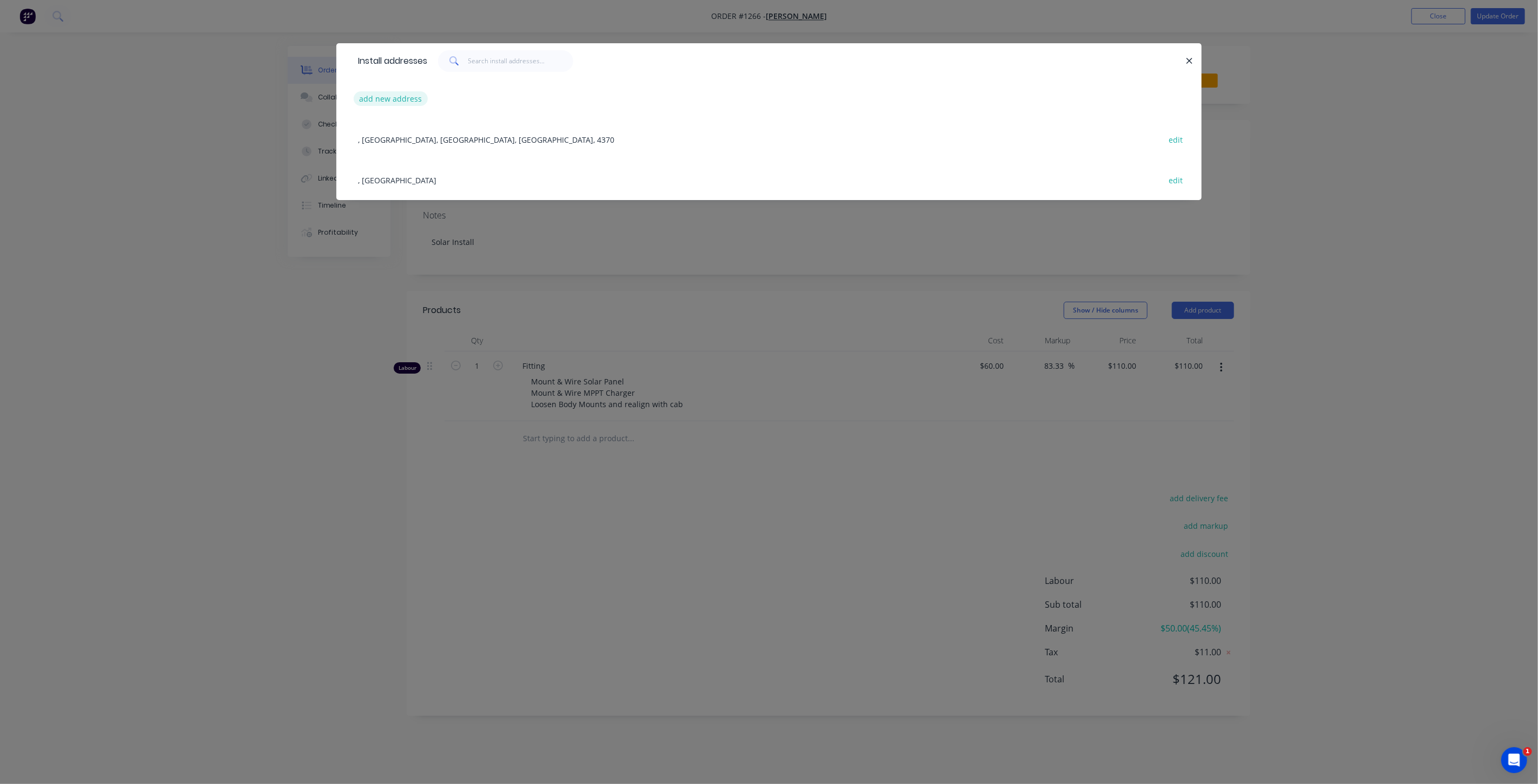
click at [413, 96] on button "add new address" at bounding box center [390, 98] width 74 height 15
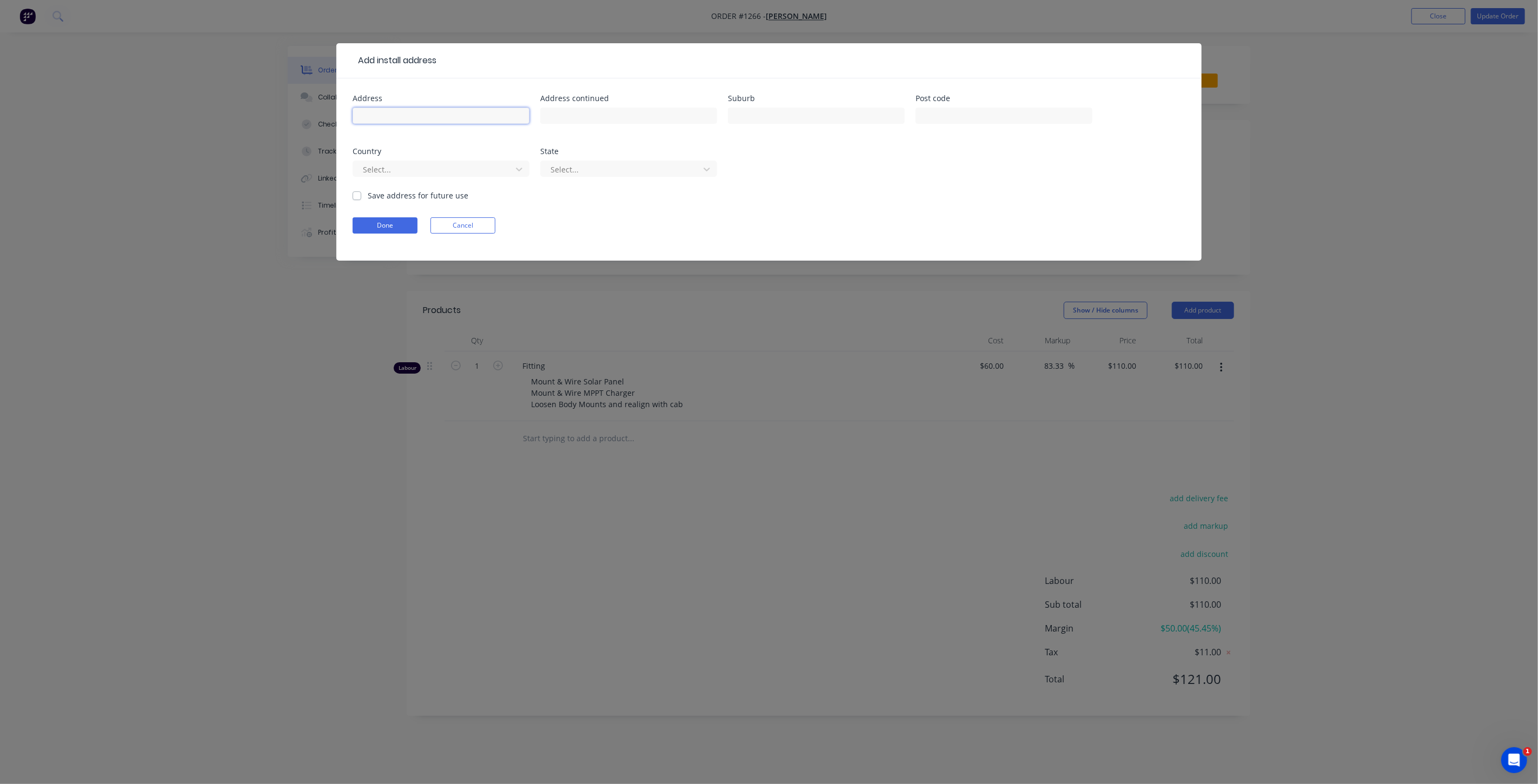
click at [434, 121] on input "text" at bounding box center [441, 116] width 177 height 17
type input "75 Ogilvie Rd"
type input "Warwick"
type input "4370"
click at [385, 172] on div at bounding box center [434, 169] width 145 height 14
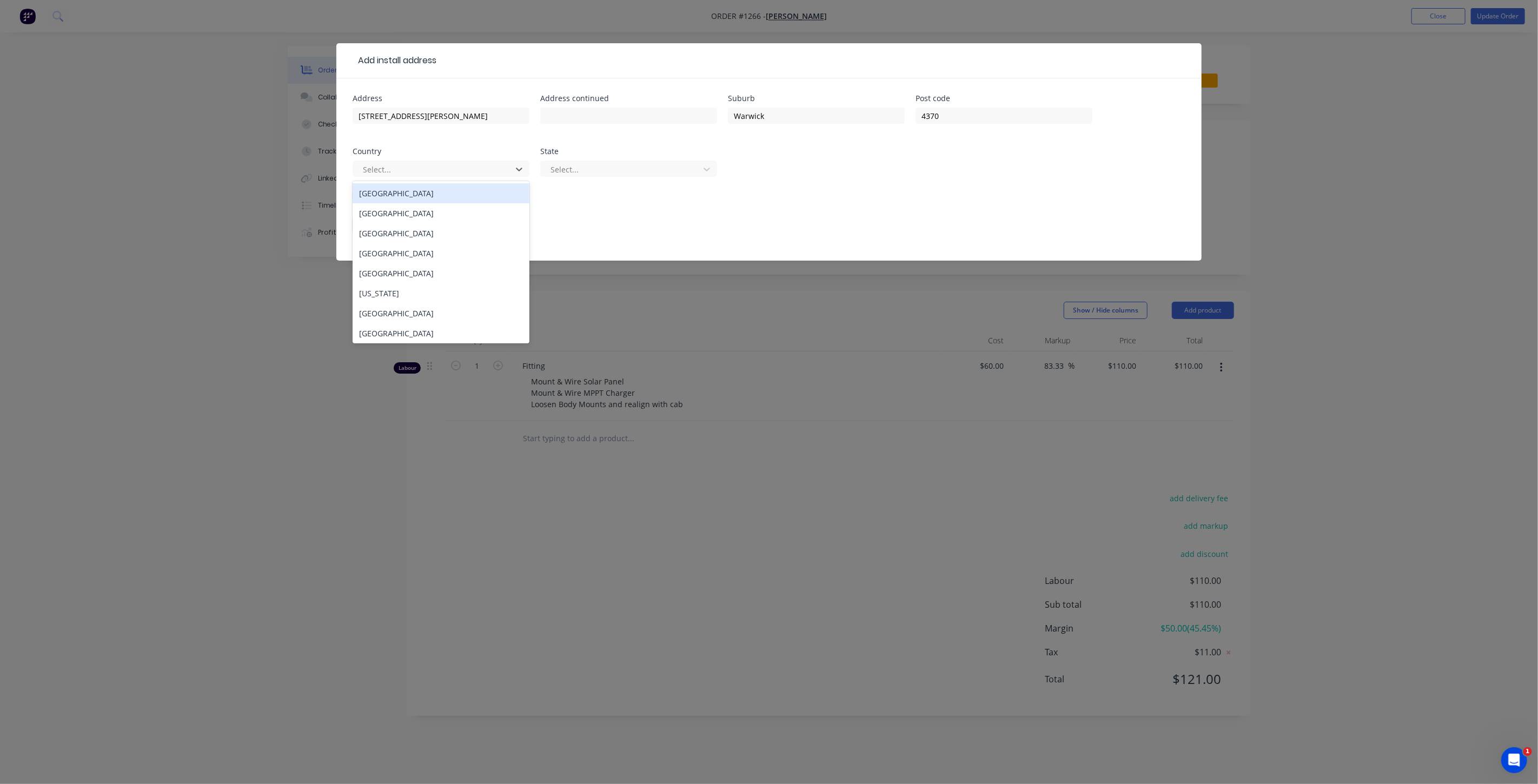
click at [386, 190] on div "Australia" at bounding box center [441, 193] width 177 height 20
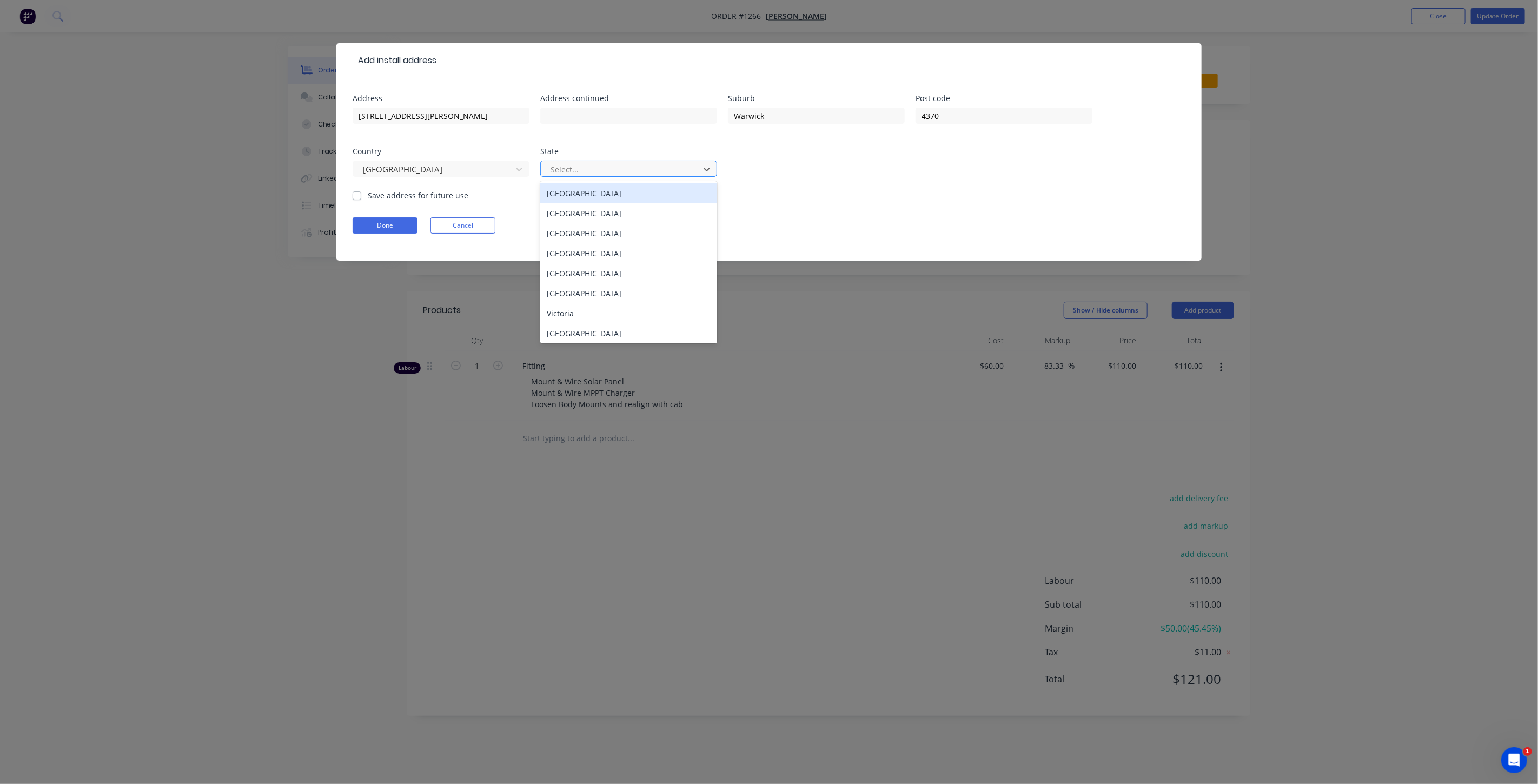
click at [607, 168] on div at bounding box center [621, 169] width 145 height 14
click at [593, 245] on div "Queensland" at bounding box center [629, 253] width 177 height 20
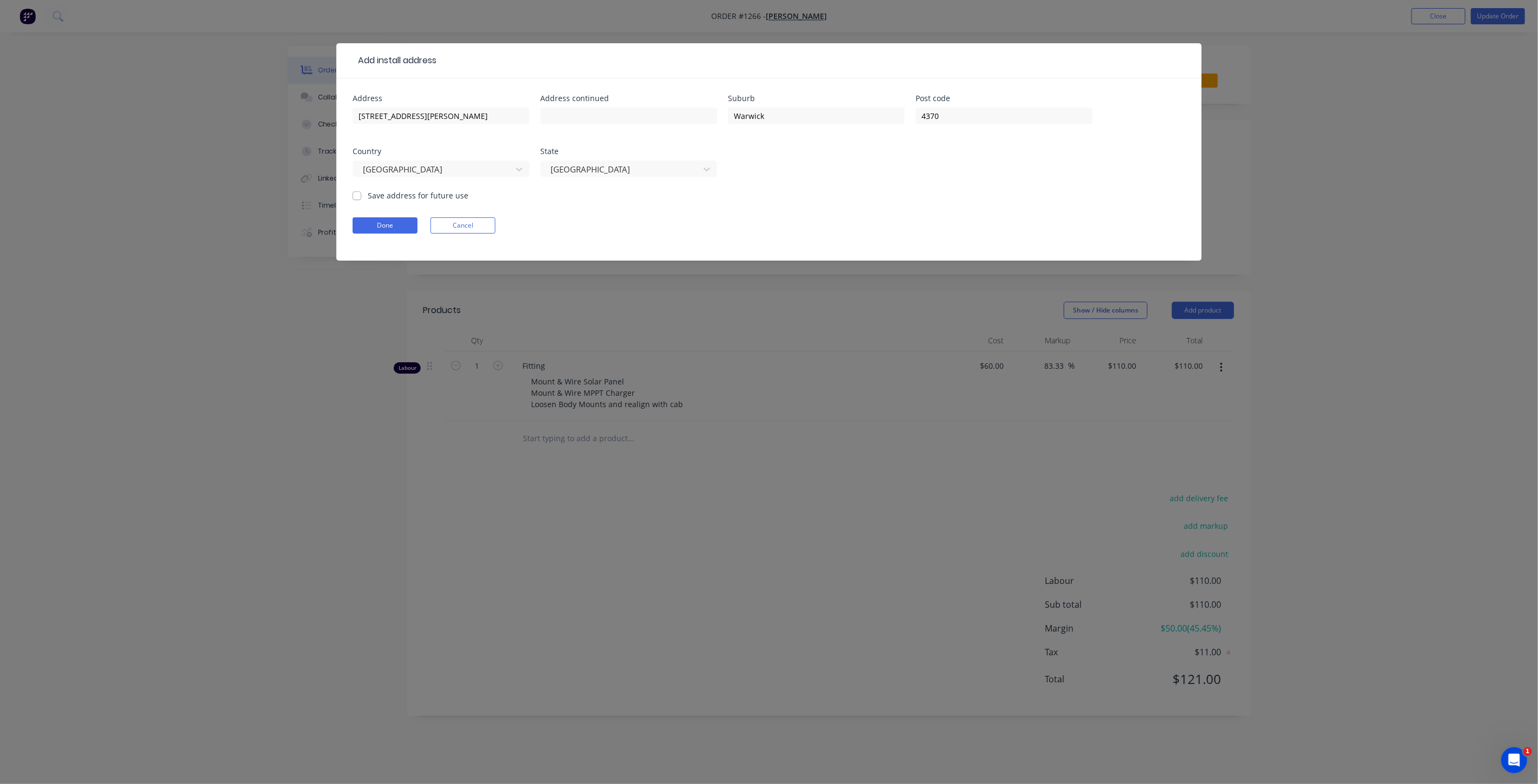
click at [406, 196] on label "Save address for future use" at bounding box center [417, 195] width 100 height 11
click at [361, 196] on input "Save address for future use" at bounding box center [356, 194] width 8 height 10
checkbox input "true"
click at [399, 225] on button "Done" at bounding box center [385, 225] width 64 height 17
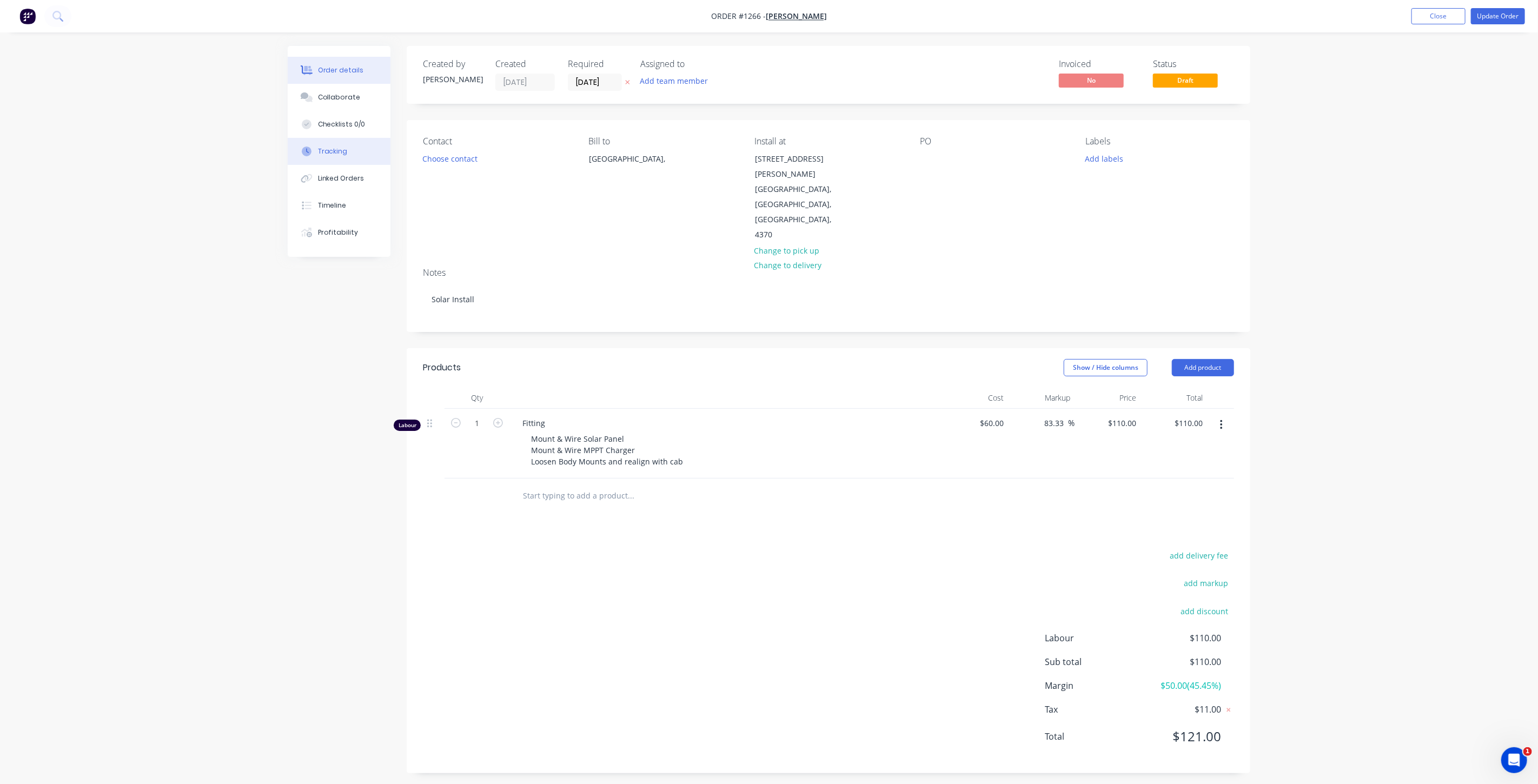
click at [335, 144] on button "Tracking" at bounding box center [340, 151] width 103 height 27
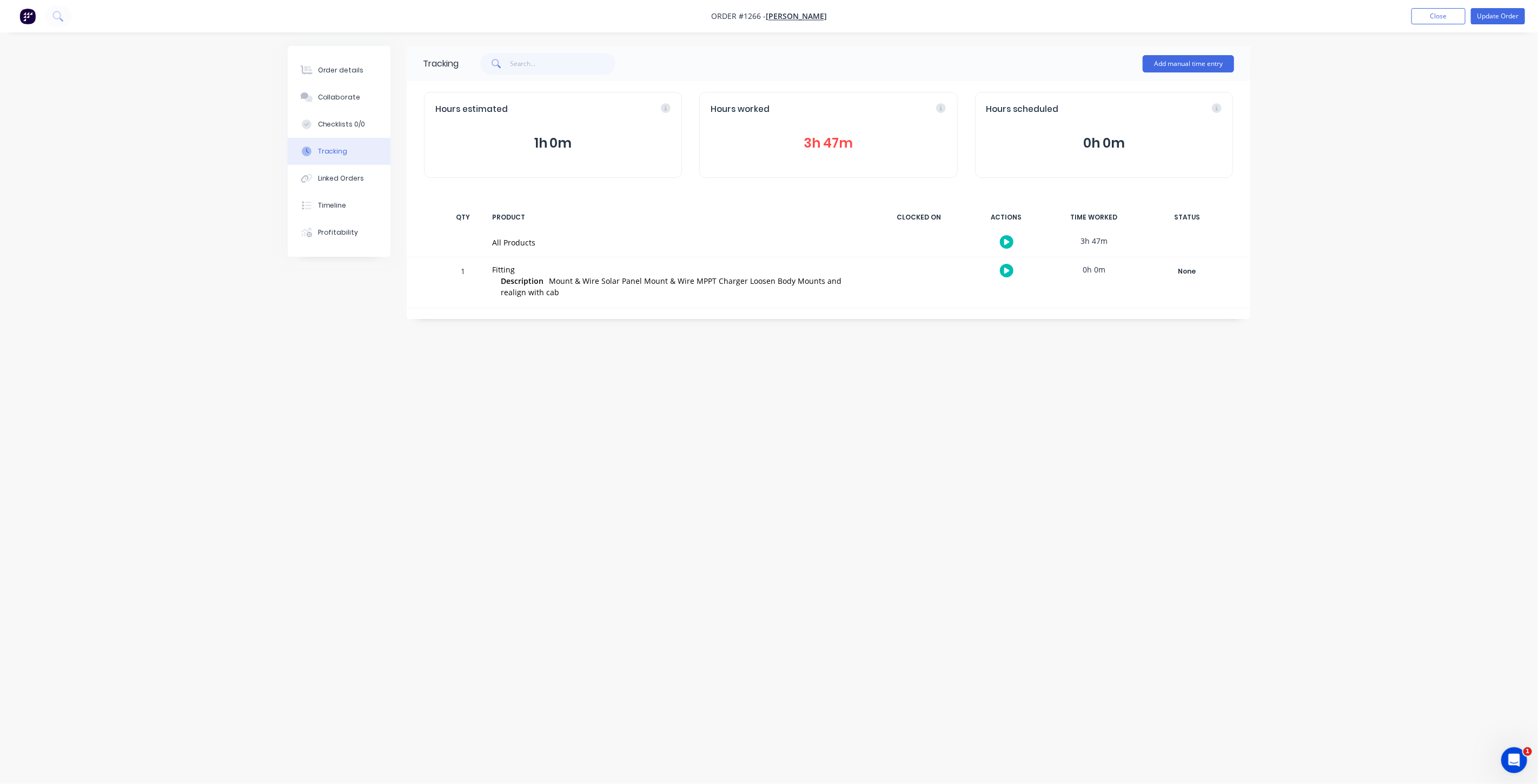
click at [823, 143] on button "3h 47m" at bounding box center [828, 144] width 236 height 20
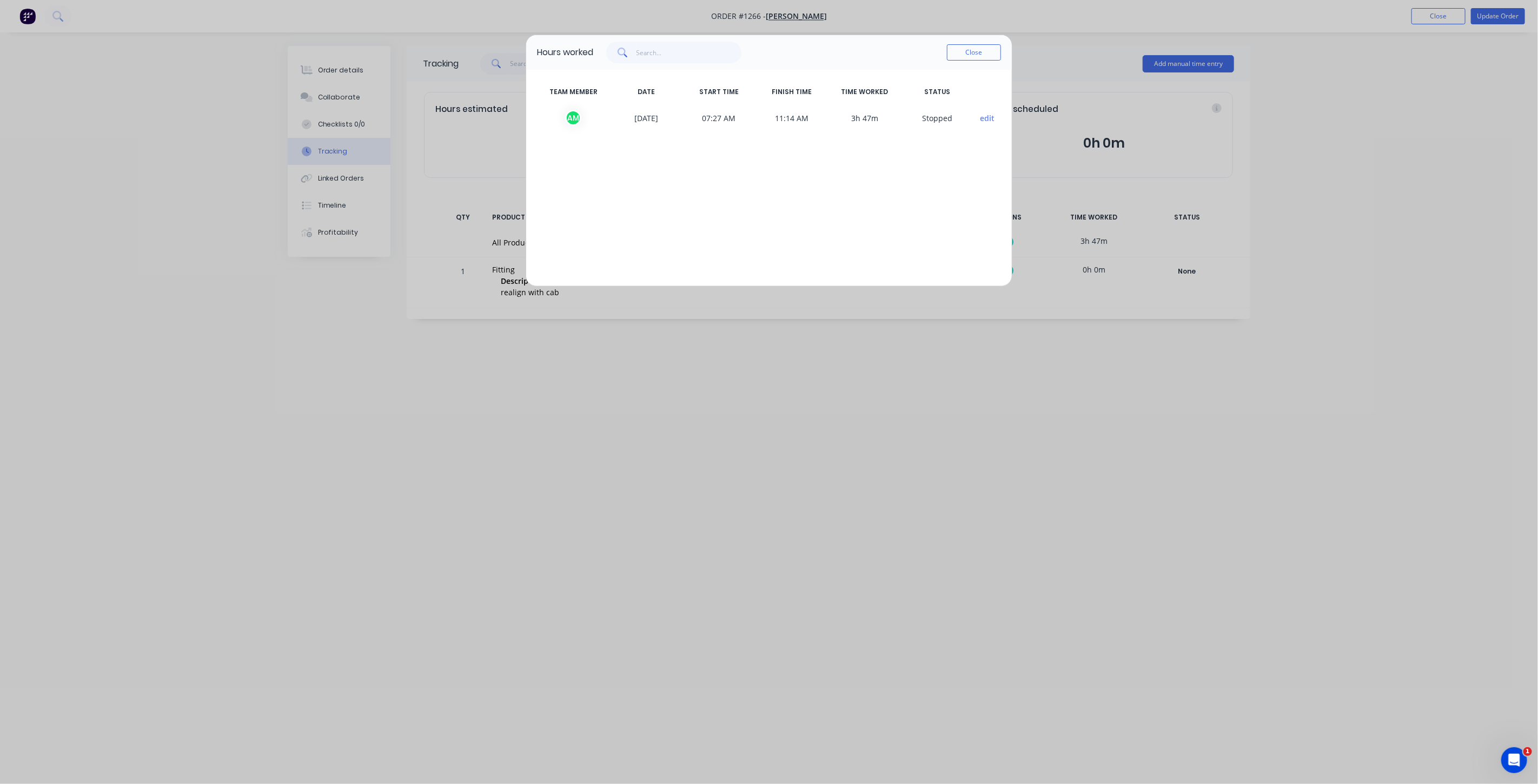
click at [980, 116] on span "edit" at bounding box center [987, 118] width 27 height 17
click at [983, 116] on button "edit" at bounding box center [988, 118] width 15 height 11
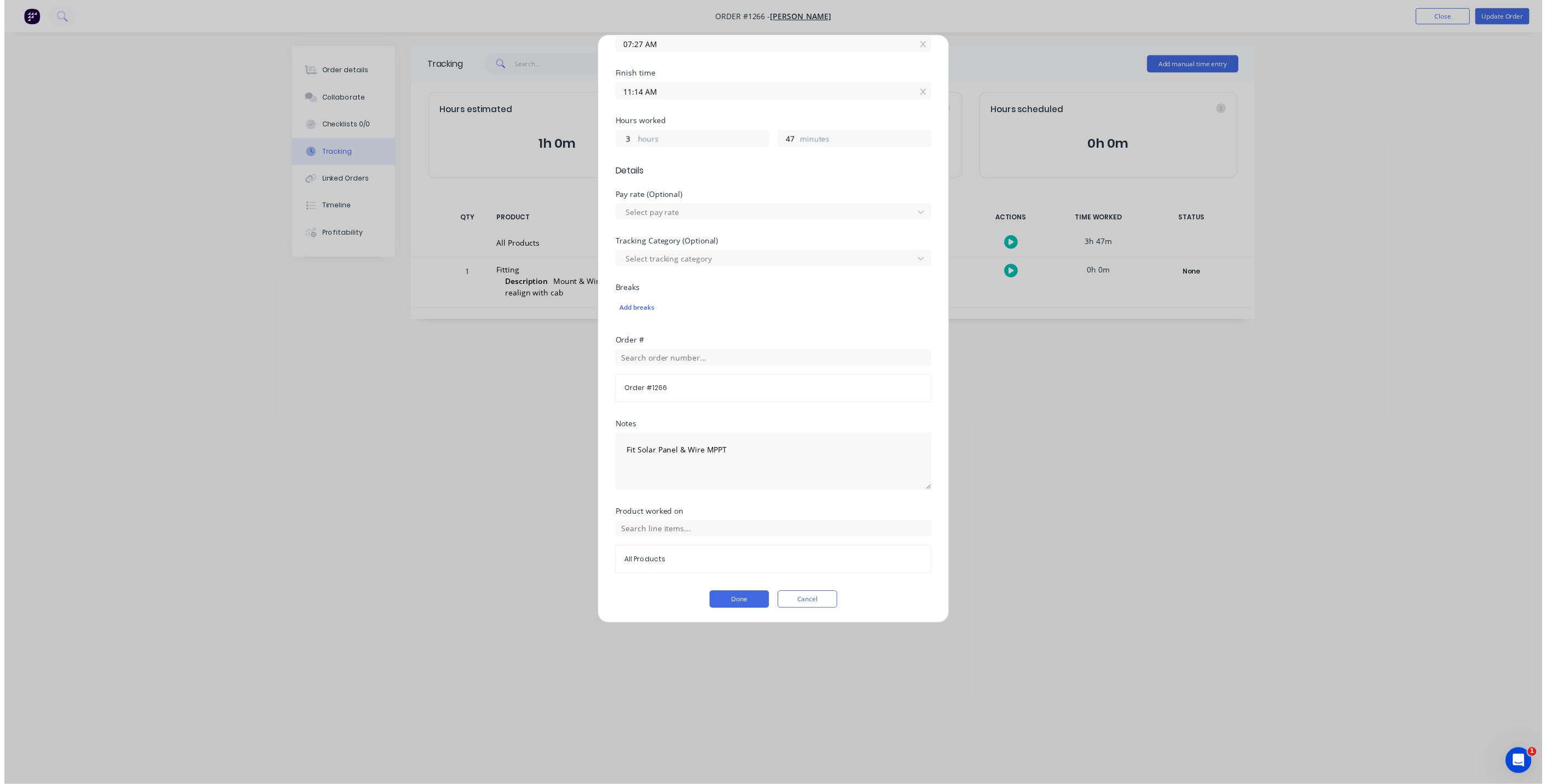
scroll to position [182, 0]
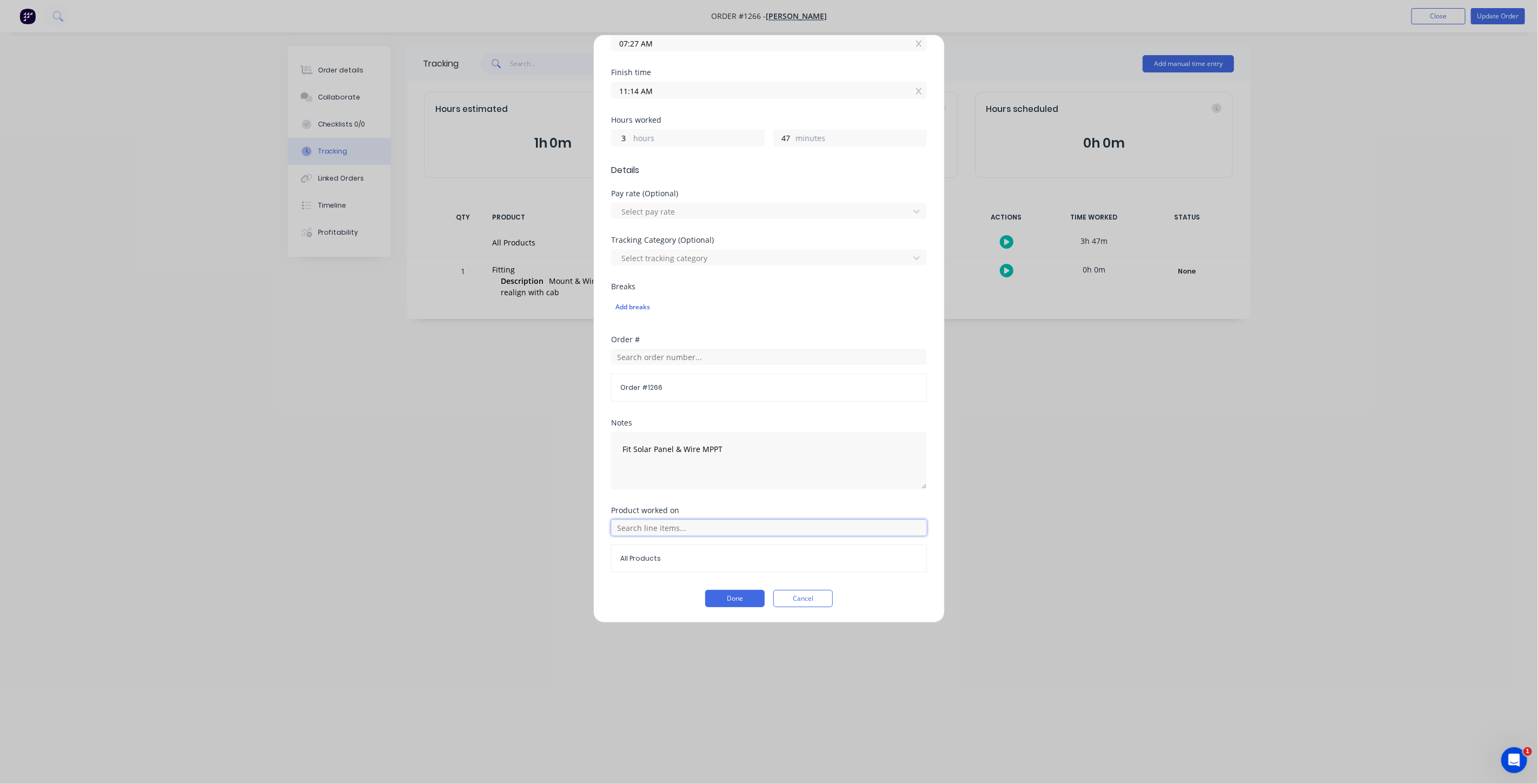
click at [646, 526] on input "text" at bounding box center [769, 528] width 316 height 17
click at [646, 580] on span "Fitting" at bounding box center [777, 582] width 281 height 10
click at [722, 595] on button "Done" at bounding box center [734, 598] width 60 height 17
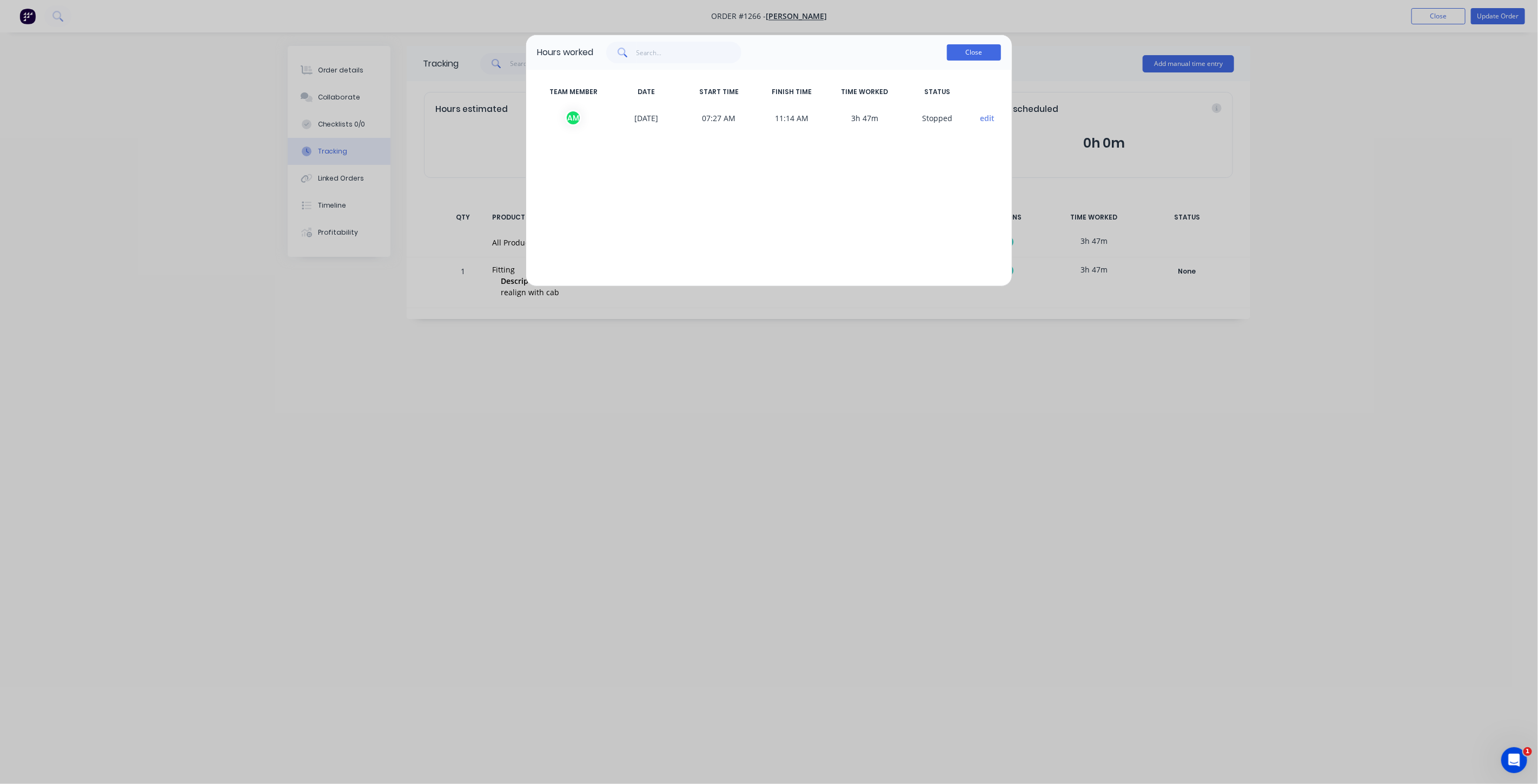
click at [963, 49] on button "Close" at bounding box center [974, 52] width 54 height 17
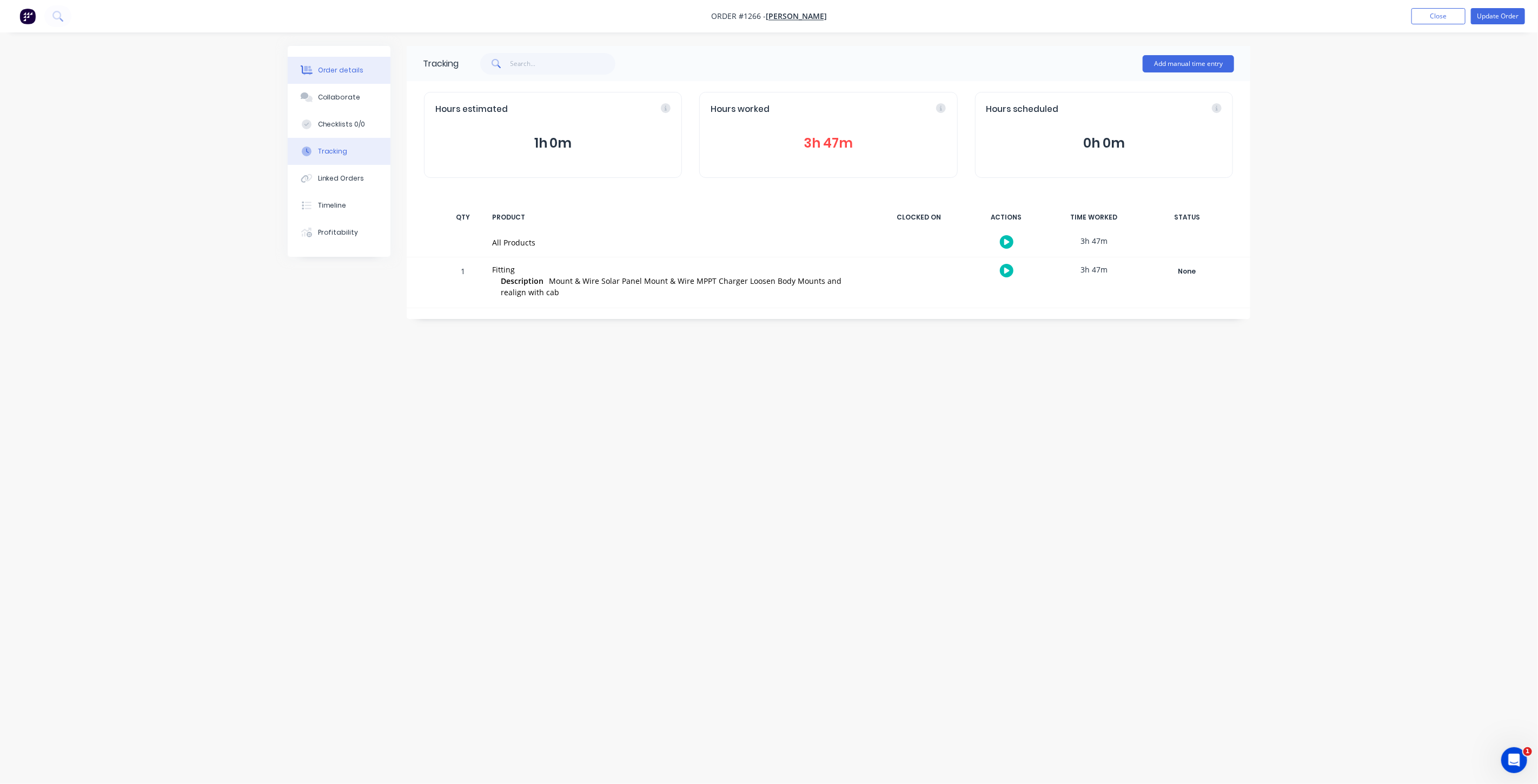
click at [360, 72] on button "Order details" at bounding box center [340, 70] width 103 height 27
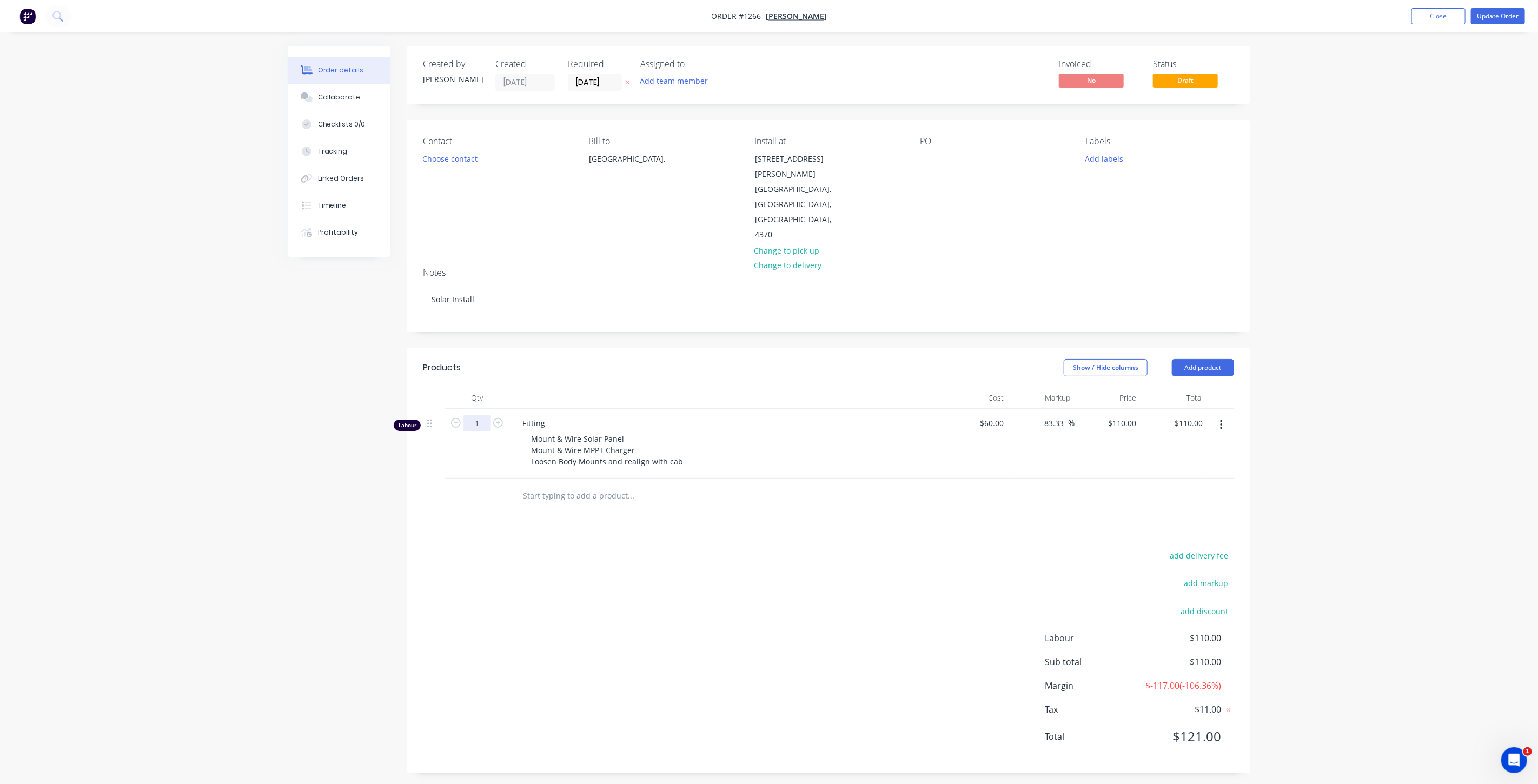
click at [488, 415] on input "1" at bounding box center [477, 423] width 29 height 17
type input "3.75"
type input "$412.50"
click at [584, 570] on div "add delivery fee add markup add discount Labour $412.50 Sub total $412.50 Margi…" at bounding box center [827, 652] width 811 height 209
click at [1119, 409] on div "110 $110.00" at bounding box center [1107, 444] width 66 height 70
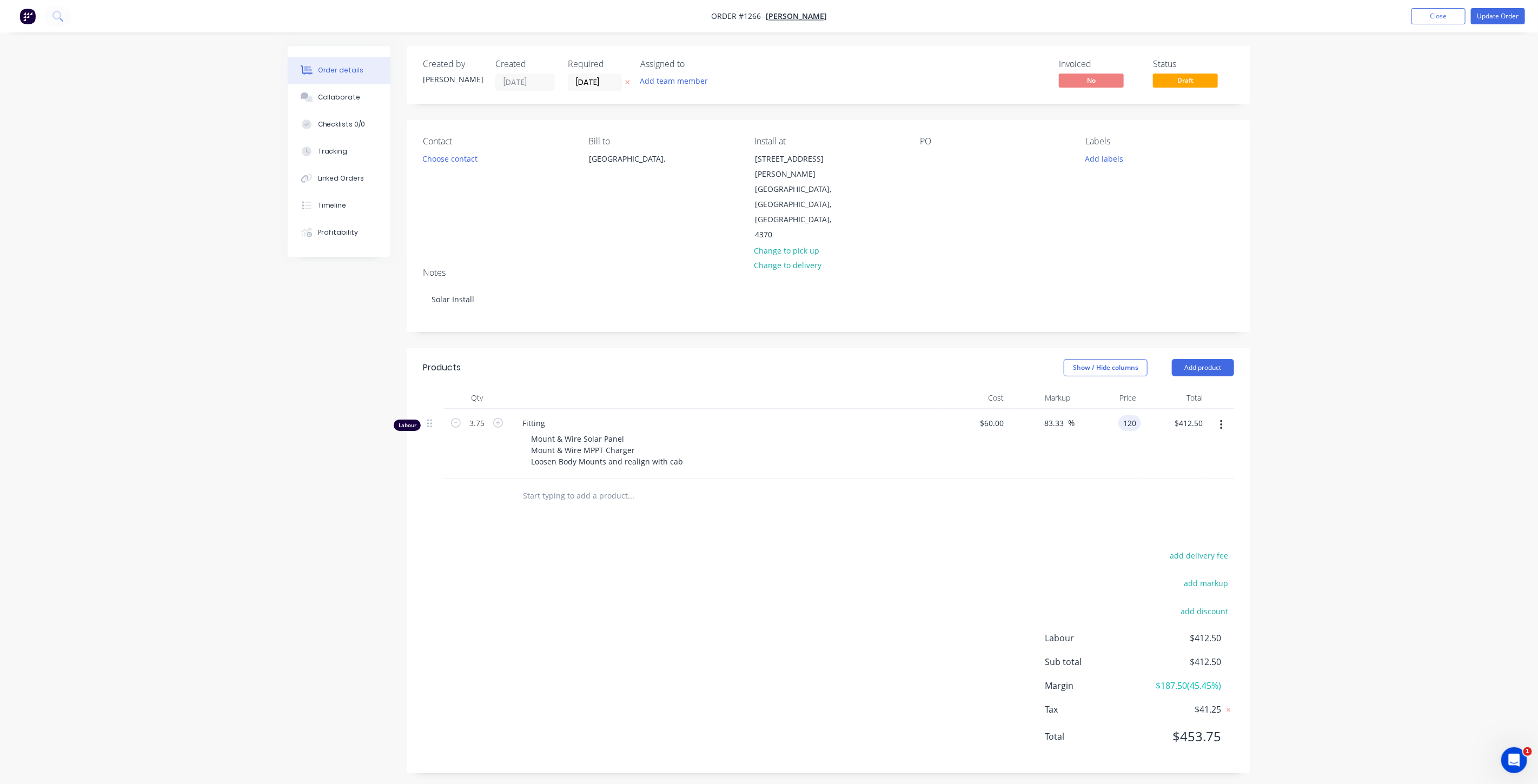
type input "120"
type input "100"
type input "$120.00"
type input "$450.00"
click at [1063, 548] on div "add delivery fee add markup add discount Labour $412.50 Sub total $412.50 Margi…" at bounding box center [827, 652] width 811 height 209
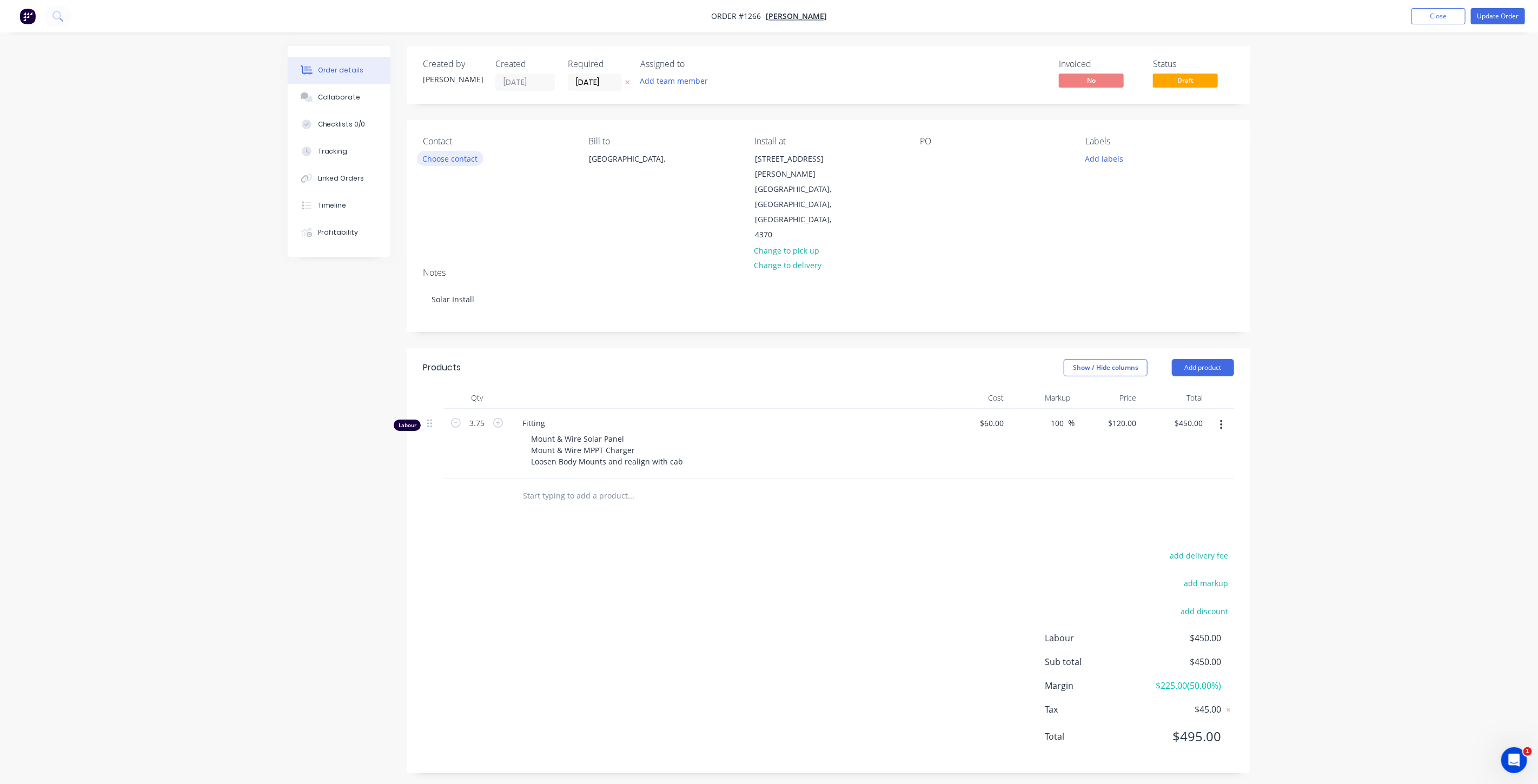
click at [450, 163] on button "Choose contact" at bounding box center [450, 158] width 66 height 15
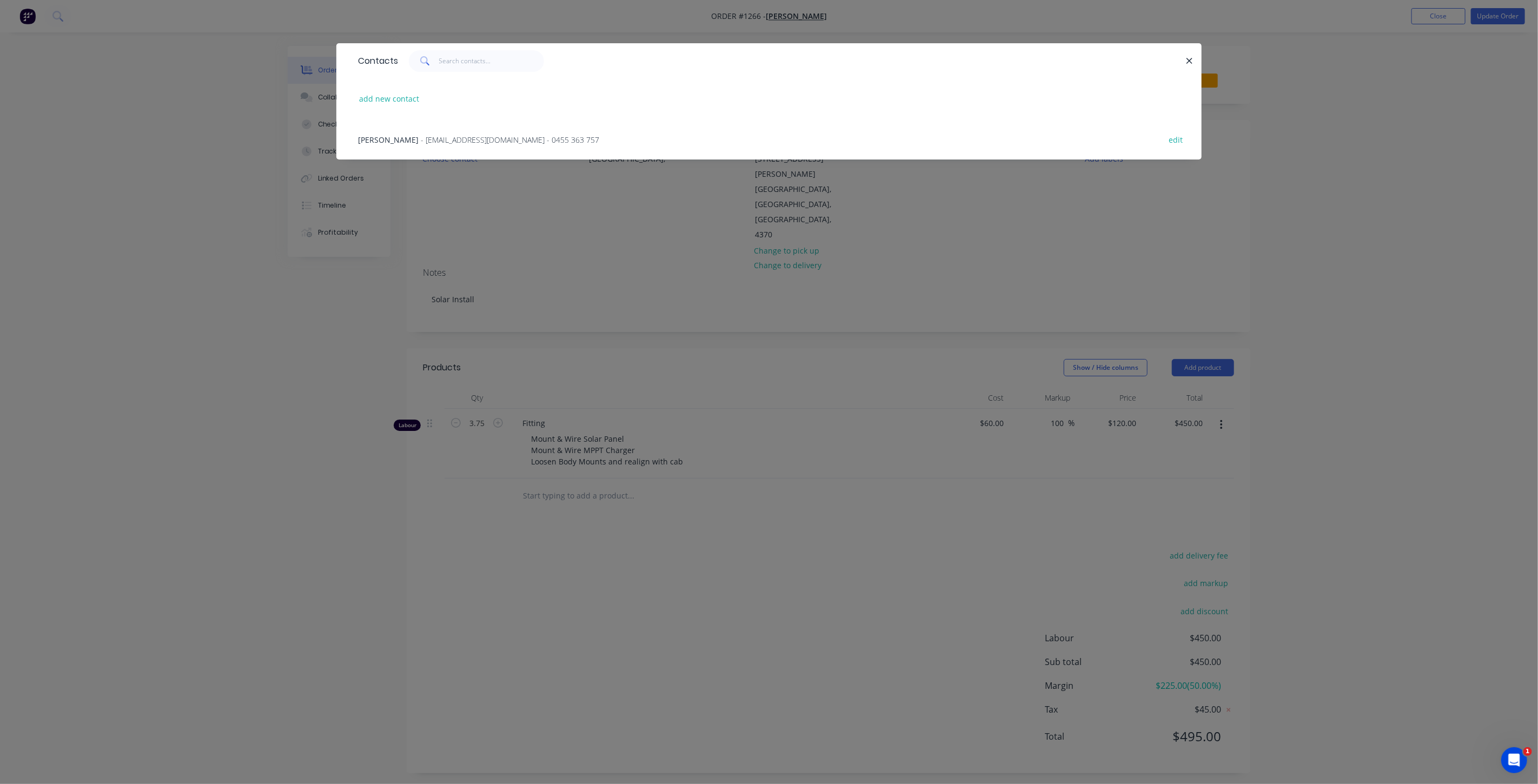
click at [498, 146] on div "Bryan Stevens - rhinospringer@gmail.com - 0455 363 757 edit" at bounding box center [769, 139] width 833 height 40
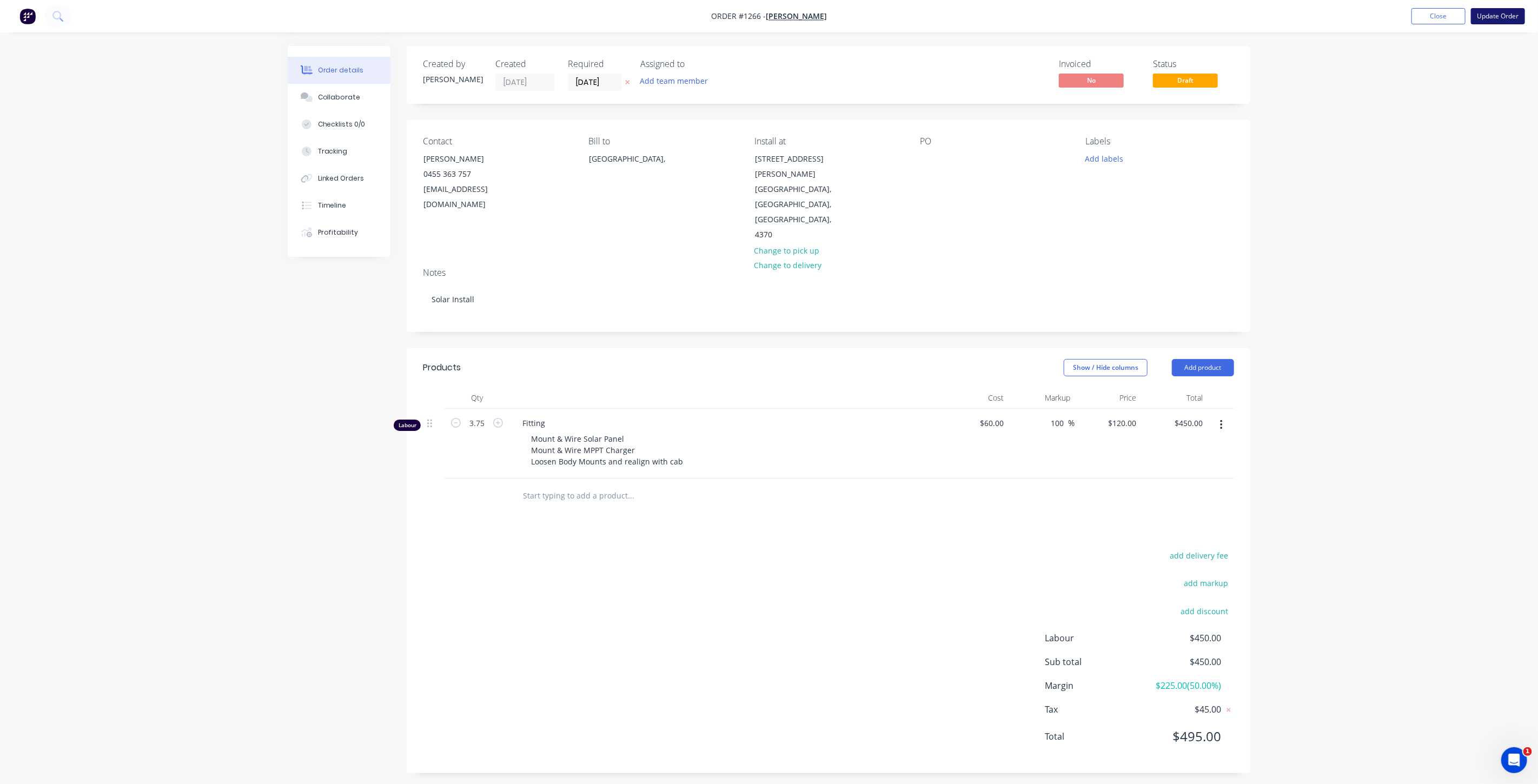
click at [1491, 17] on button "Update Order" at bounding box center [1498, 17] width 54 height 17
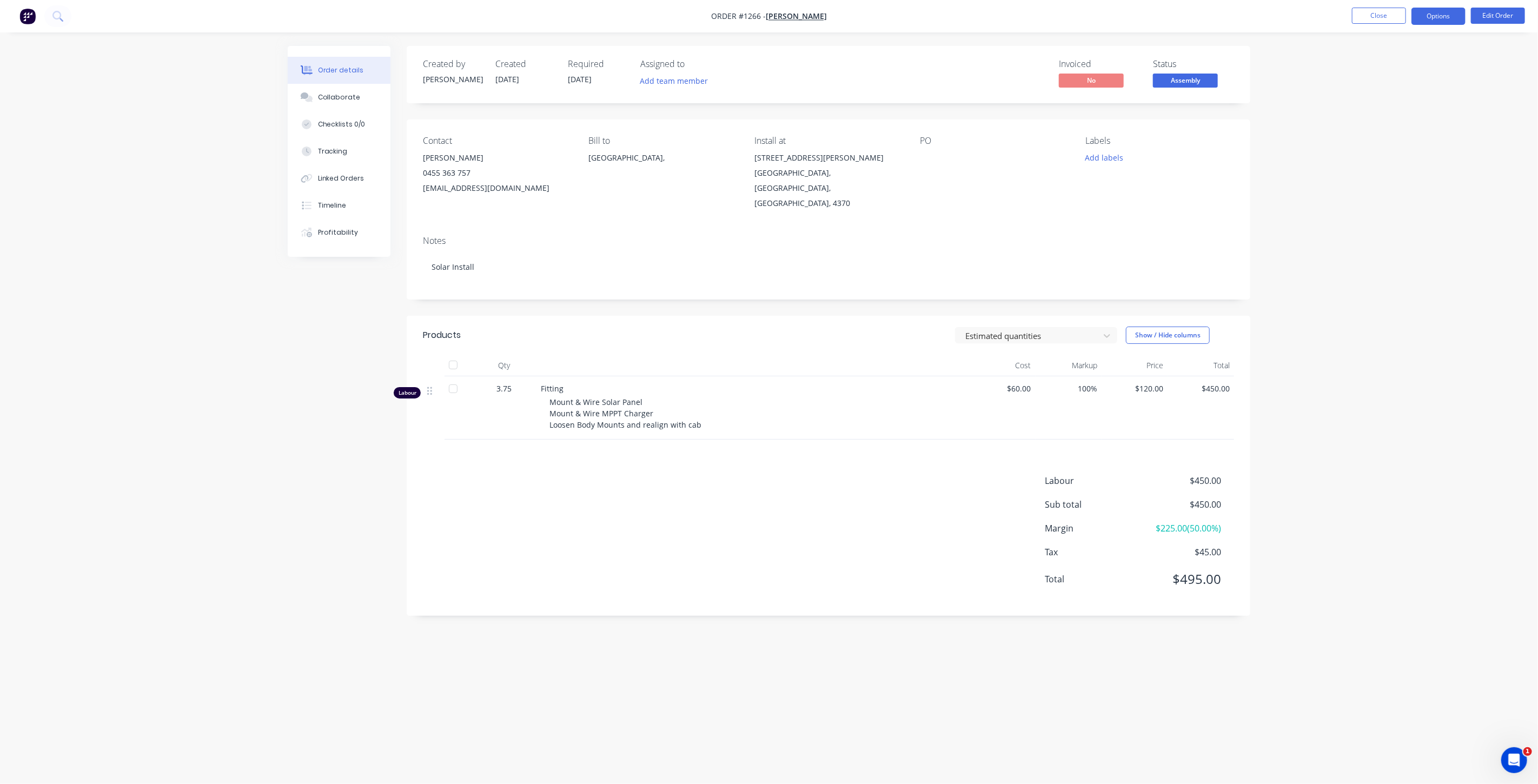
click at [1425, 17] on button "Options" at bounding box center [1438, 16] width 54 height 17
click at [1402, 71] on div "Invoice" at bounding box center [1405, 65] width 99 height 16
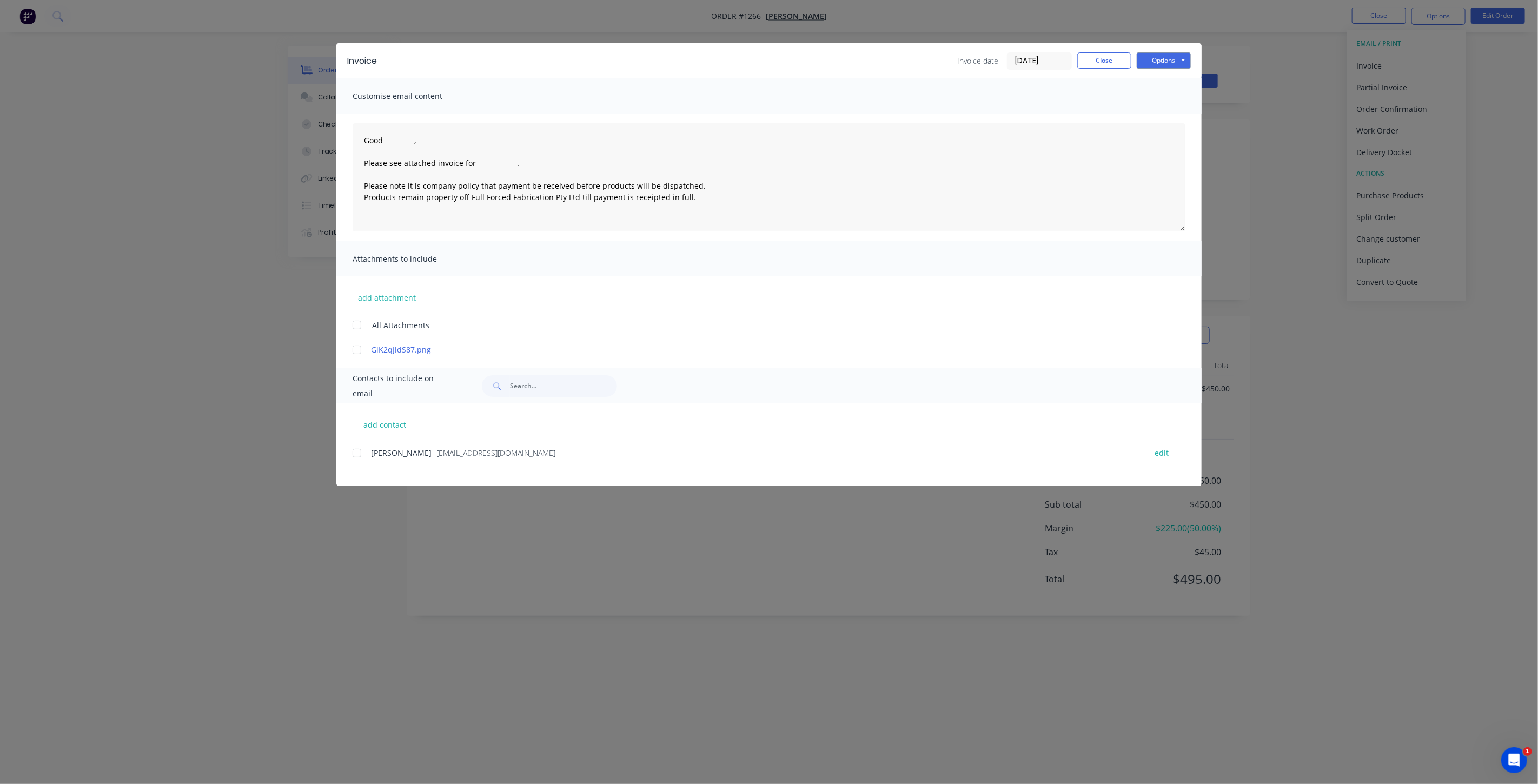
click at [357, 452] on div at bounding box center [356, 453] width 21 height 21
drag, startPoint x: 424, startPoint y: 135, endPoint x: 389, endPoint y: 138, distance: 35.1
click at [389, 138] on textarea "Good _________, Please see attached invoice for ____________. Please note it is…" at bounding box center [769, 177] width 833 height 108
drag, startPoint x: 527, startPoint y: 163, endPoint x: 505, endPoint y: 166, distance: 22.2
click at [476, 163] on textarea "Good Morning Bryan, Please see attached invoice for ____________. Please note i…" at bounding box center [769, 177] width 833 height 108
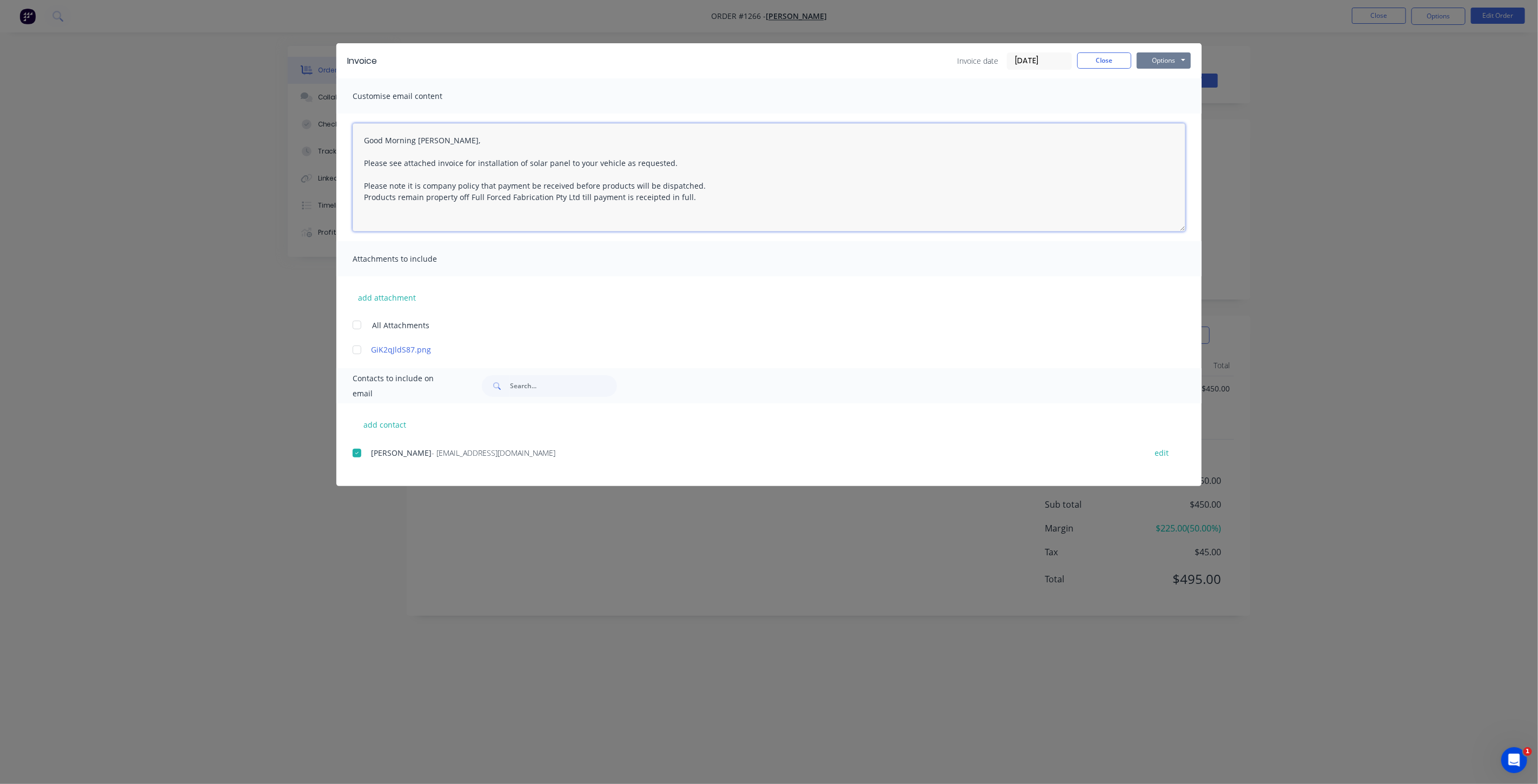
type textarea "Good Morning Bryan, Please see attached invoice for installation of solar panel…"
click at [1150, 61] on button "Options" at bounding box center [1163, 61] width 54 height 17
click at [1177, 115] on button "Email" at bounding box center [1171, 115] width 69 height 17
click at [1096, 57] on button "Close" at bounding box center [1104, 61] width 54 height 17
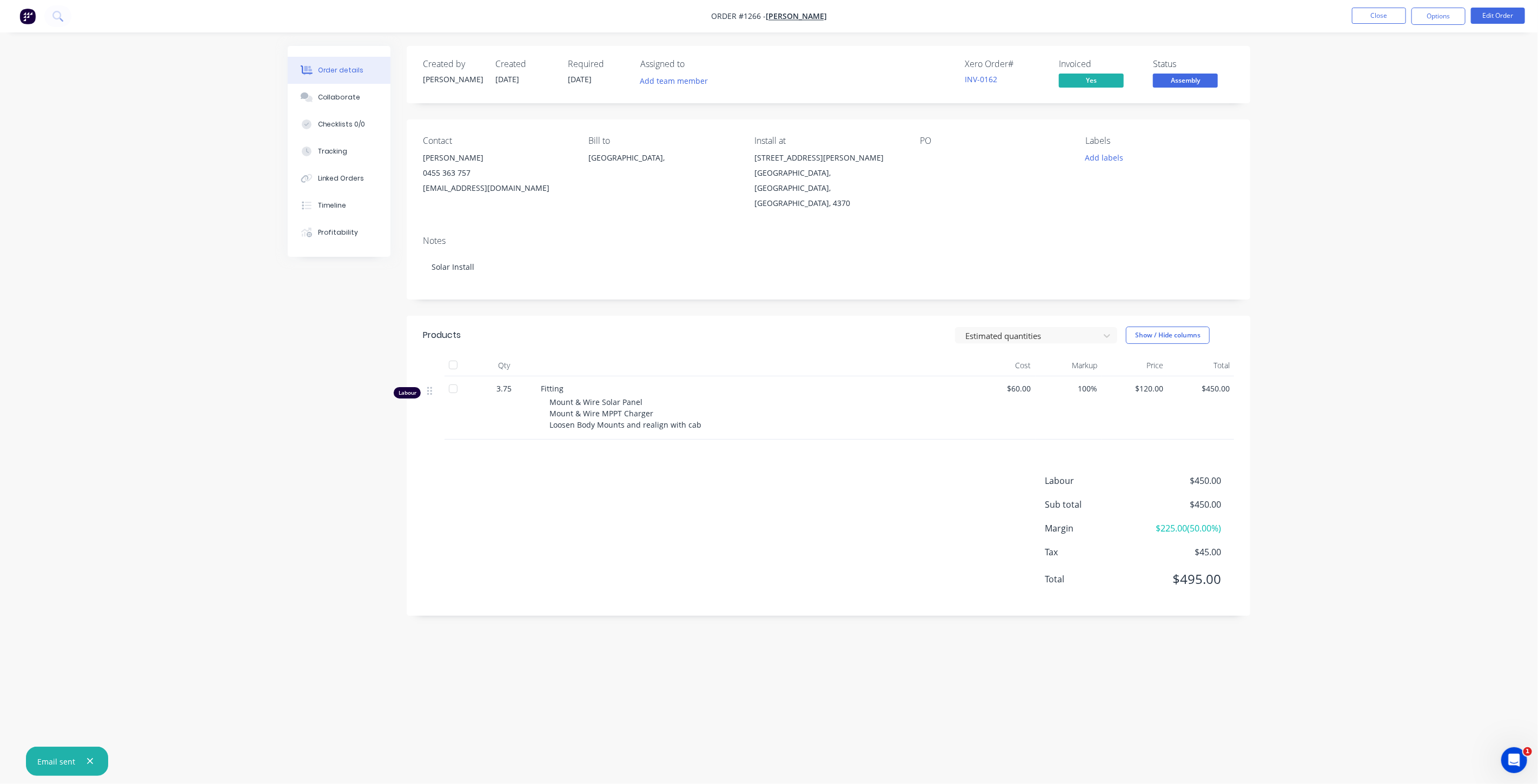
click at [1387, 25] on nav "Order #1266 - Bryan Stevens Close Options Edit Order" at bounding box center [769, 16] width 1538 height 32
click at [1384, 20] on button "Close" at bounding box center [1379, 16] width 54 height 17
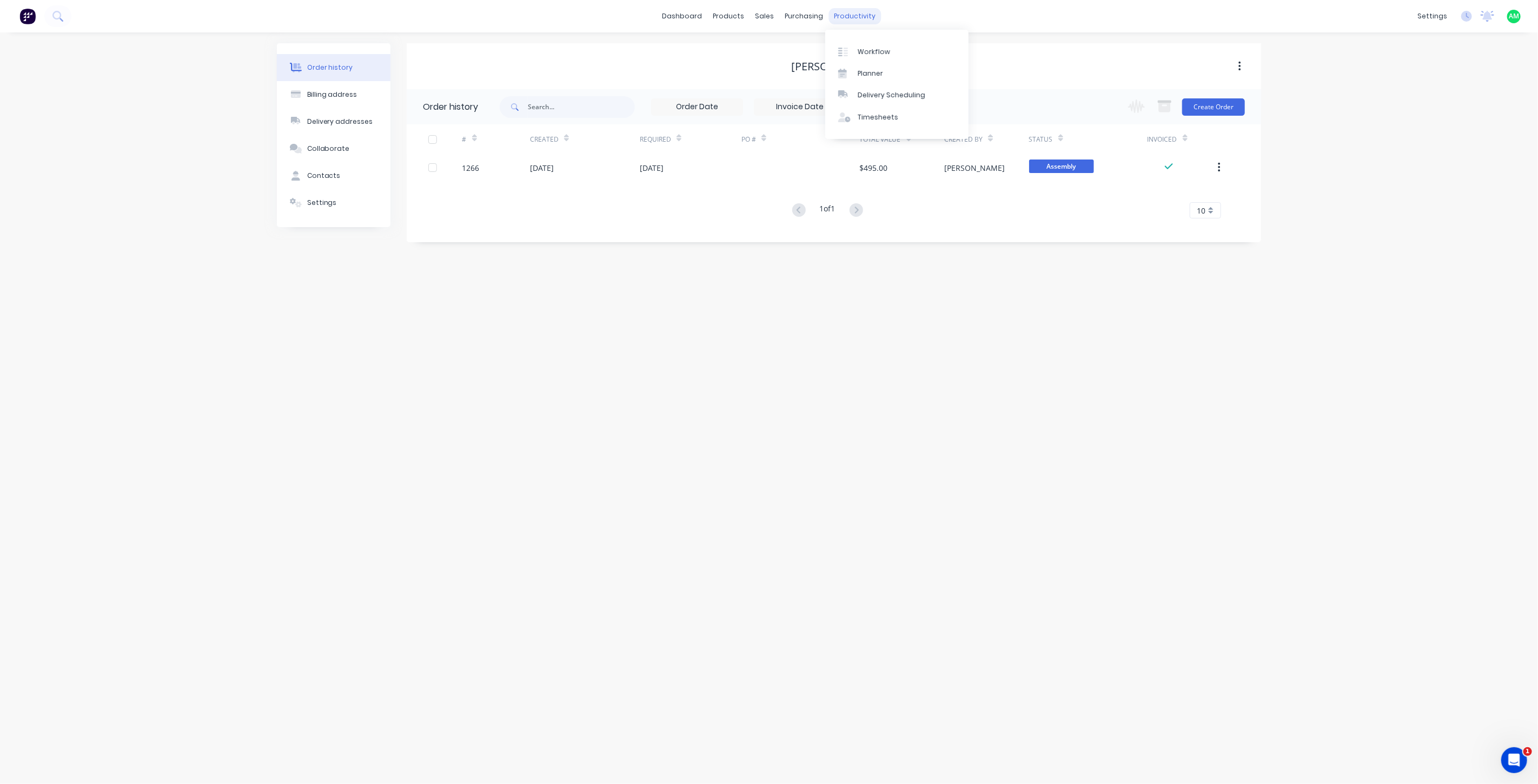
click at [862, 8] on div "productivity" at bounding box center [855, 17] width 52 height 17
click at [883, 56] on div "Workflow" at bounding box center [873, 52] width 32 height 10
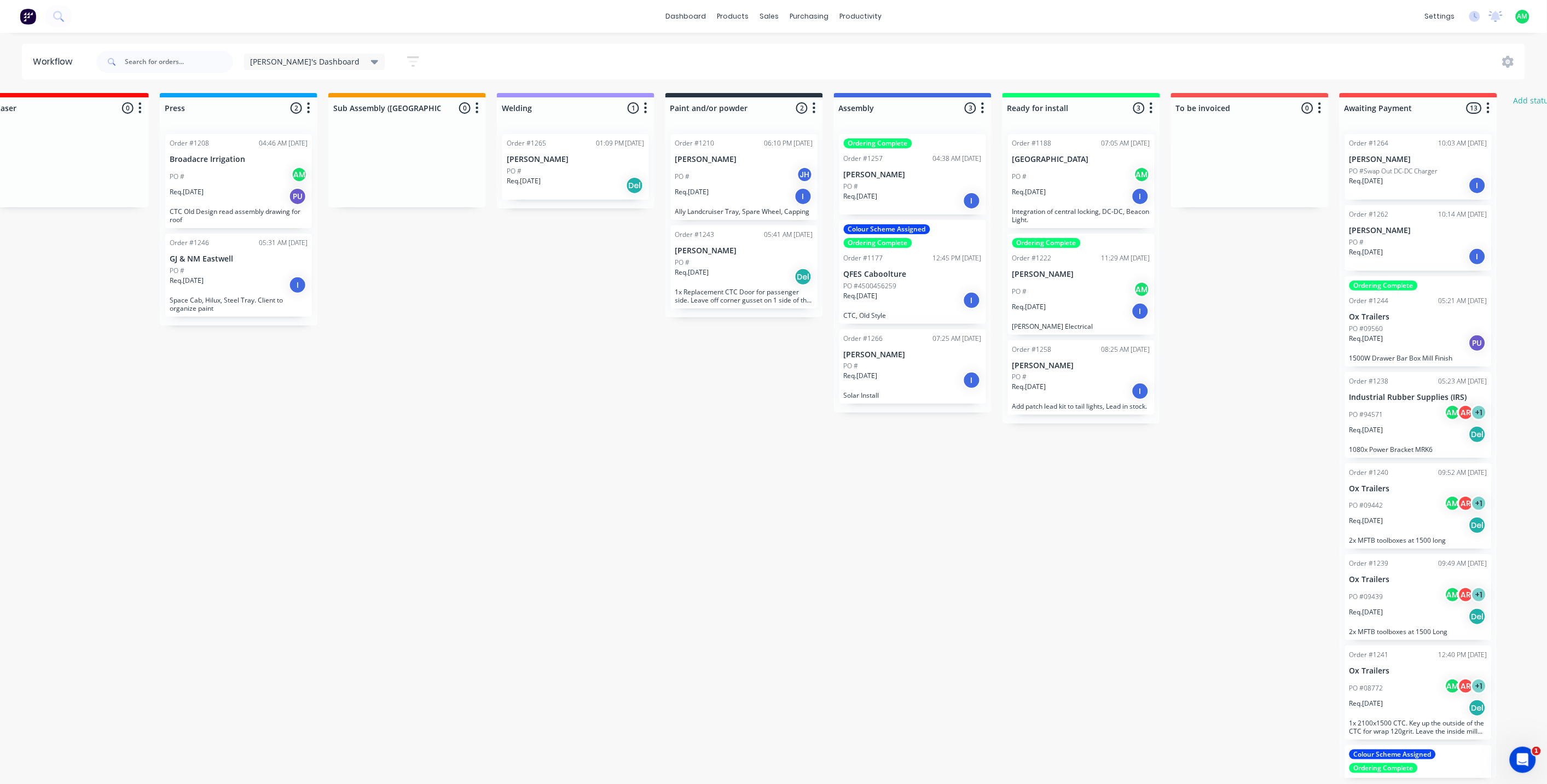
scroll to position [0, 371]
drag, startPoint x: 565, startPoint y: 162, endPoint x: 1076, endPoint y: 440, distance: 581.7
click at [1076, 440] on div "Submitted 0 Status colour #B7D3F3 hex #B7D3F3 Save Cancel Summaries Total order…" at bounding box center [692, 435] width 2142 height 684
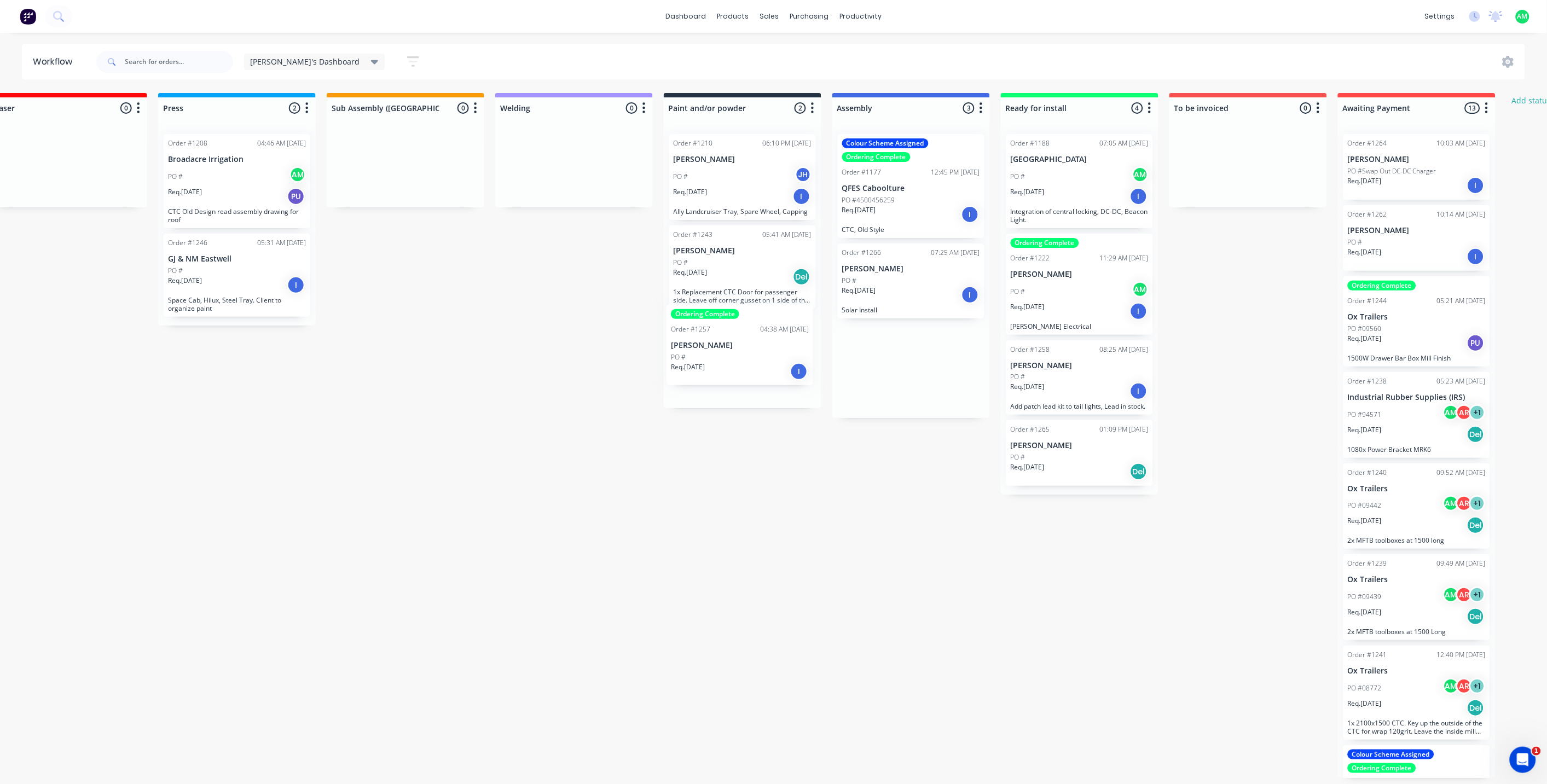
drag, startPoint x: 888, startPoint y: 189, endPoint x: 714, endPoint y: 362, distance: 245.4
click at [714, 362] on div "Submitted 0 Status colour #B7D3F3 hex #B7D3F3 Save Cancel Summaries Total order…" at bounding box center [692, 435] width 2142 height 684
drag, startPoint x: 703, startPoint y: 373, endPoint x: 861, endPoint y: 370, distance: 158.0
click at [861, 370] on div "Submitted 0 Status colour #B7D3F3 hex #B7D3F3 Save Cancel Summaries Total order…" at bounding box center [692, 435] width 2142 height 684
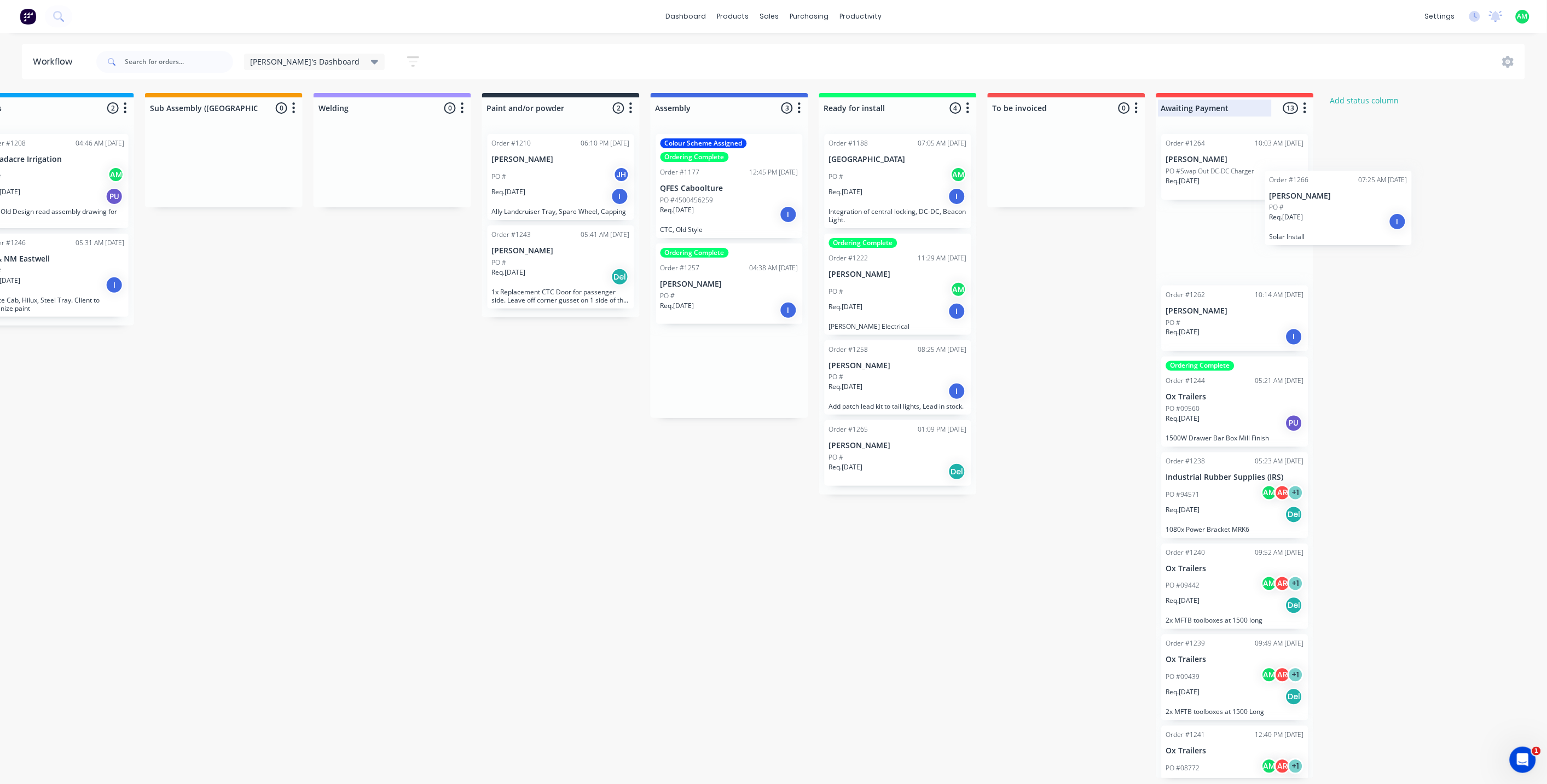
scroll to position [0, 595]
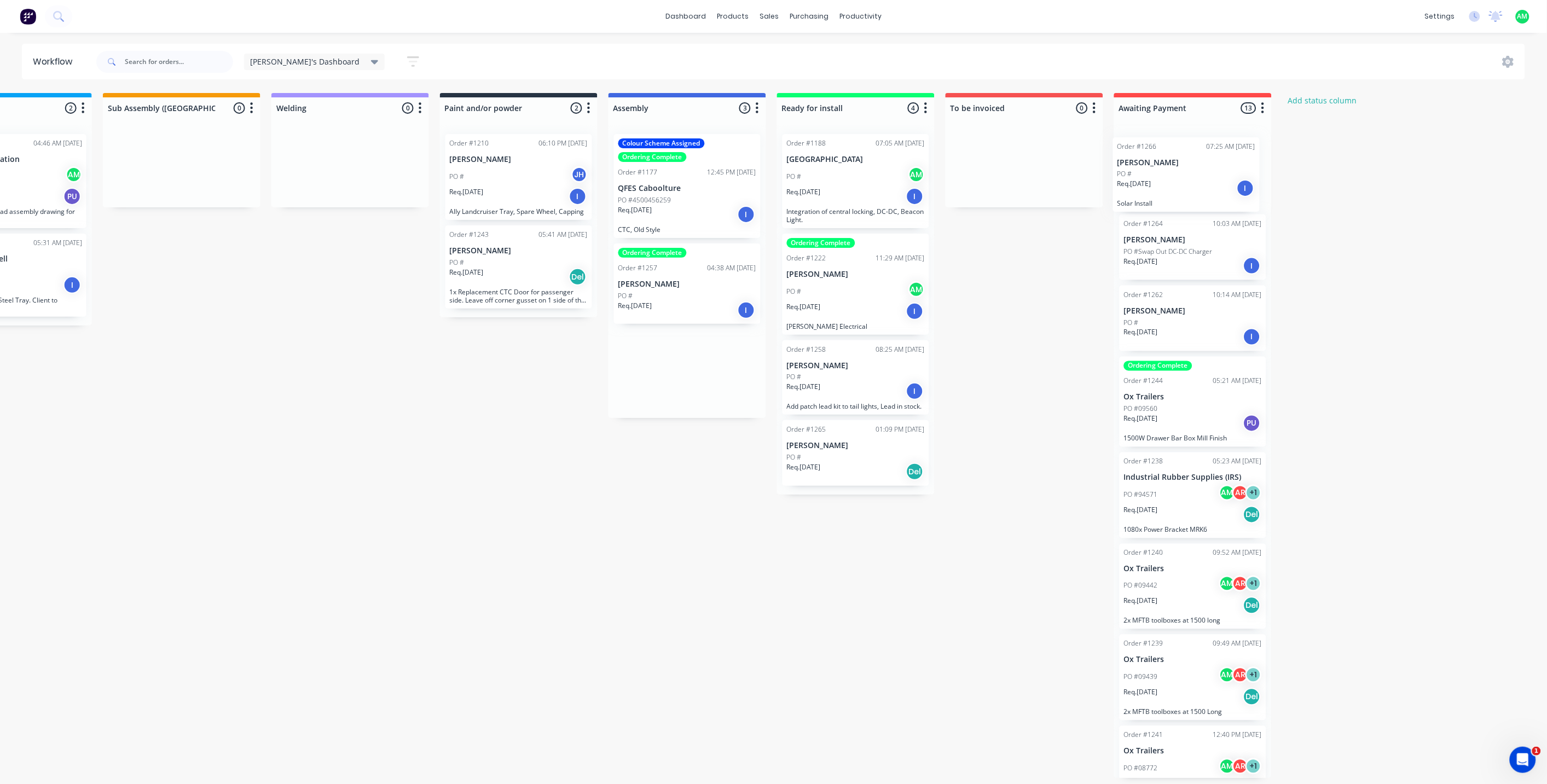
drag, startPoint x: 867, startPoint y: 286, endPoint x: 1147, endPoint y: 181, distance: 299.0
click at [1147, 181] on div "Submitted 0 Status colour #B7D3F3 hex #B7D3F3 Save Cancel Summaries Total order…" at bounding box center [468, 435] width 2142 height 684
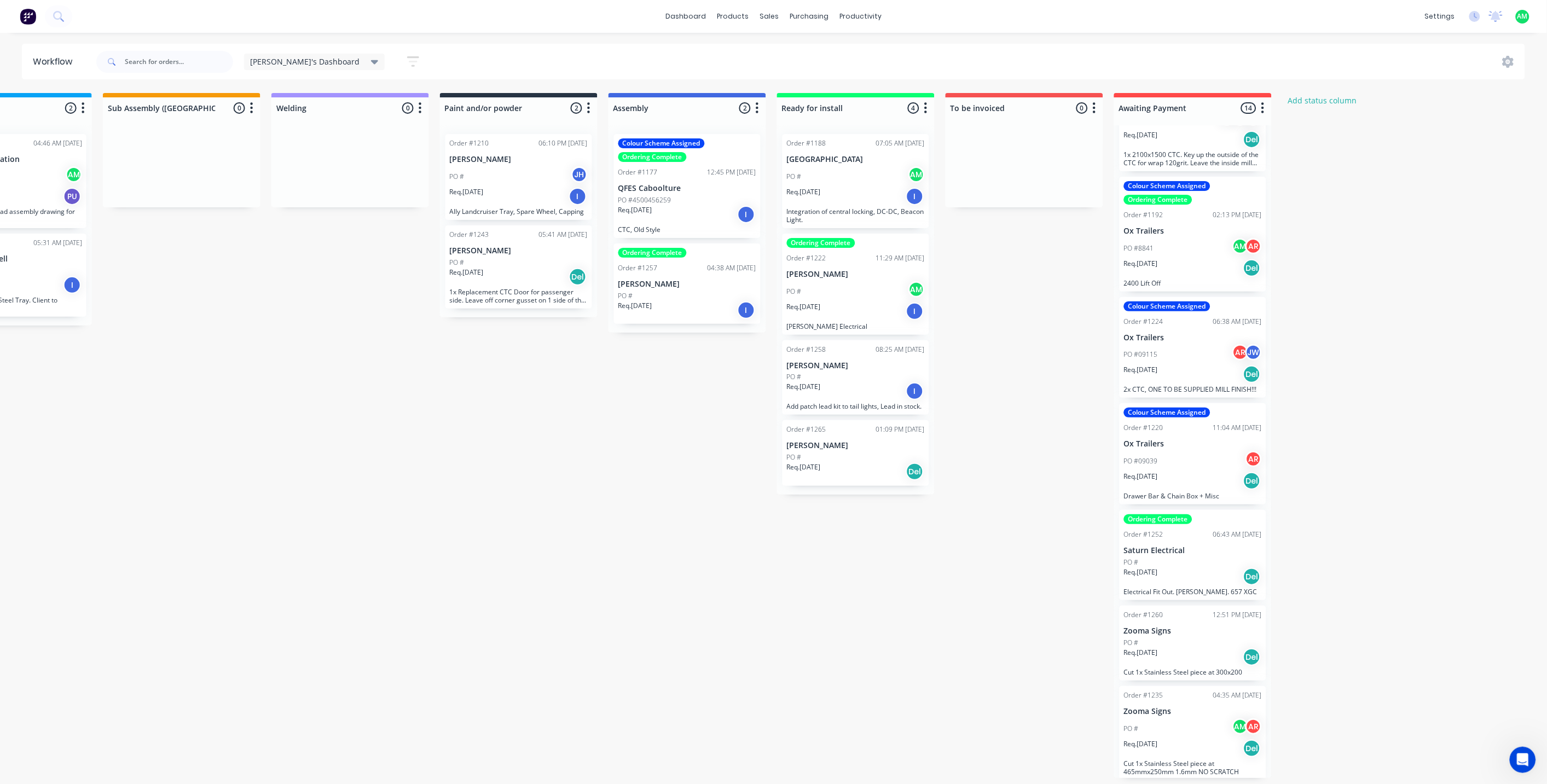
scroll to position [3, 595]
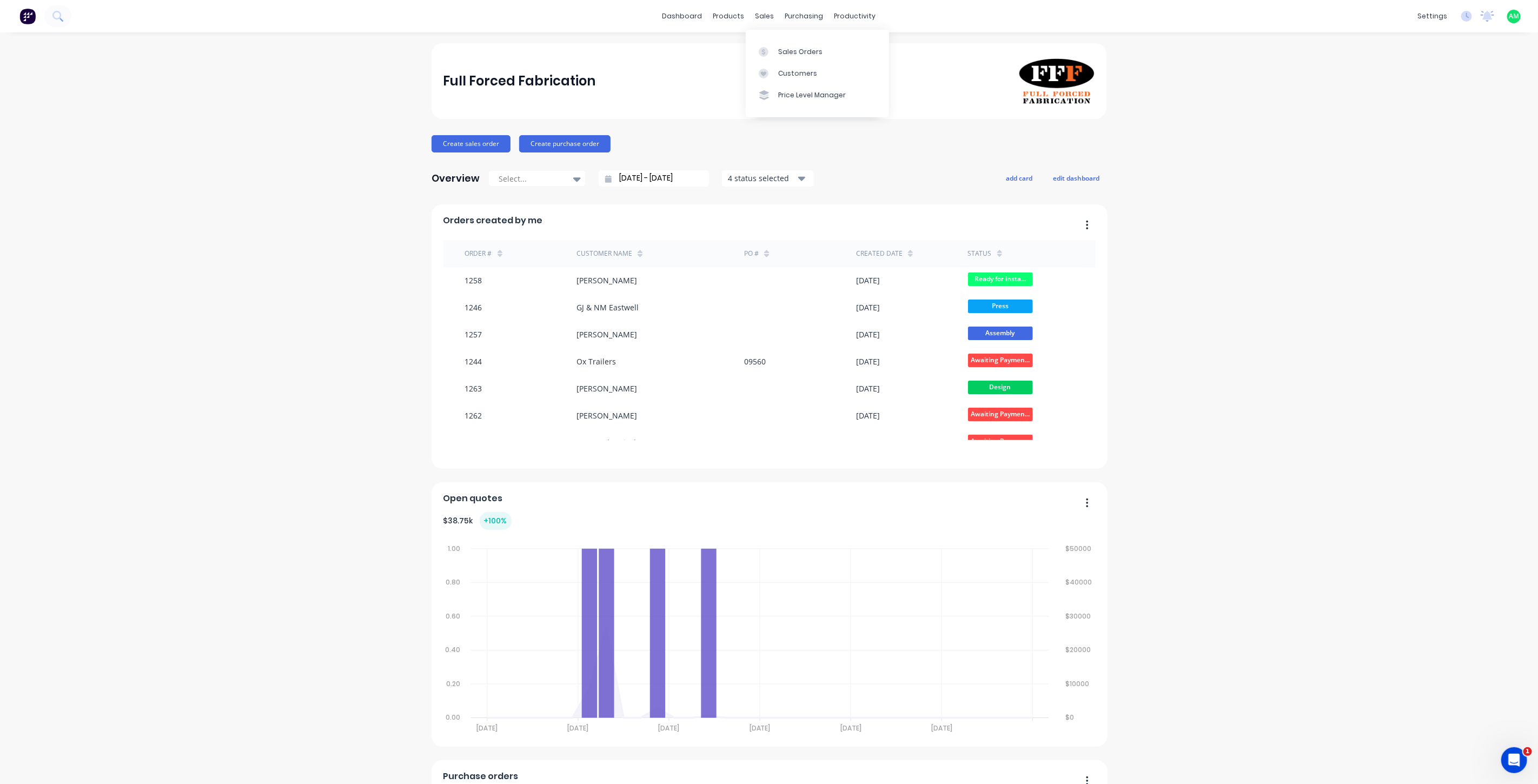
drag, startPoint x: 768, startPoint y: 17, endPoint x: 777, endPoint y: 36, distance: 21.0
click at [768, 17] on div "sales" at bounding box center [765, 17] width 29 height 17
click at [787, 56] on div "Sales Orders" at bounding box center [800, 52] width 44 height 10
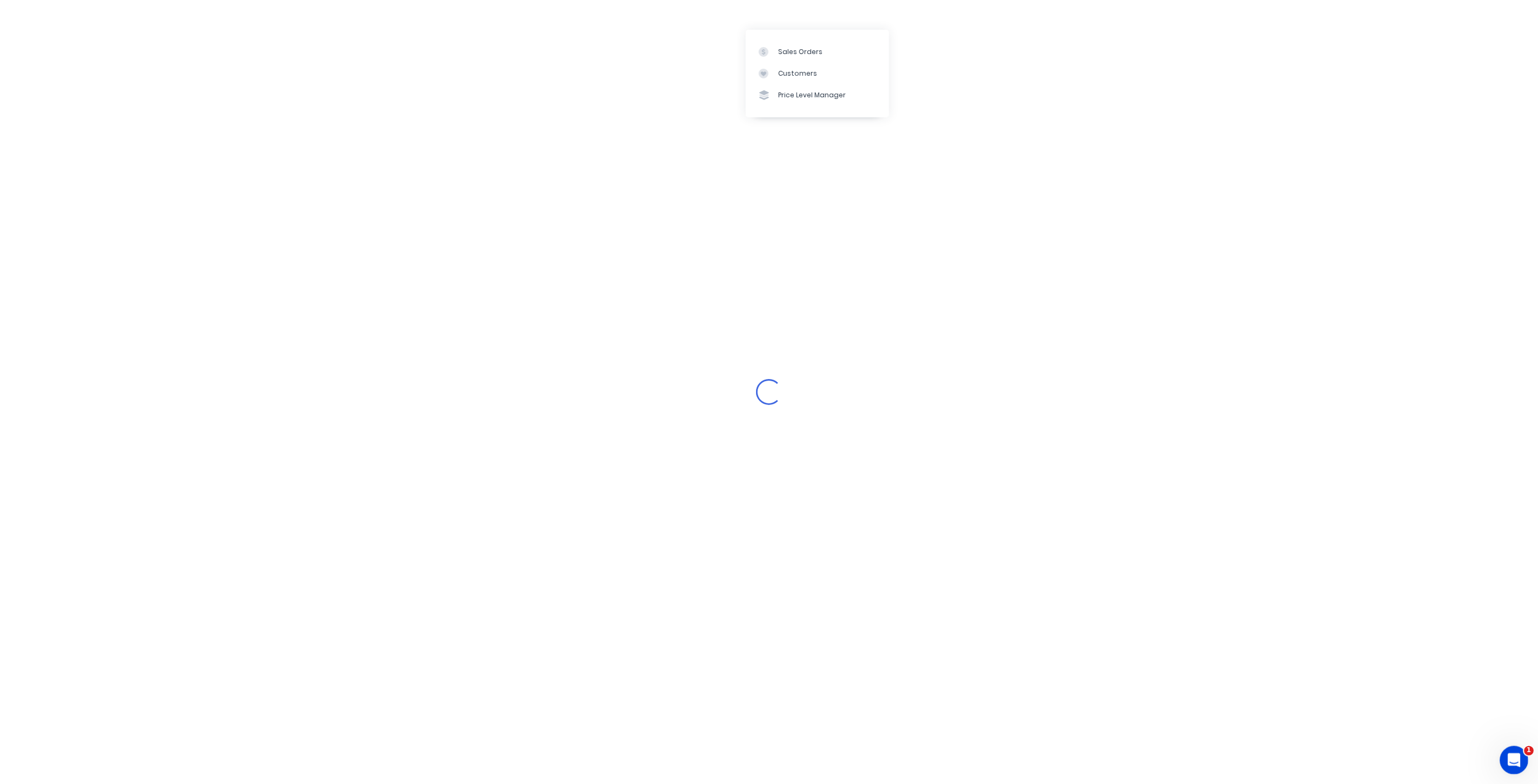
click at [1512, 757] on icon "Open Intercom Messenger" at bounding box center [1512, 758] width 17 height 17
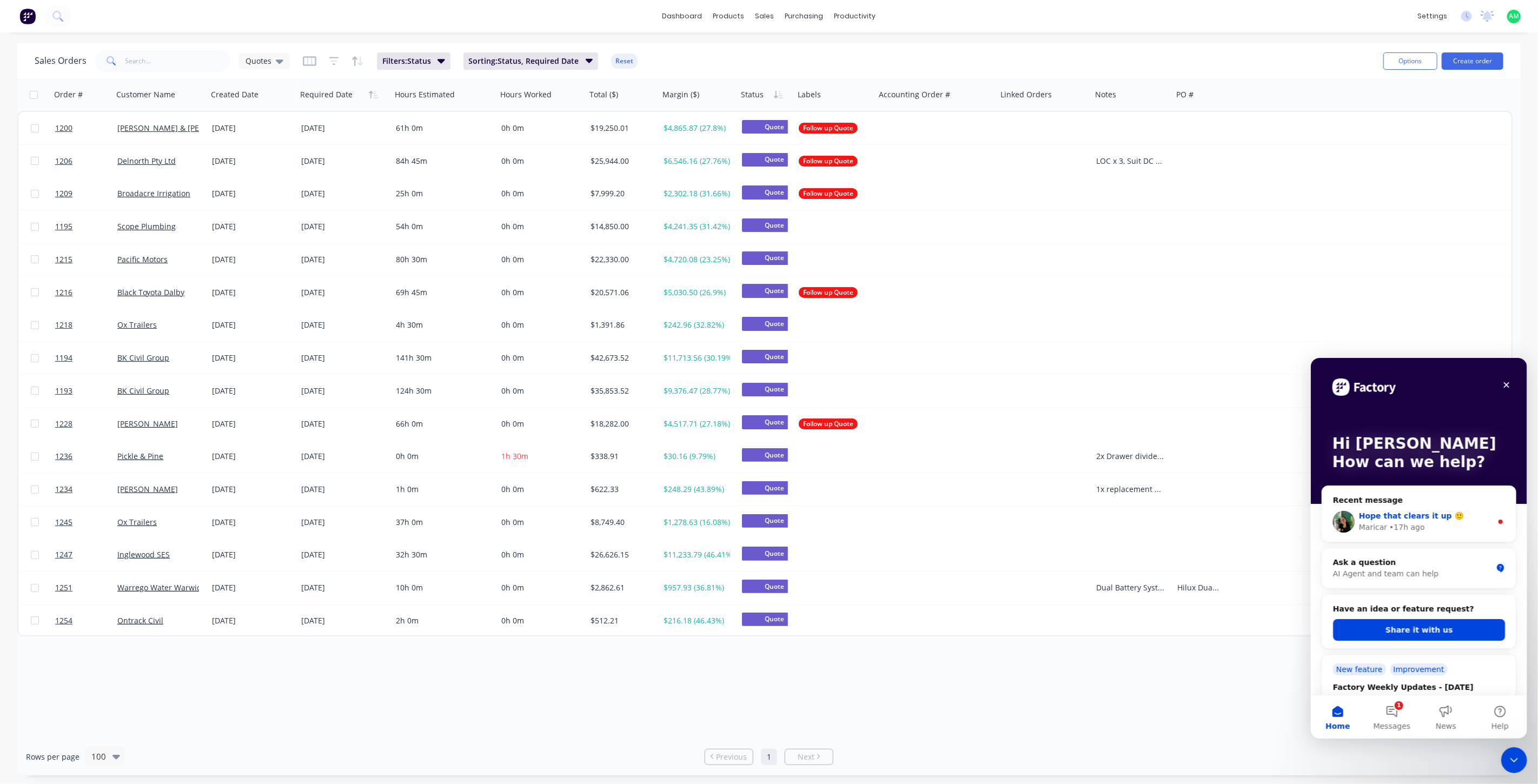
click at [1440, 515] on span "Hope that clears it up 🙂" at bounding box center [1411, 514] width 105 height 8
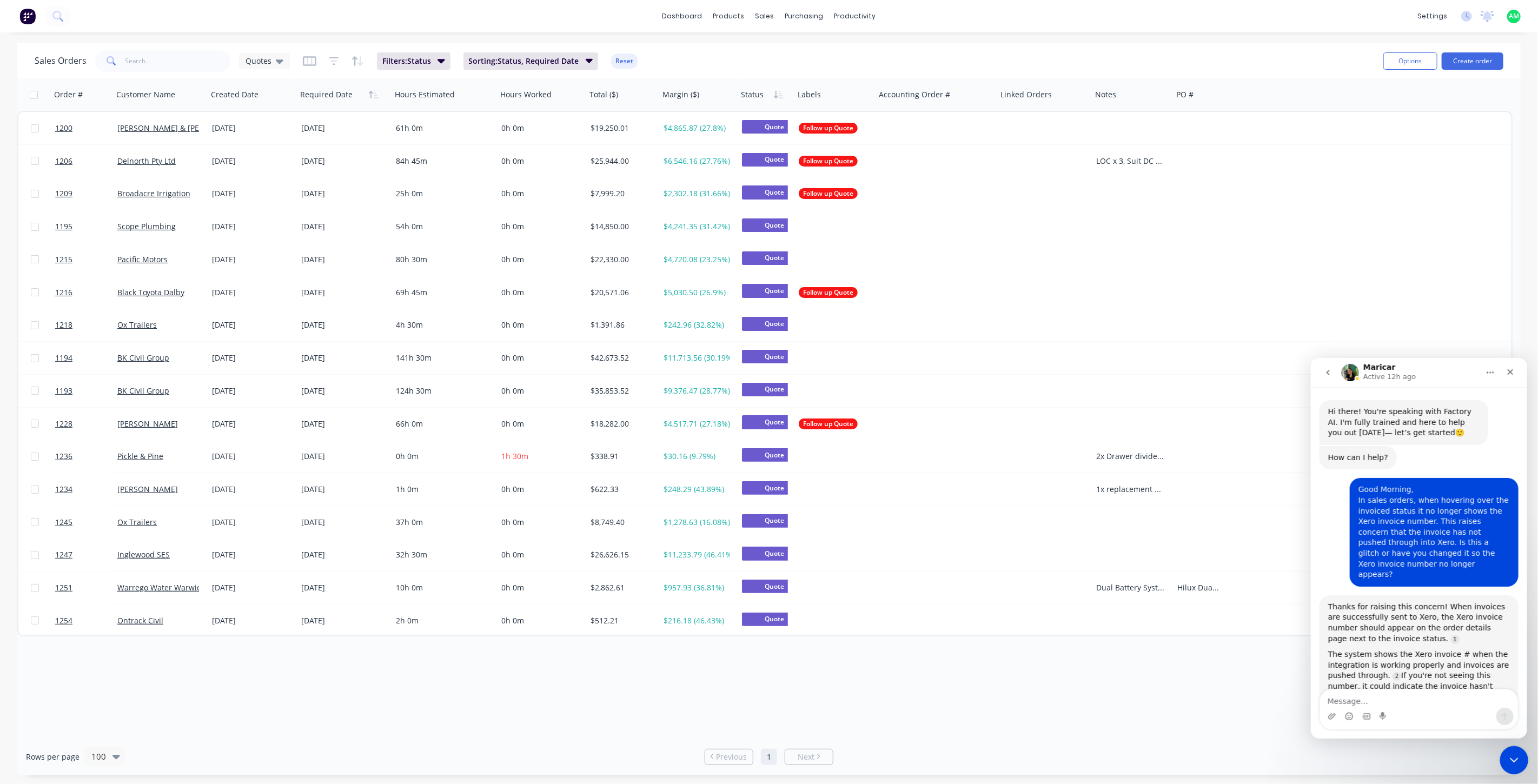
scroll to position [12, 0]
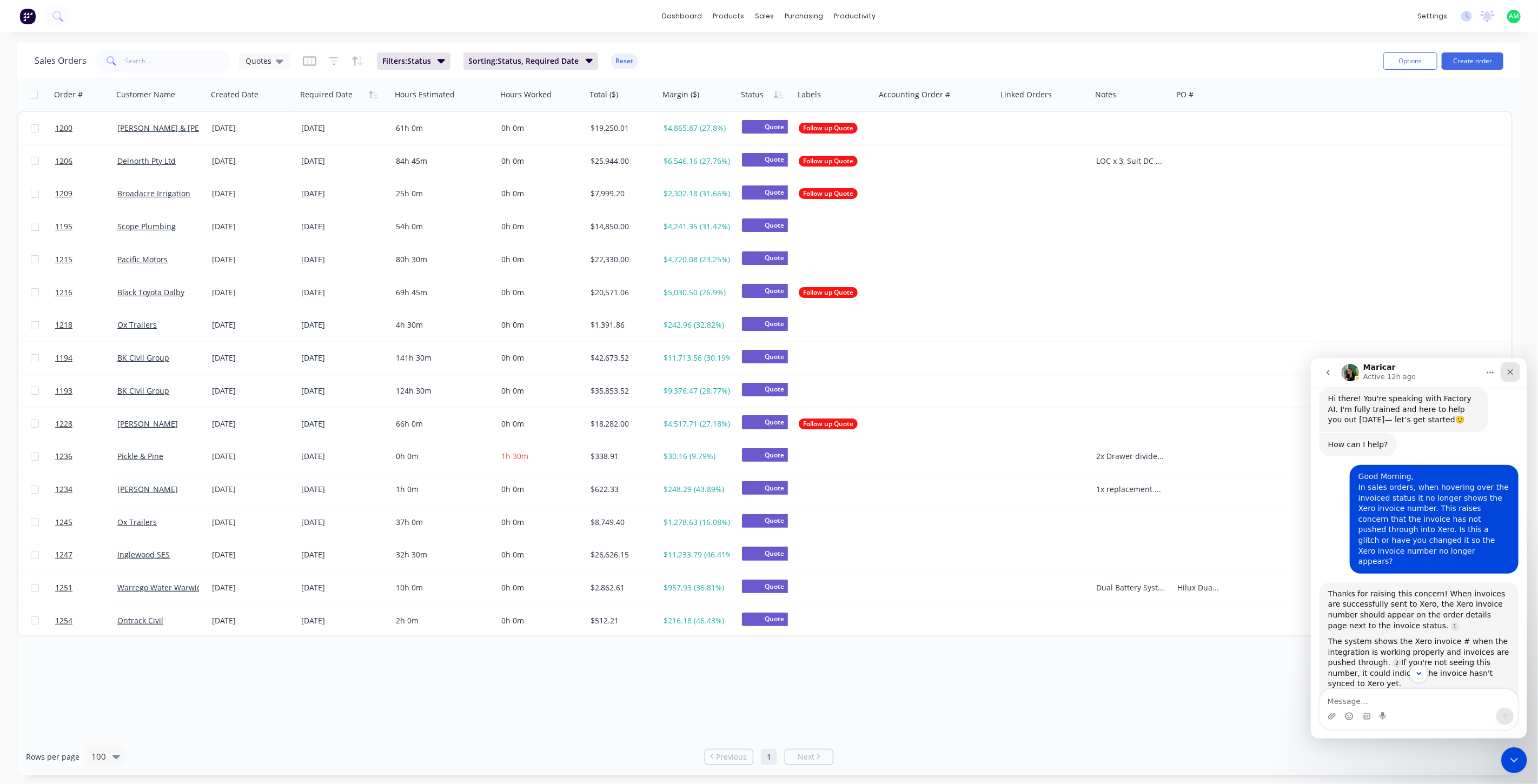
click at [1504, 370] on div "Close" at bounding box center [1509, 371] width 19 height 19
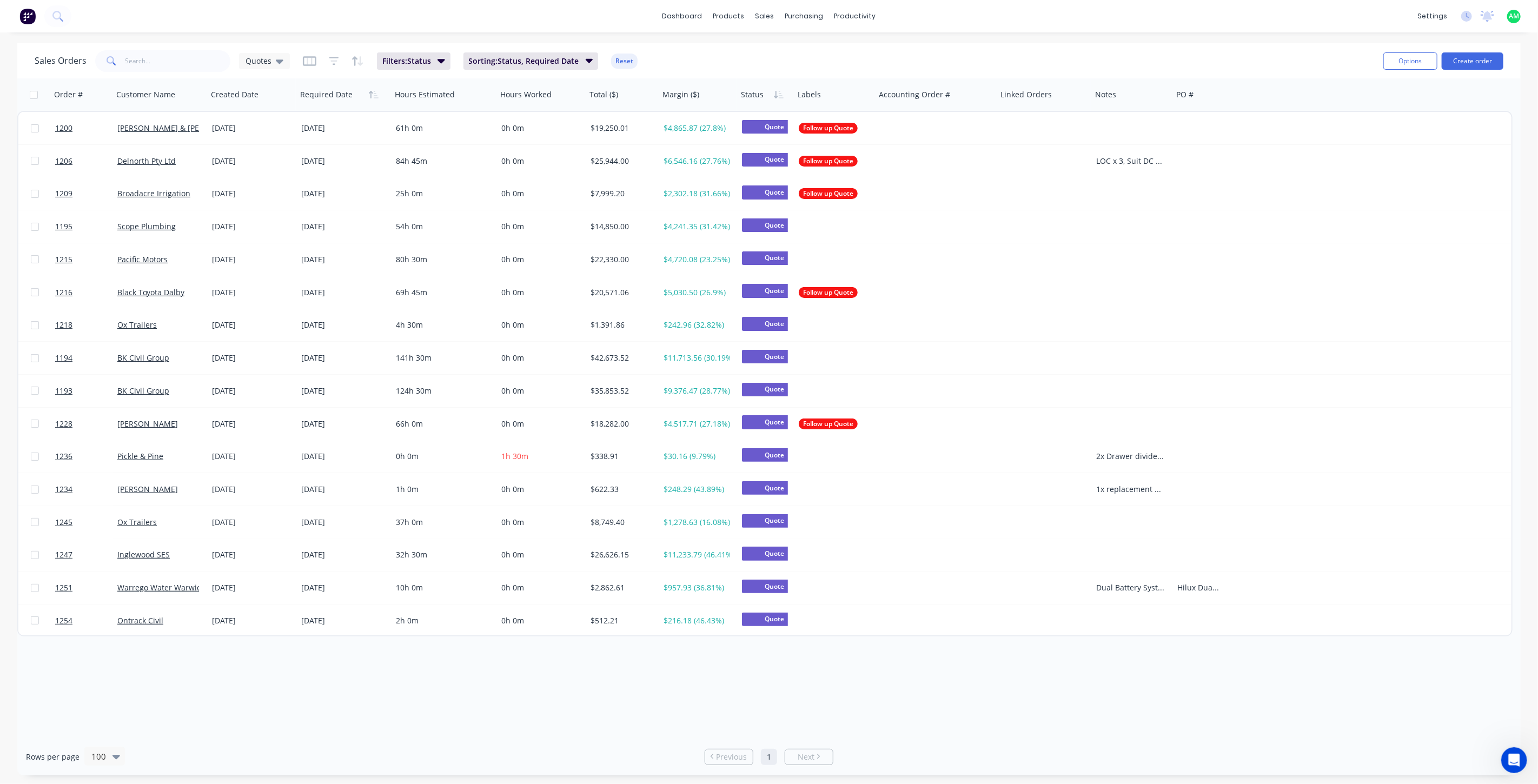
scroll to position [812, 0]
click at [134, 58] on input "text" at bounding box center [178, 61] width 106 height 21
type input "1264"
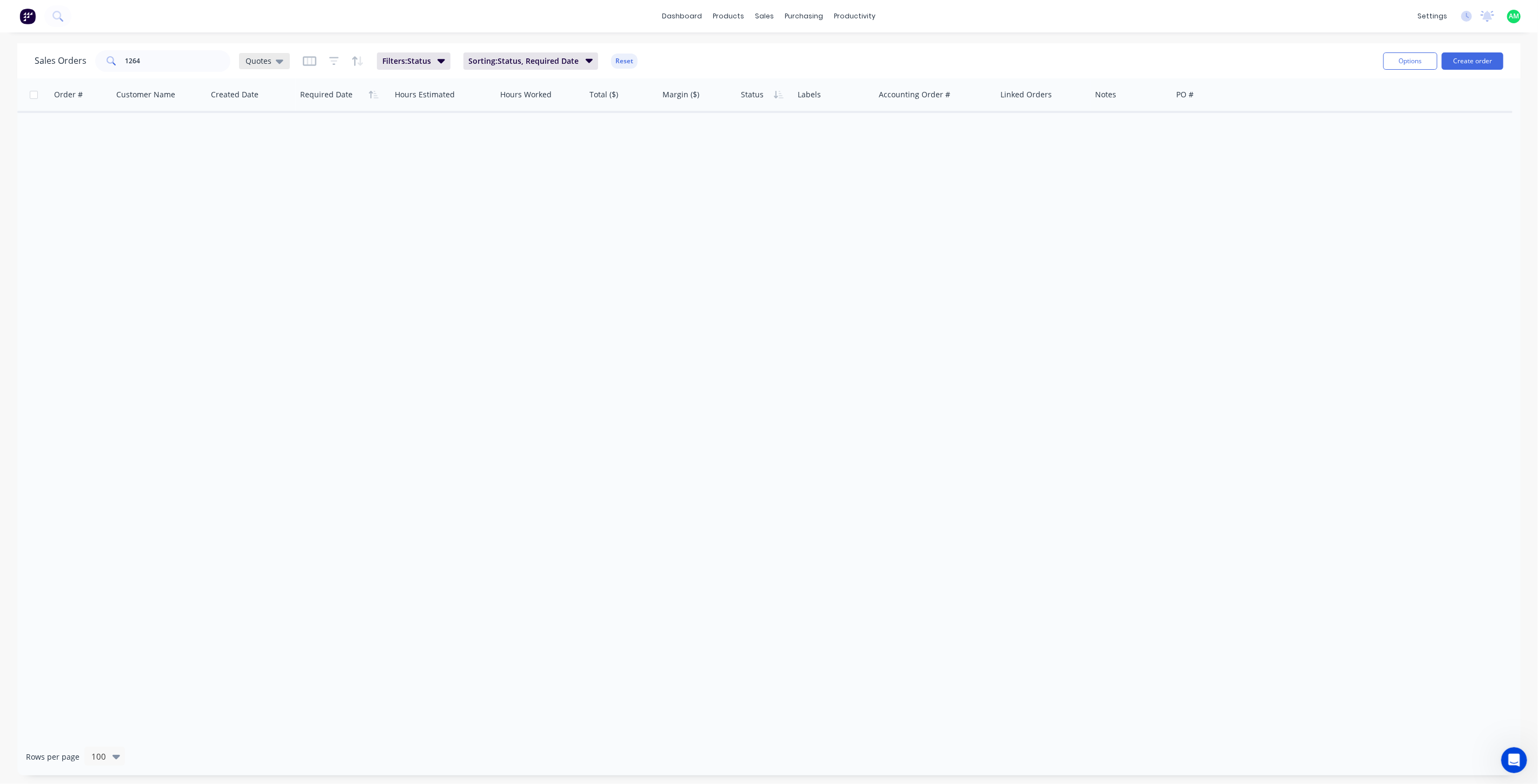
click at [268, 61] on span "Quotes" at bounding box center [259, 61] width 26 height 11
click at [274, 214] on button "All Status" at bounding box center [304, 218] width 123 height 13
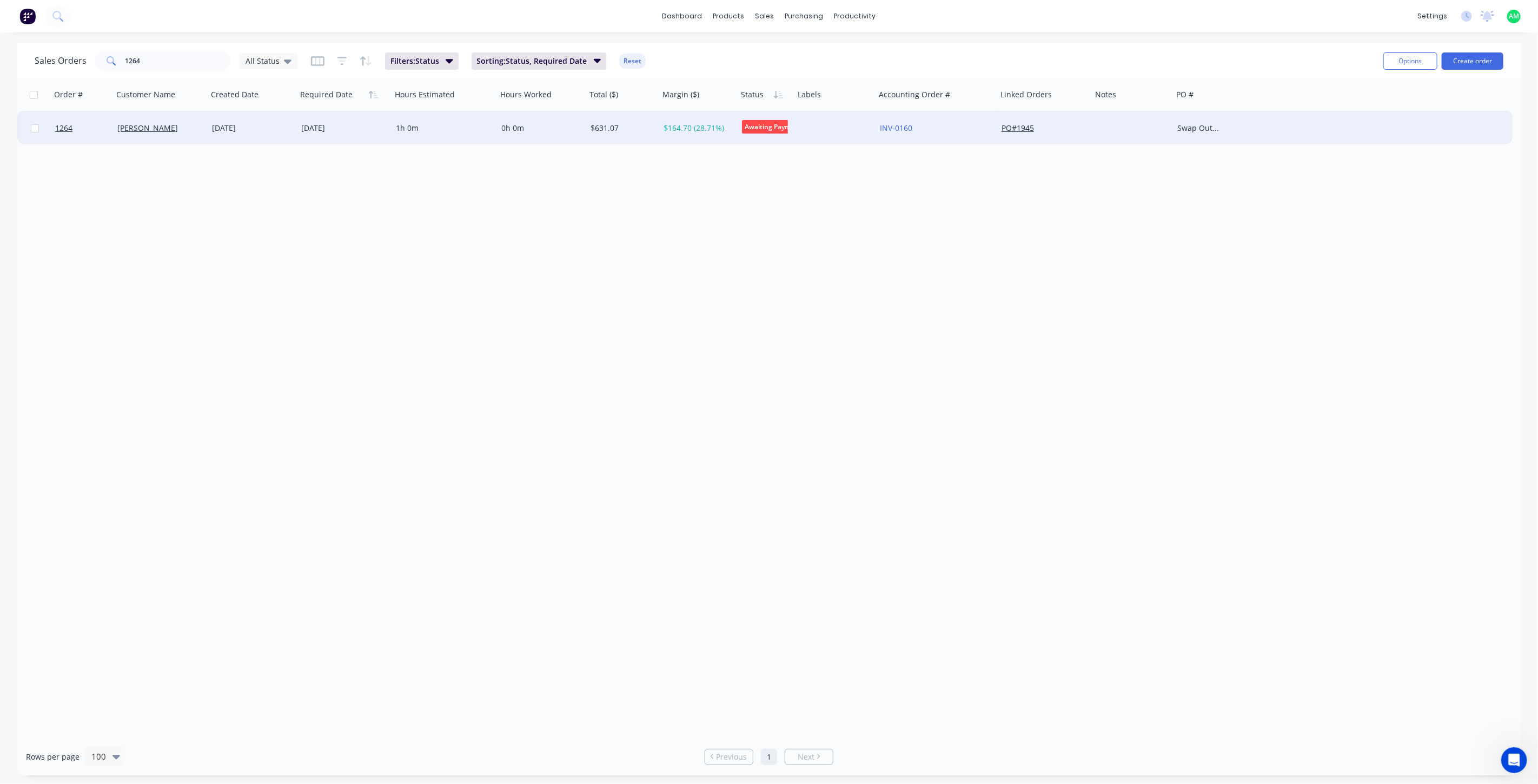
click at [32, 125] on input "checkbox" at bounding box center [34, 128] width 8 height 8
checkbox input "true"
click at [1427, 59] on button "Options" at bounding box center [1410, 61] width 54 height 17
click at [1372, 114] on div "Archive" at bounding box center [1378, 110] width 99 height 16
checkbox input "false"
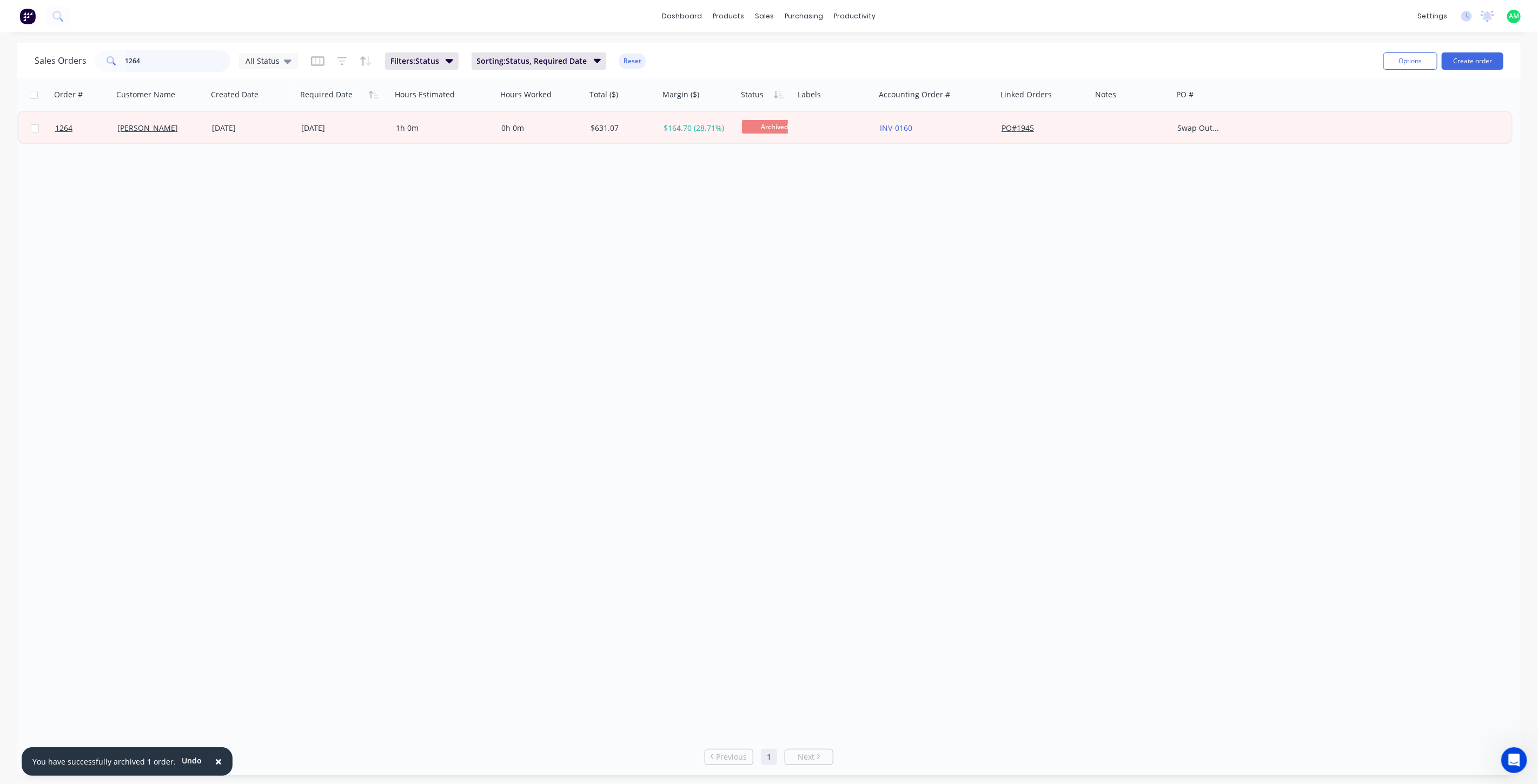
click at [148, 58] on input "1264" at bounding box center [178, 61] width 106 height 21
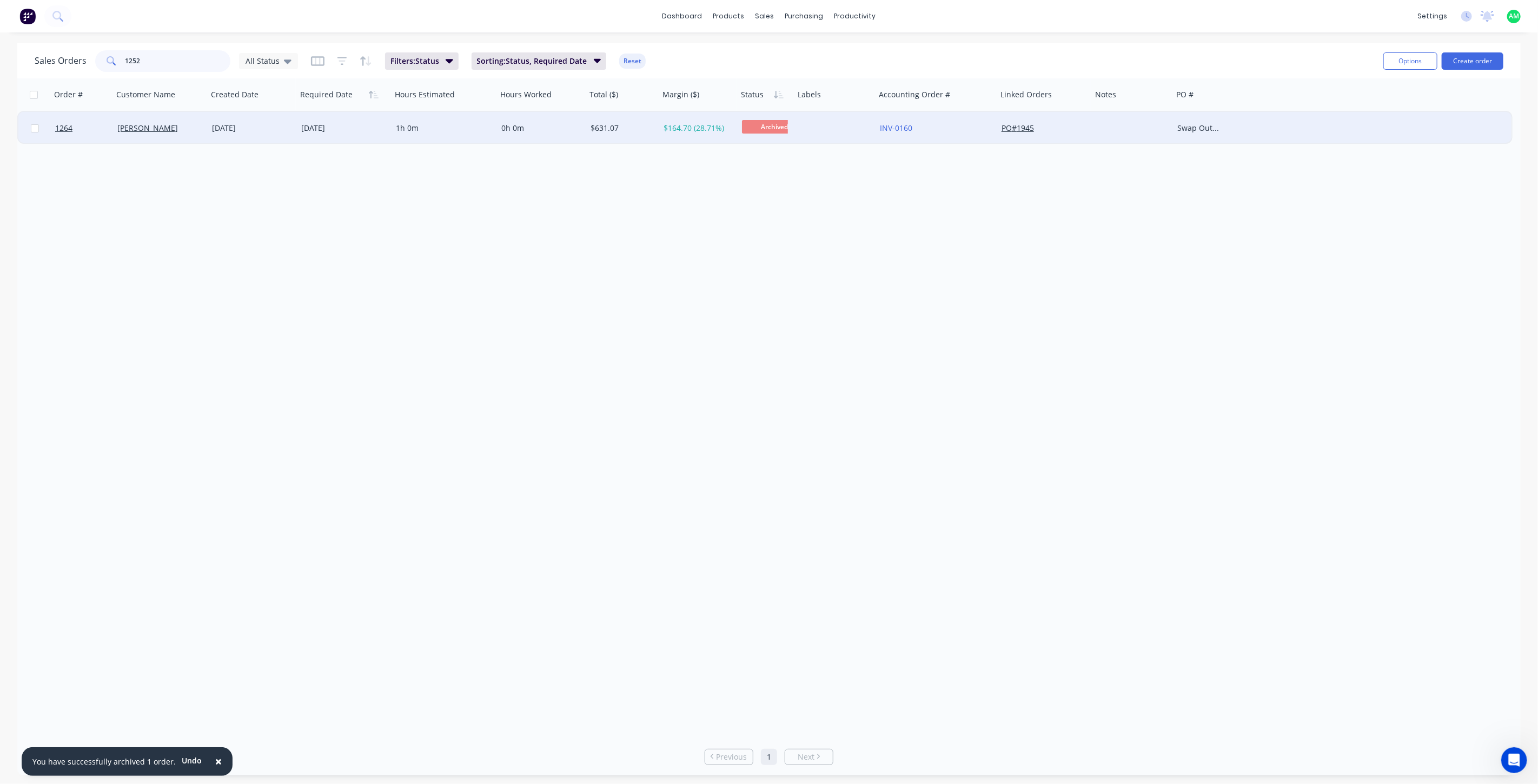
type input "1252"
click at [191, 133] on div "Saturn Electrical" at bounding box center [157, 128] width 82 height 11
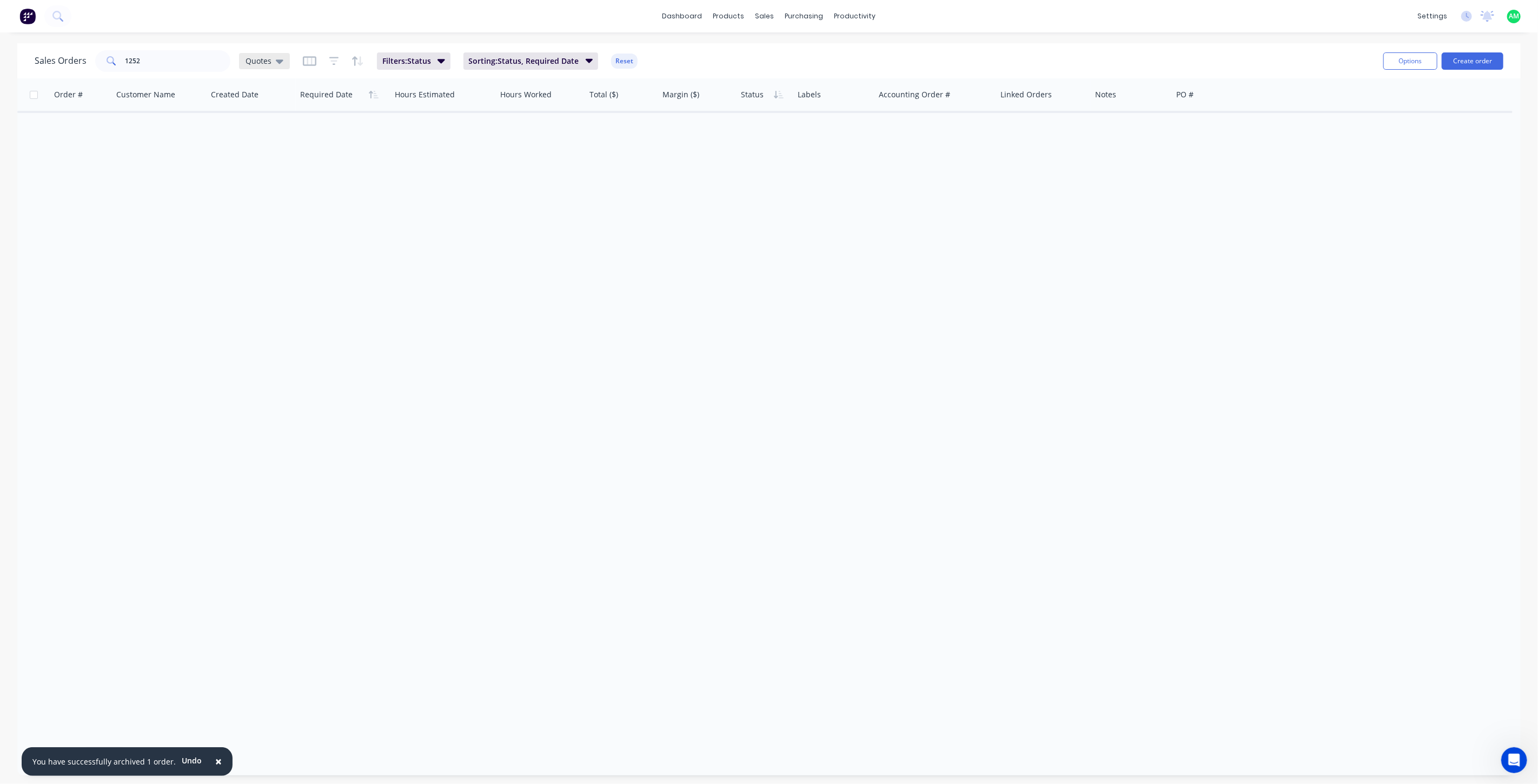
click at [272, 61] on div "Quotes" at bounding box center [264, 61] width 38 height 10
click at [265, 213] on button "All Status" at bounding box center [304, 218] width 123 height 13
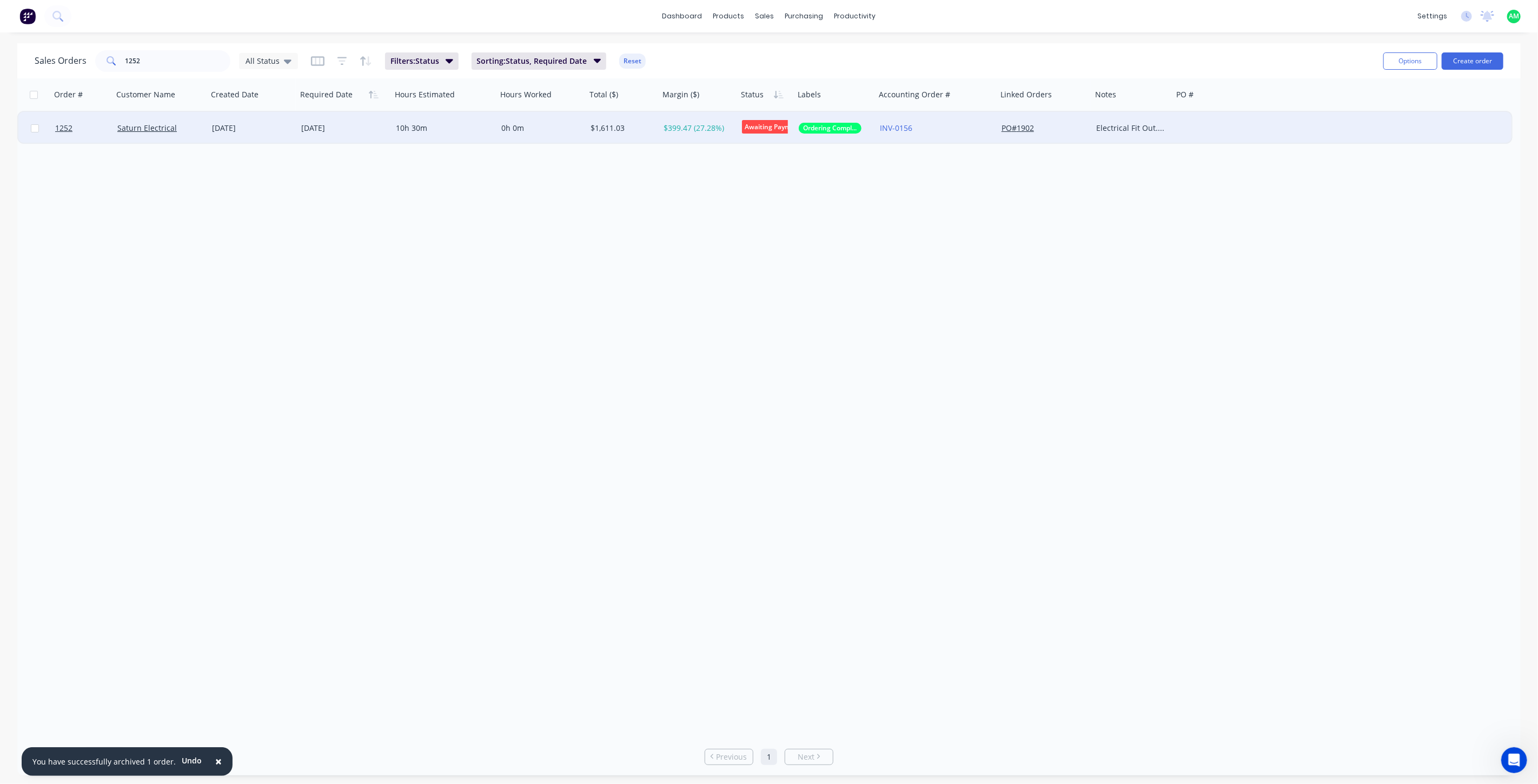
click at [31, 125] on input "checkbox" at bounding box center [34, 128] width 8 height 8
checkbox input "true"
click at [1403, 63] on button "Options" at bounding box center [1410, 61] width 54 height 17
click at [1364, 106] on div "Archive" at bounding box center [1378, 110] width 99 height 16
checkbox input "false"
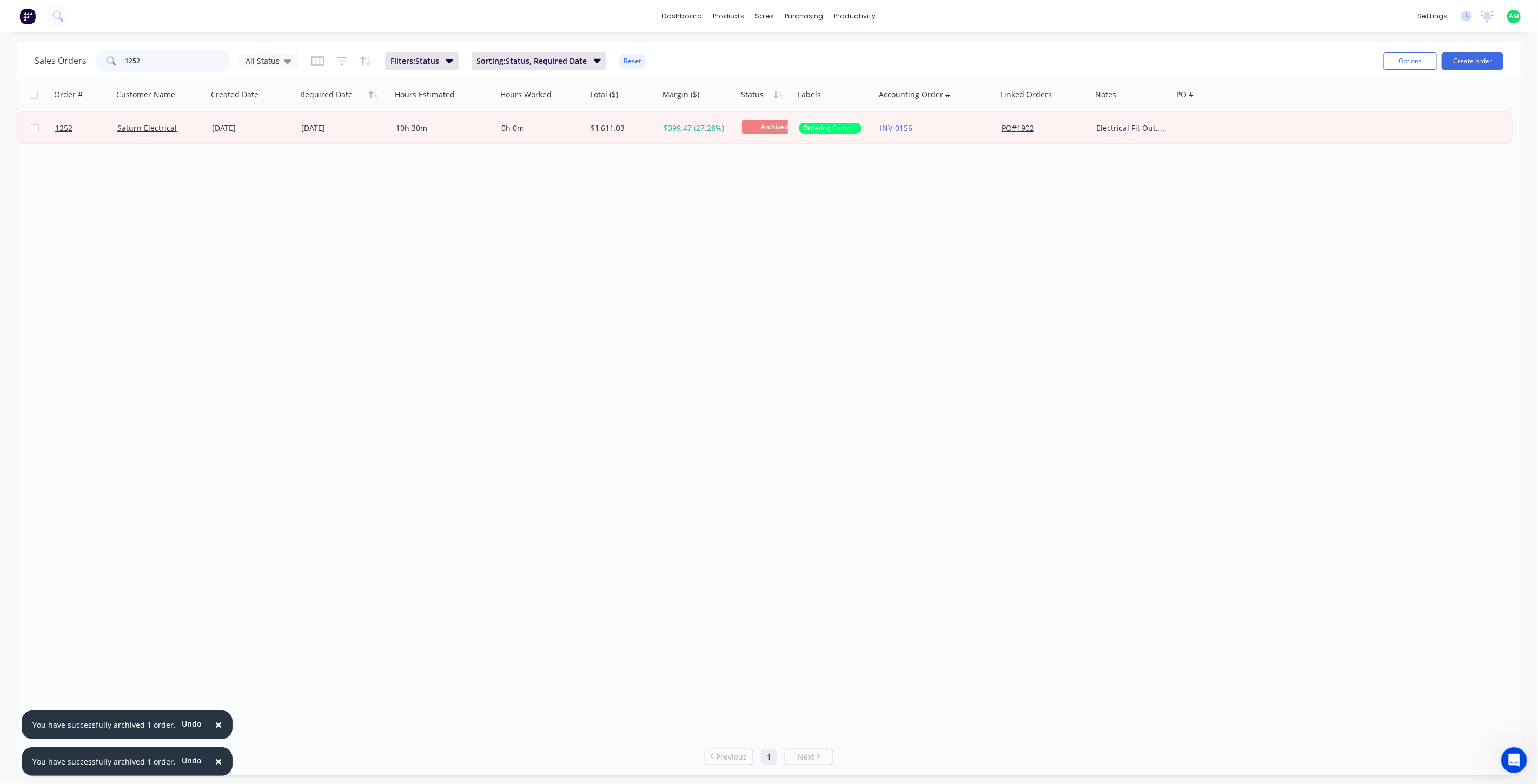
drag, startPoint x: 117, startPoint y: 58, endPoint x: 111, endPoint y: 60, distance: 6.3
click at [110, 60] on div "1252" at bounding box center [162, 61] width 135 height 21
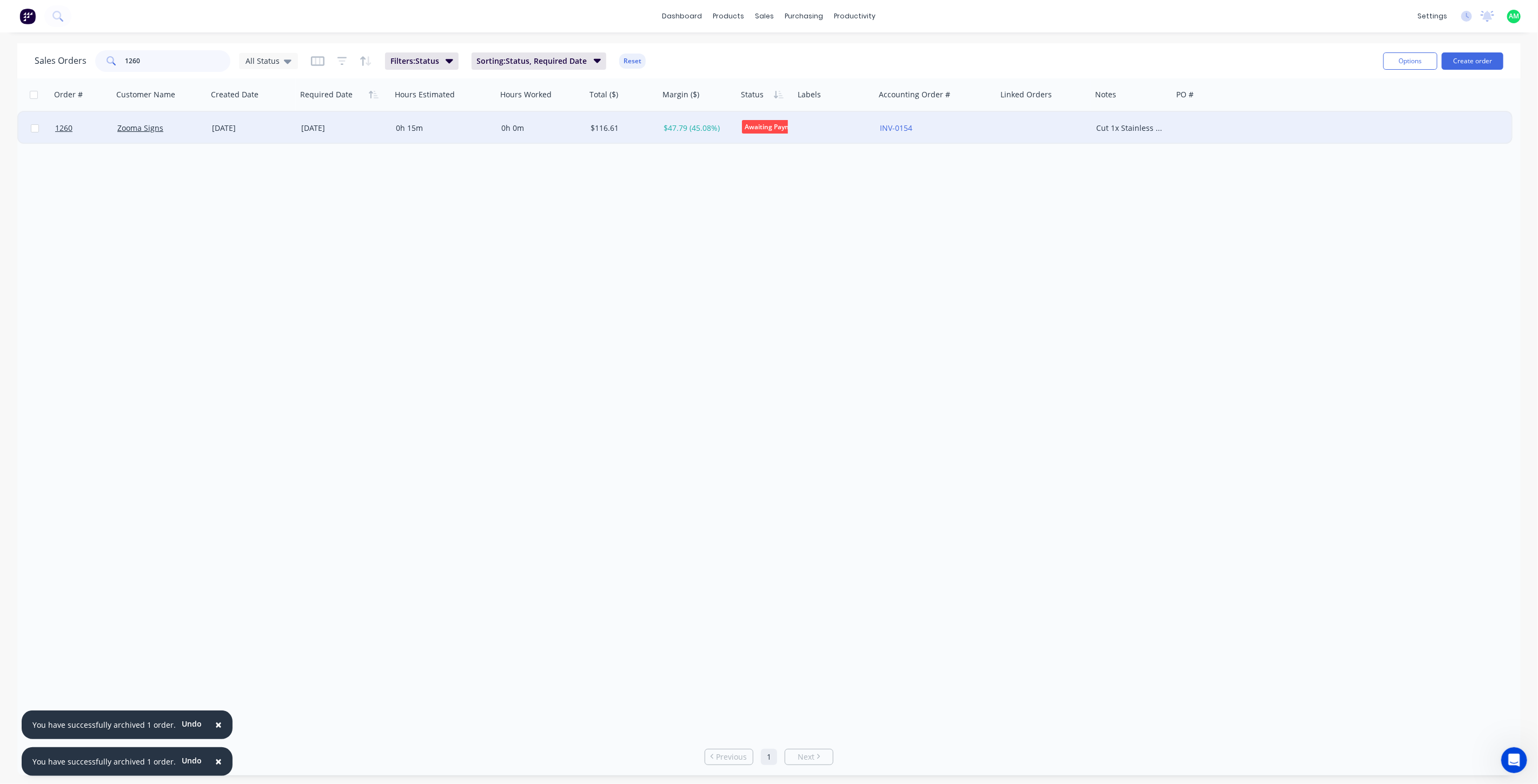
type input "1260"
click at [35, 126] on input "checkbox" at bounding box center [34, 128] width 8 height 8
checkbox input "true"
click at [1424, 60] on button "Options" at bounding box center [1410, 61] width 54 height 17
click at [1363, 110] on div "Archive" at bounding box center [1378, 110] width 99 height 16
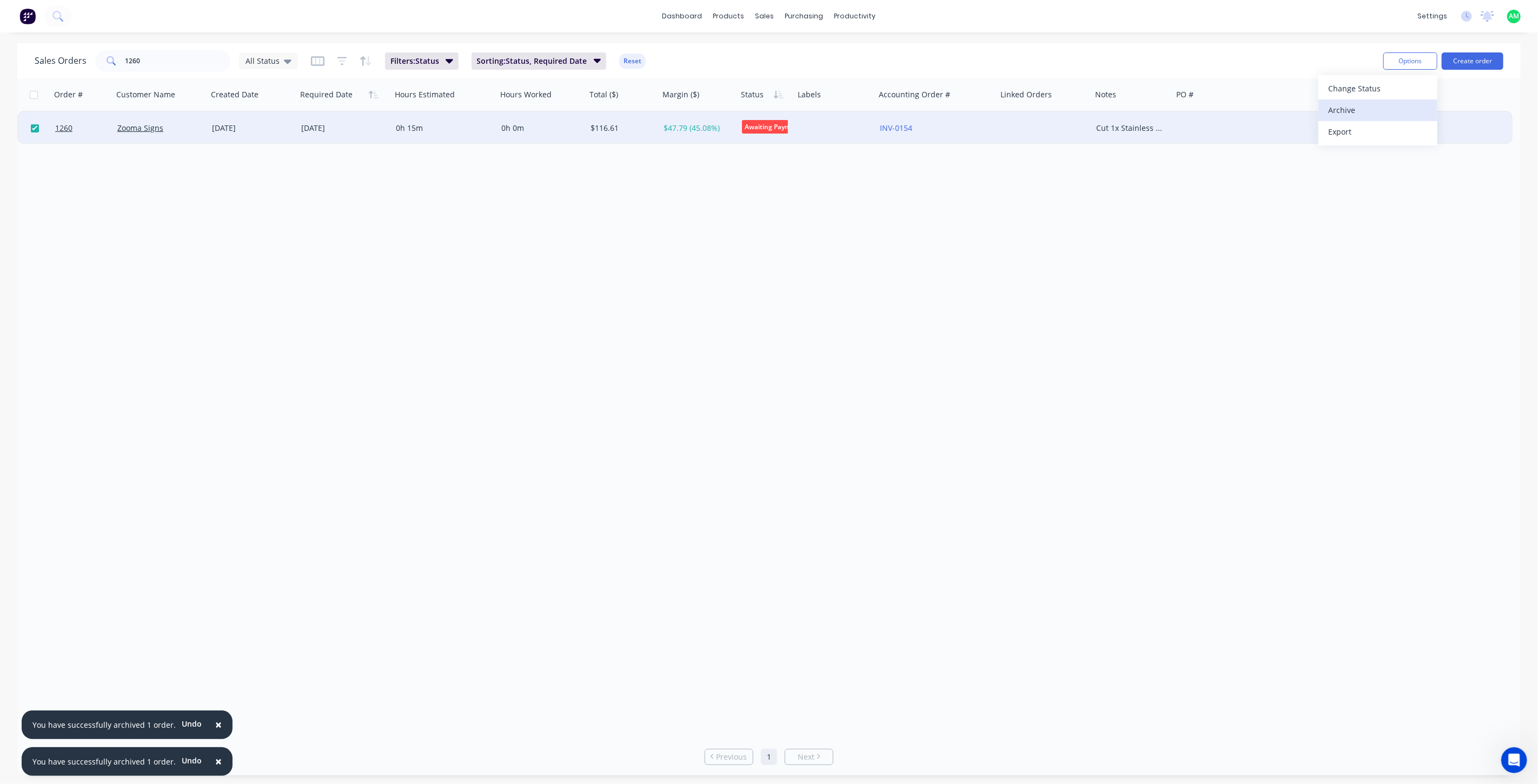
checkbox input "false"
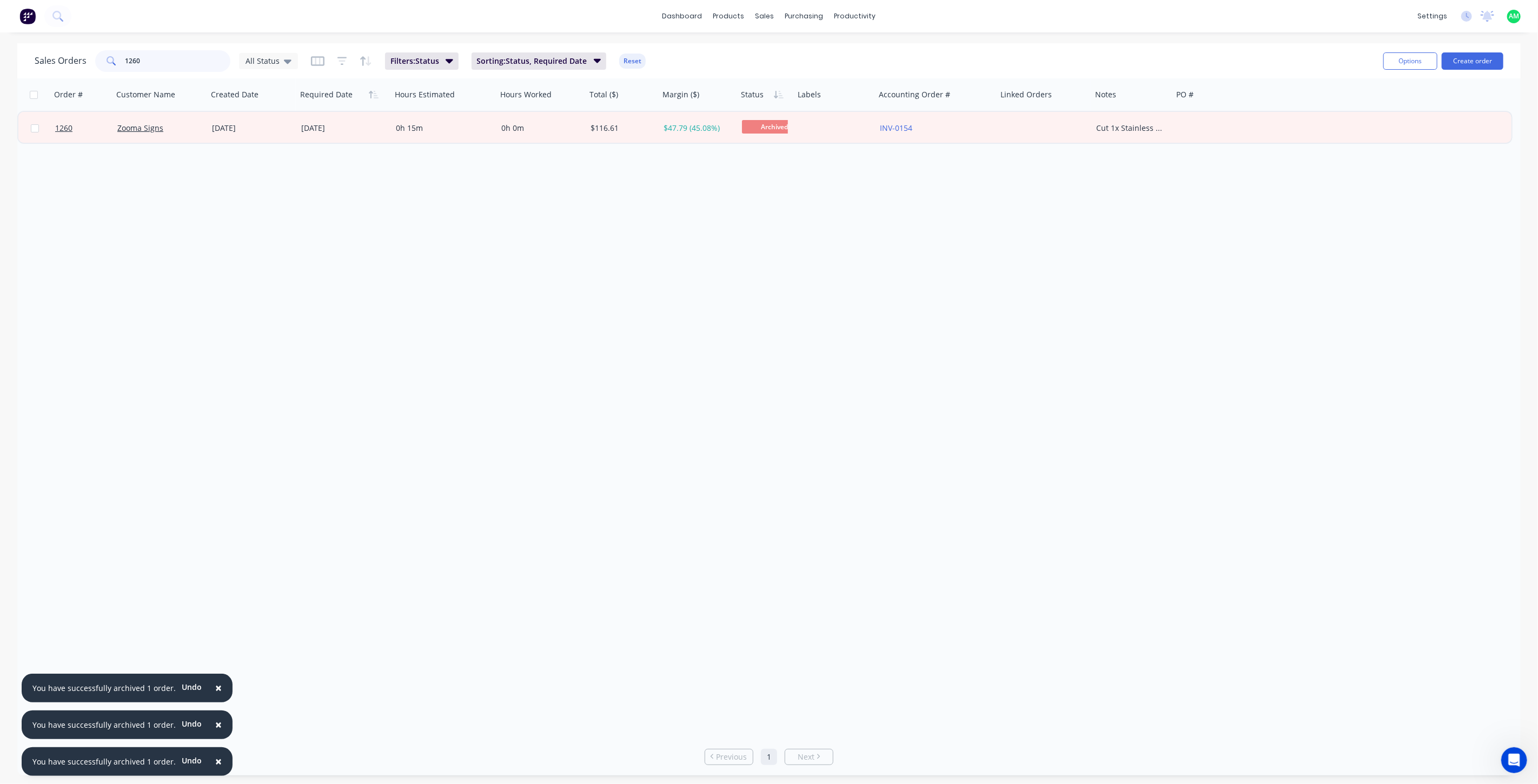
drag, startPoint x: 162, startPoint y: 63, endPoint x: 115, endPoint y: 69, distance: 47.4
click at [115, 69] on div "1260" at bounding box center [162, 61] width 135 height 21
type input "135"
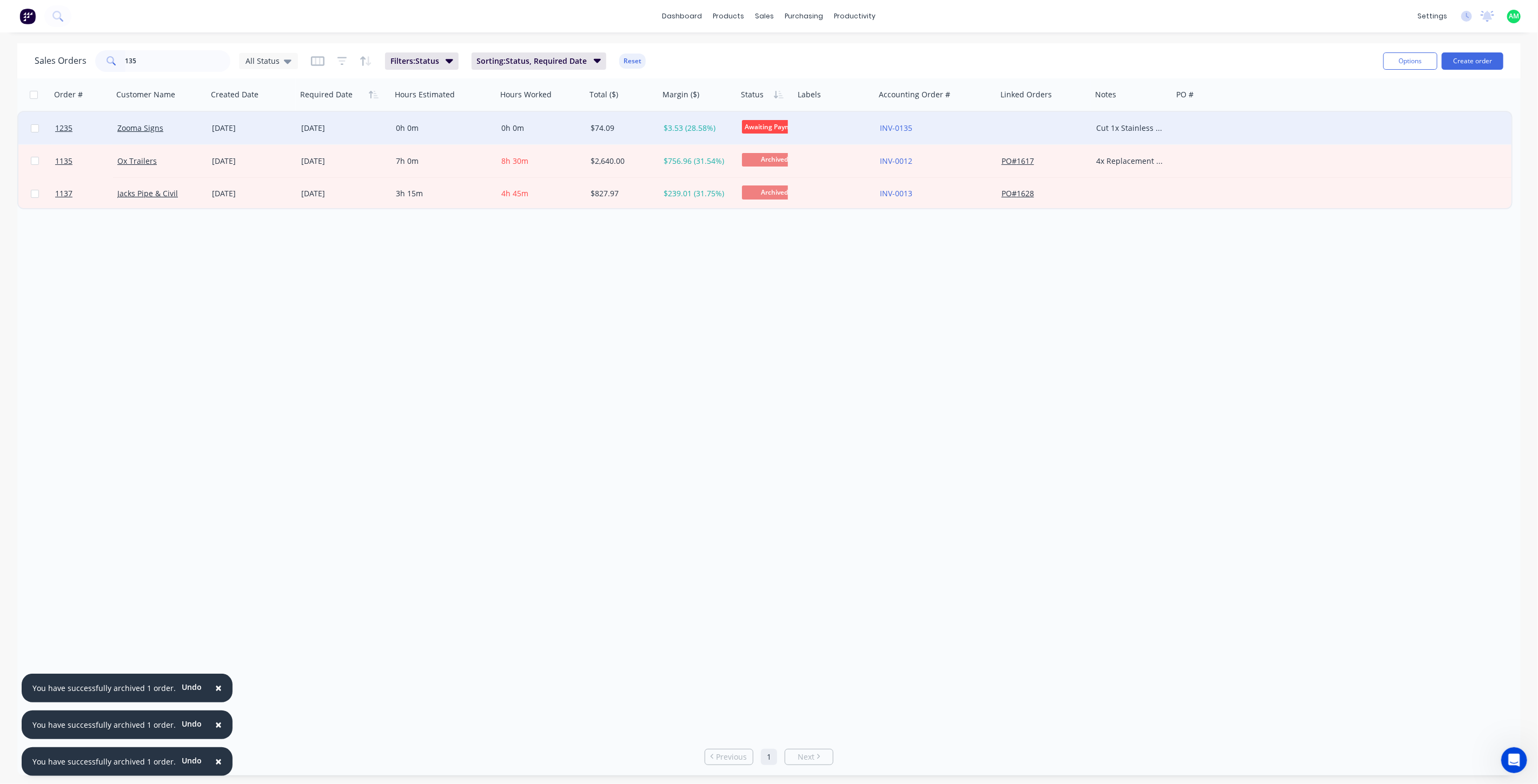
click at [32, 124] on input "checkbox" at bounding box center [34, 128] width 8 height 8
checkbox input "true"
click at [1423, 65] on button "Options" at bounding box center [1410, 61] width 54 height 17
click at [1374, 106] on div "Archive" at bounding box center [1378, 110] width 99 height 16
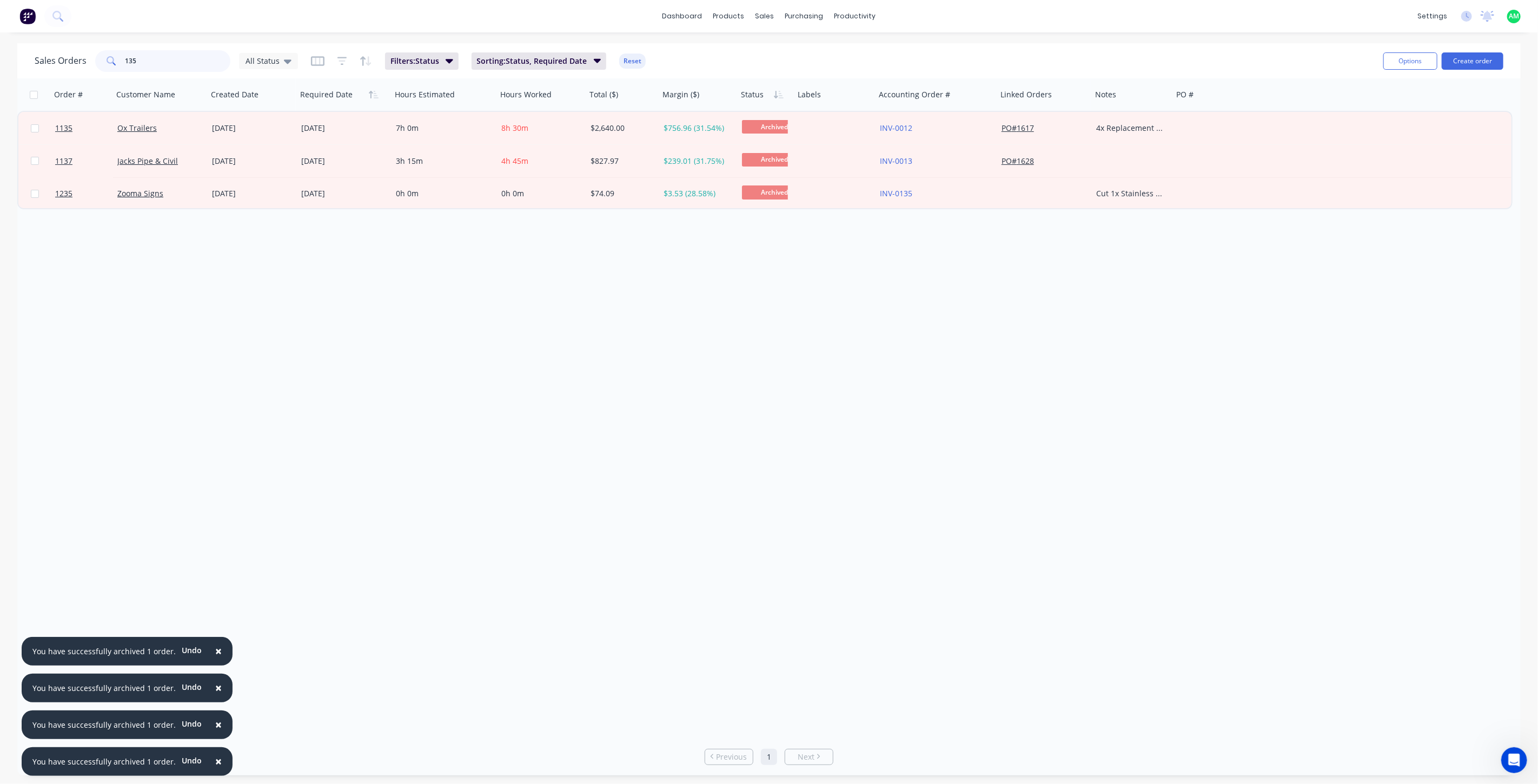
drag, startPoint x: 139, startPoint y: 58, endPoint x: 125, endPoint y: 57, distance: 14.0
click at [125, 57] on input "135" at bounding box center [178, 61] width 106 height 21
type input "156"
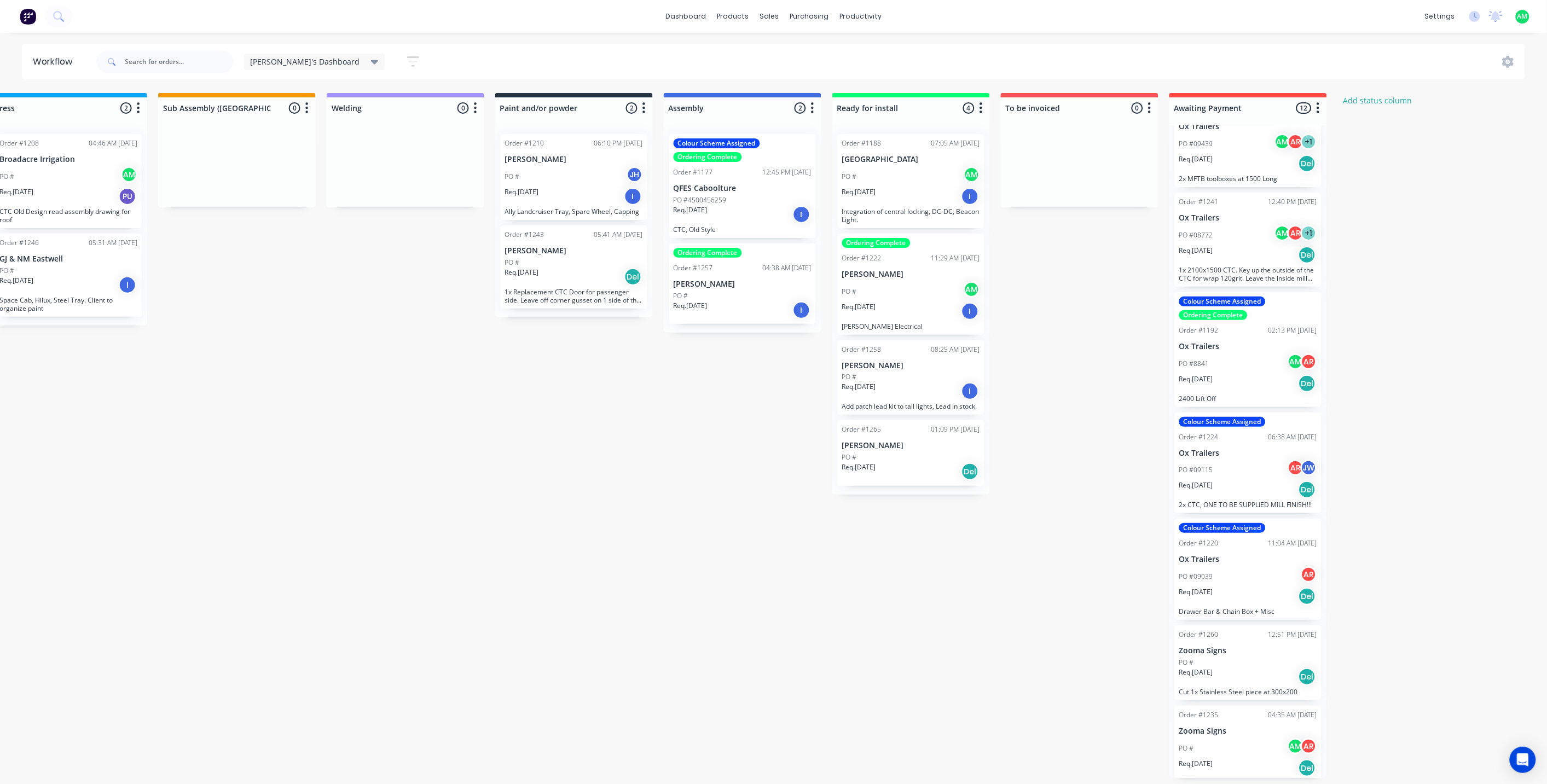
scroll to position [482, 0]
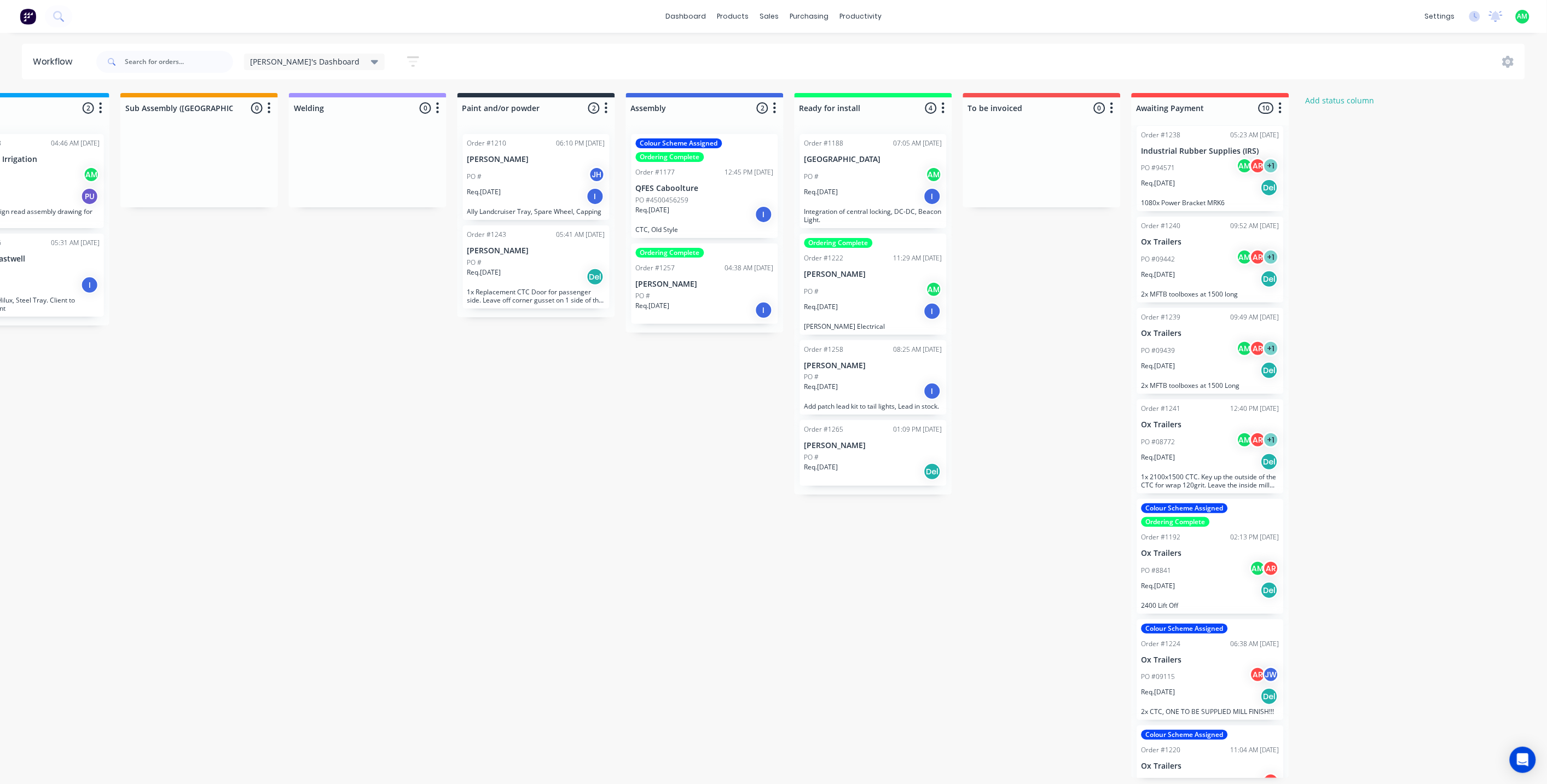
scroll to position [303, 0]
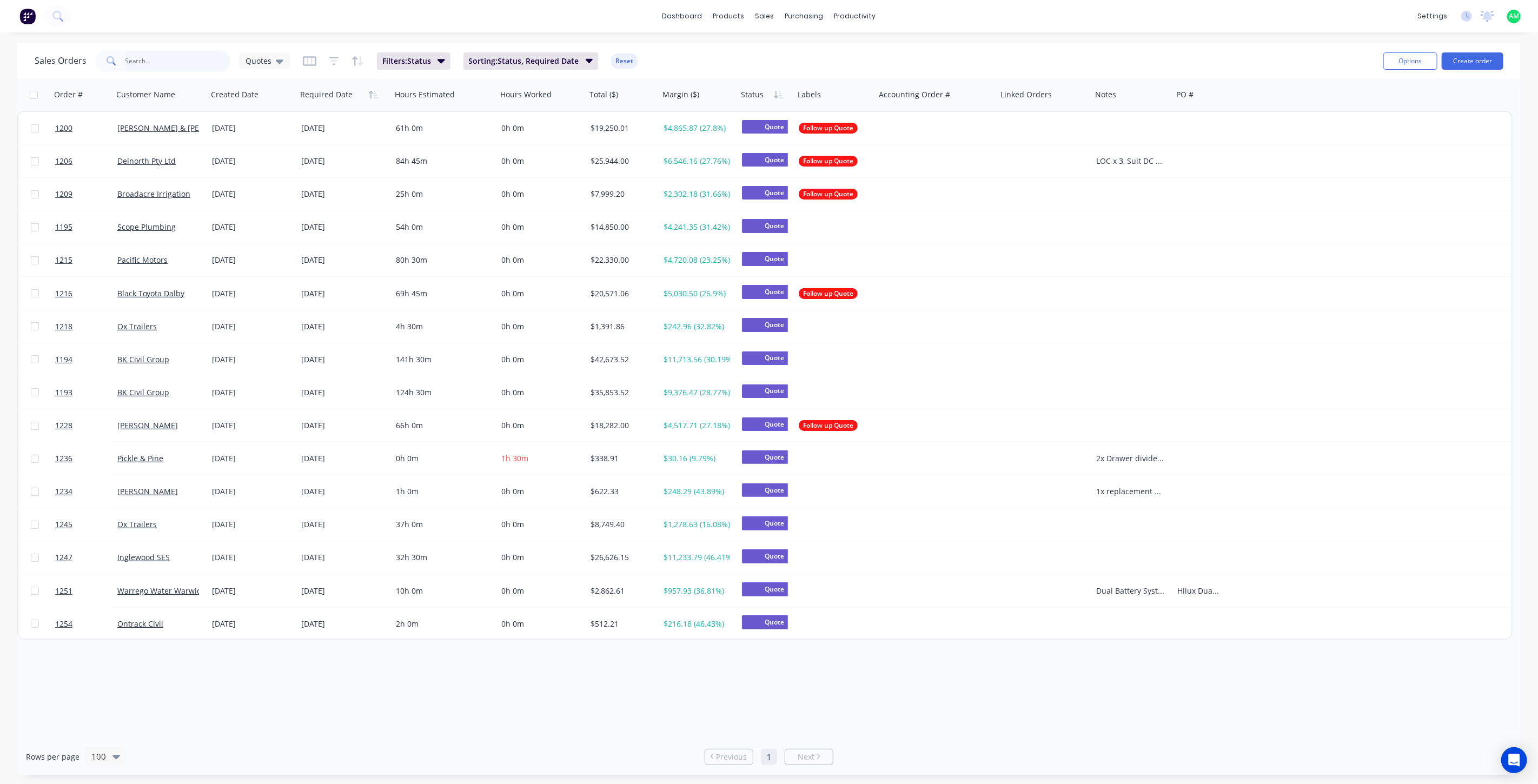
click at [164, 57] on input "text" at bounding box center [178, 61] width 106 height 21
type input "129"
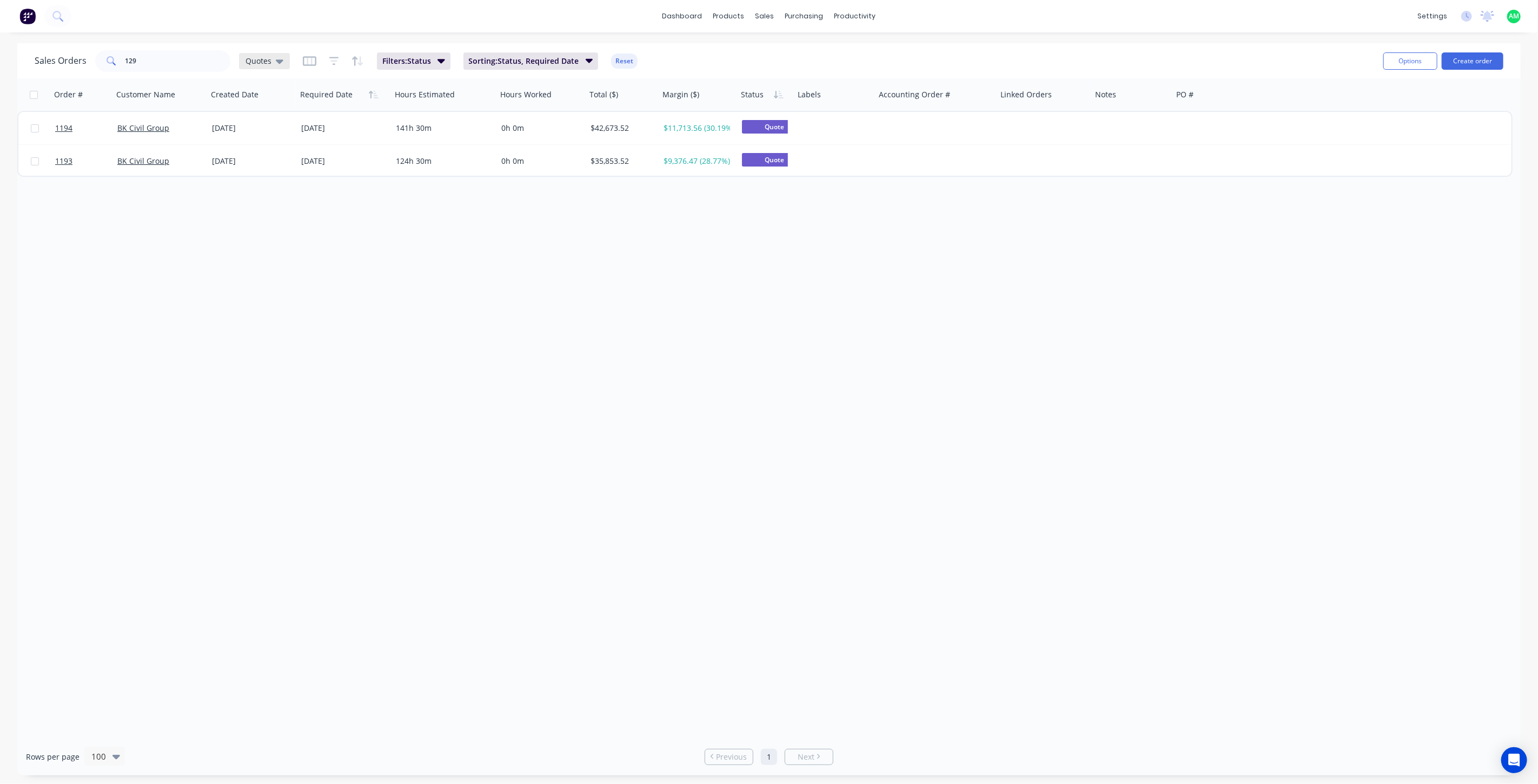
click at [276, 60] on icon at bounding box center [280, 62] width 7 height 5
click at [272, 214] on button "All Status" at bounding box center [304, 218] width 123 height 13
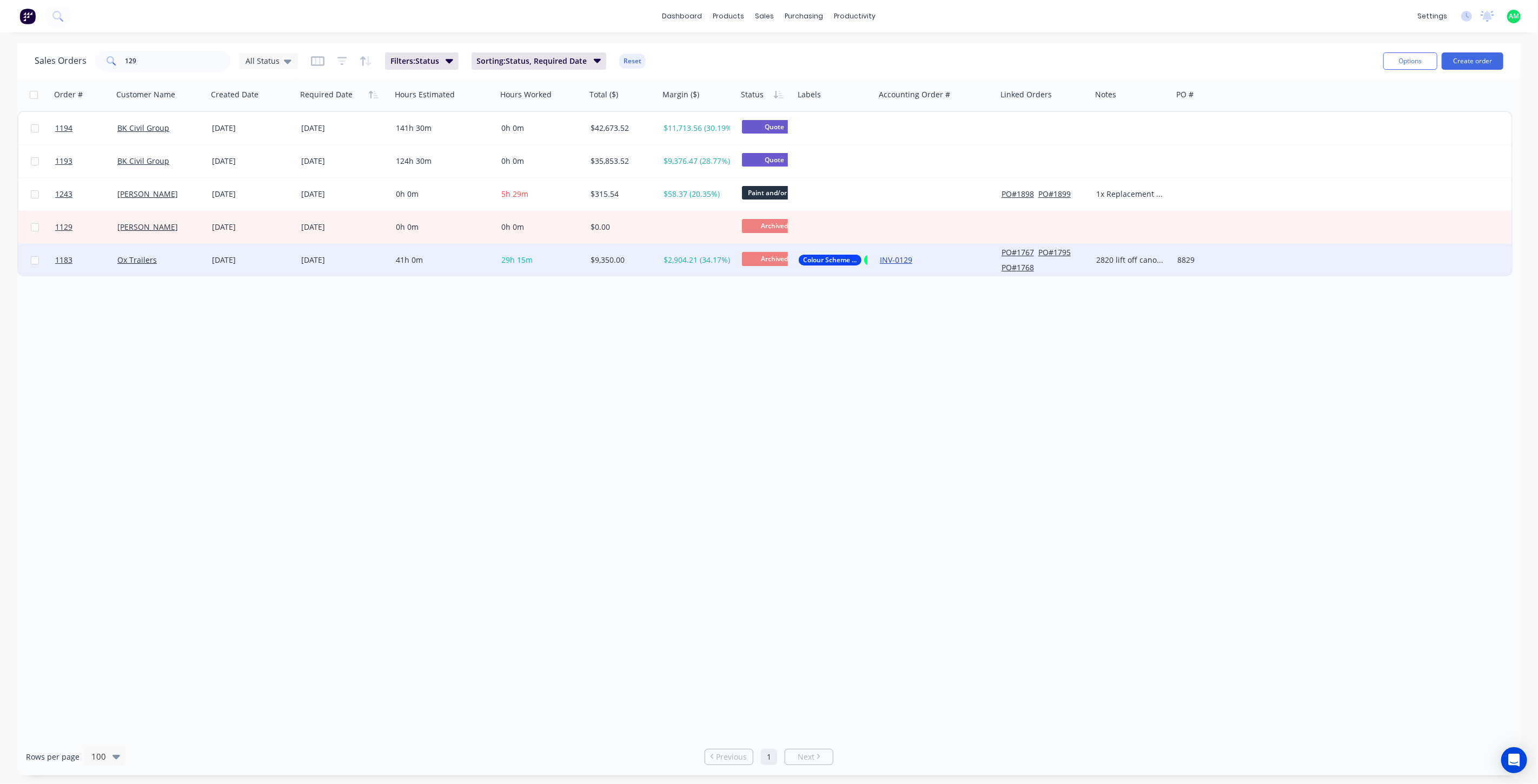
click at [895, 258] on link "INV-0129" at bounding box center [896, 259] width 32 height 10
